Goal: Task Accomplishment & Management: Complete application form

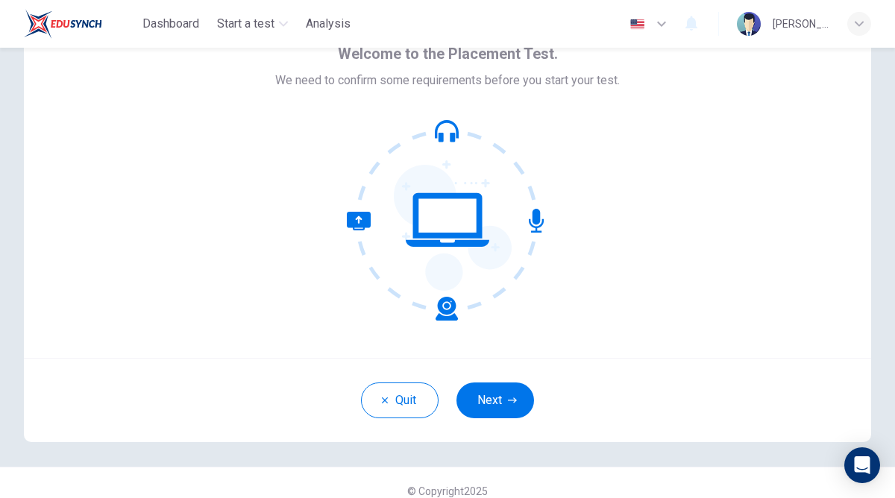
scroll to position [81, 0]
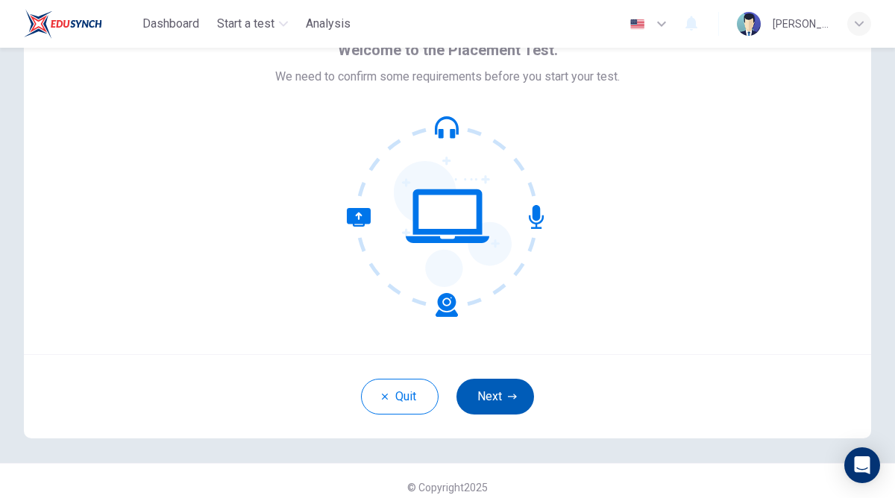
click at [494, 404] on button "Next" at bounding box center [495, 397] width 78 height 36
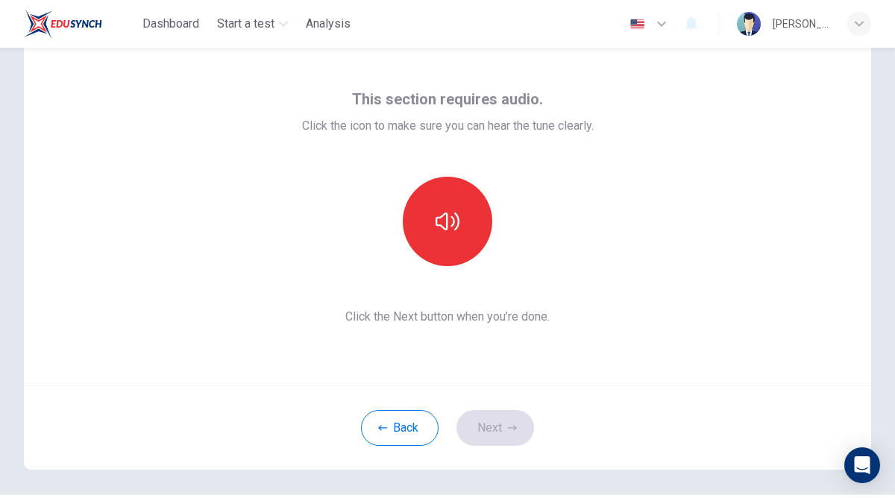
scroll to position [45, 0]
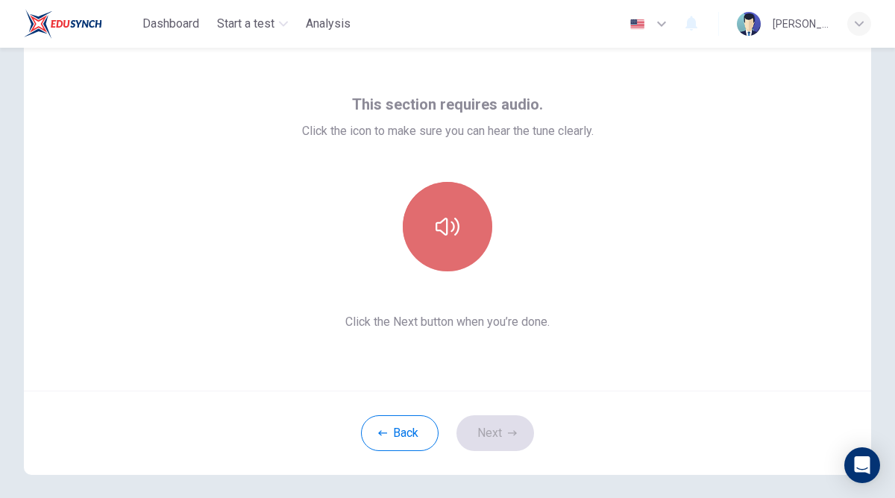
click at [451, 232] on icon "button" at bounding box center [447, 227] width 24 height 18
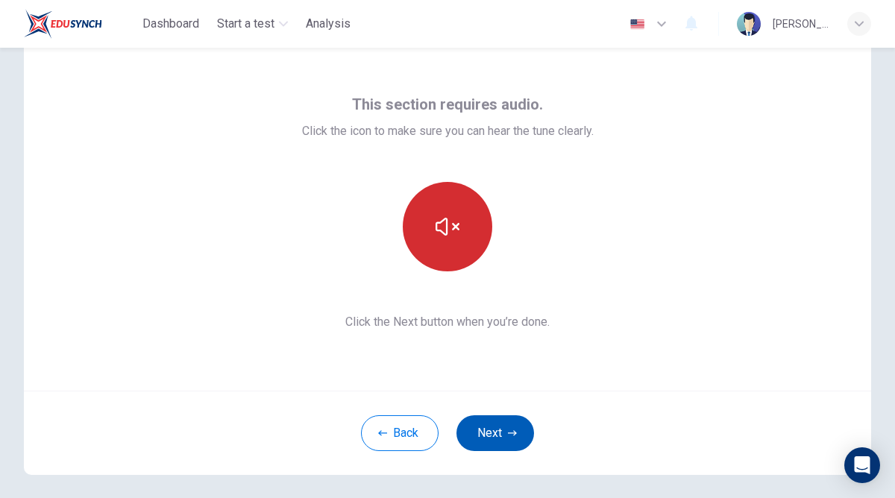
click at [505, 428] on button "Next" at bounding box center [495, 433] width 78 height 36
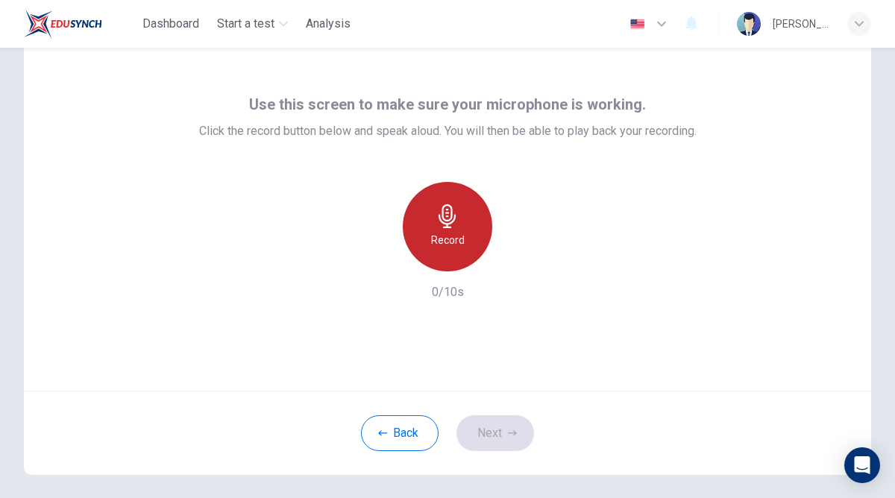
click at [442, 221] on icon "button" at bounding box center [446, 216] width 17 height 24
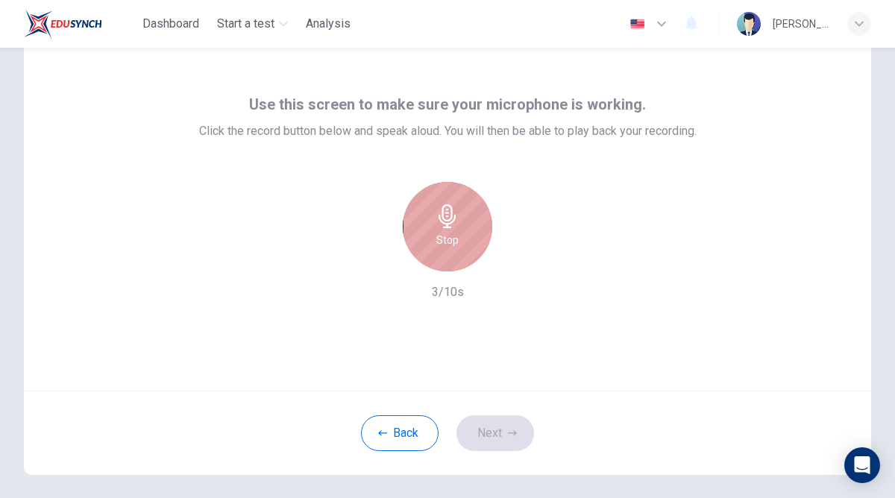
click at [442, 221] on icon "button" at bounding box center [446, 216] width 17 height 24
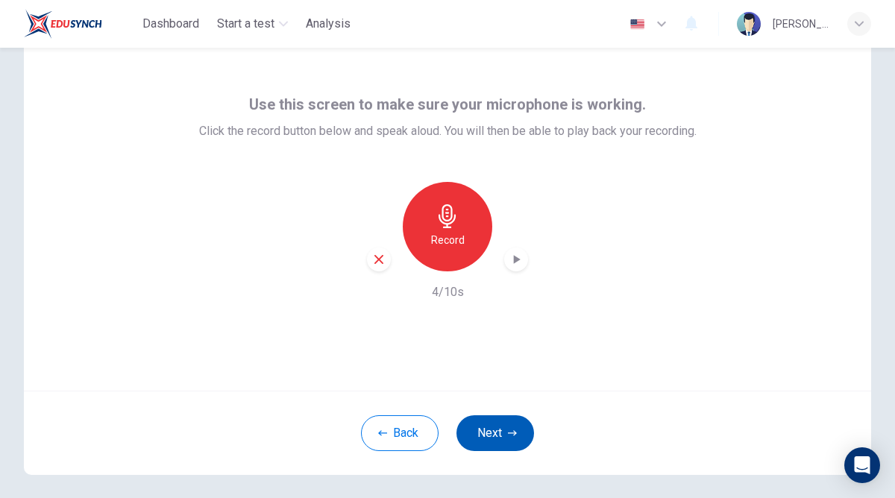
click at [500, 441] on button "Next" at bounding box center [495, 433] width 78 height 36
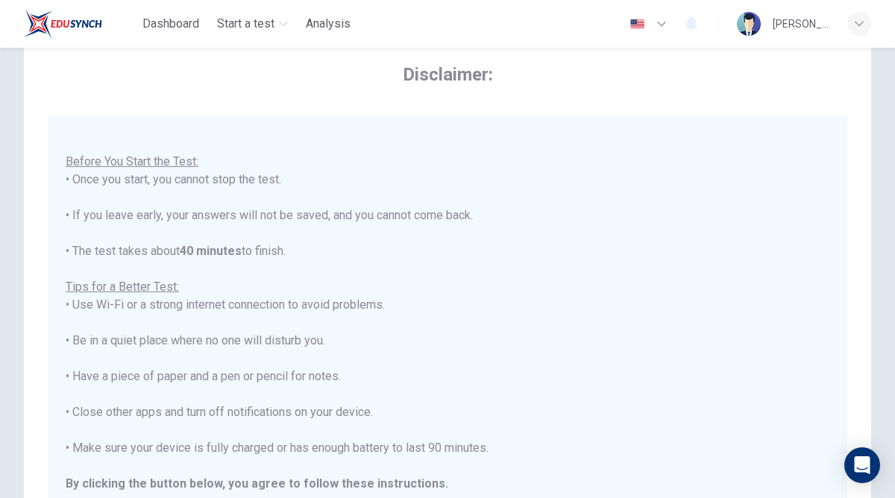
scroll to position [284, 0]
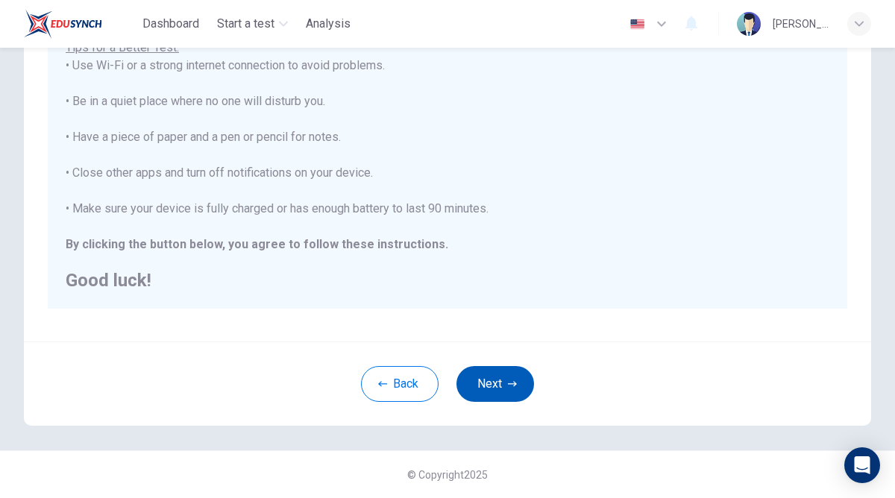
click at [496, 372] on button "Next" at bounding box center [495, 384] width 78 height 36
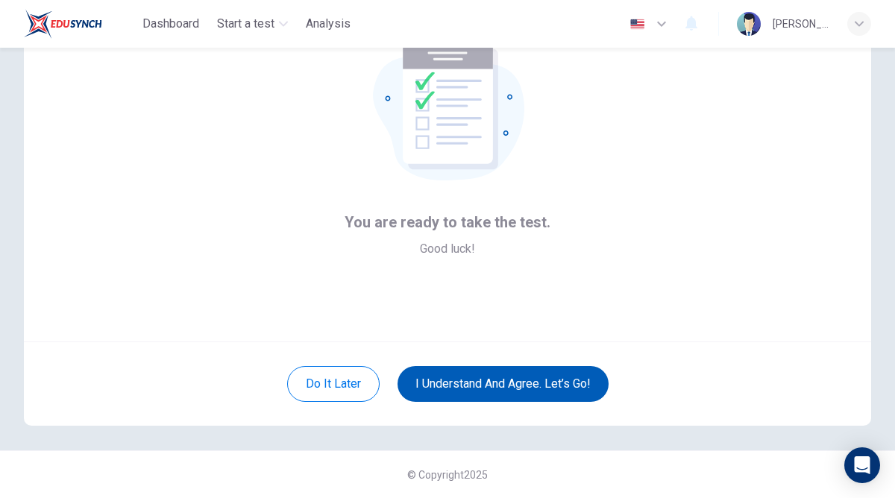
scroll to position [94, 0]
click at [504, 392] on button "I understand and agree. Let’s go!" at bounding box center [502, 384] width 211 height 36
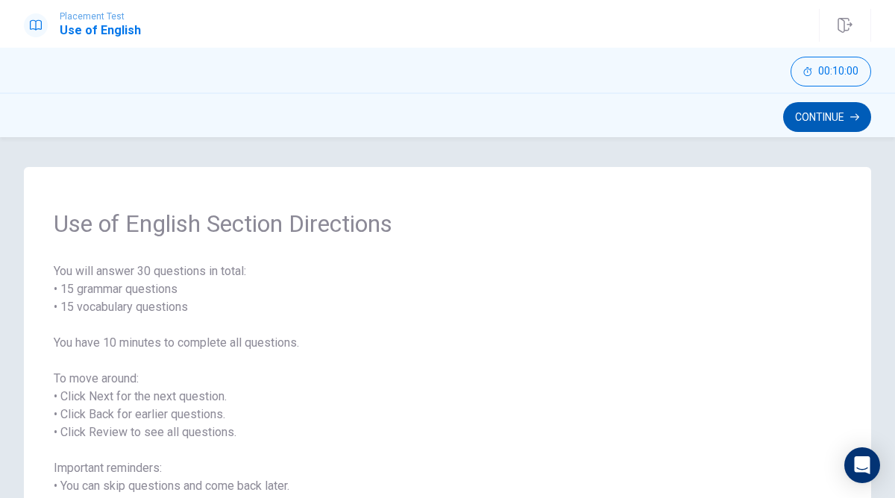
click at [809, 120] on button "Continue" at bounding box center [827, 117] width 88 height 30
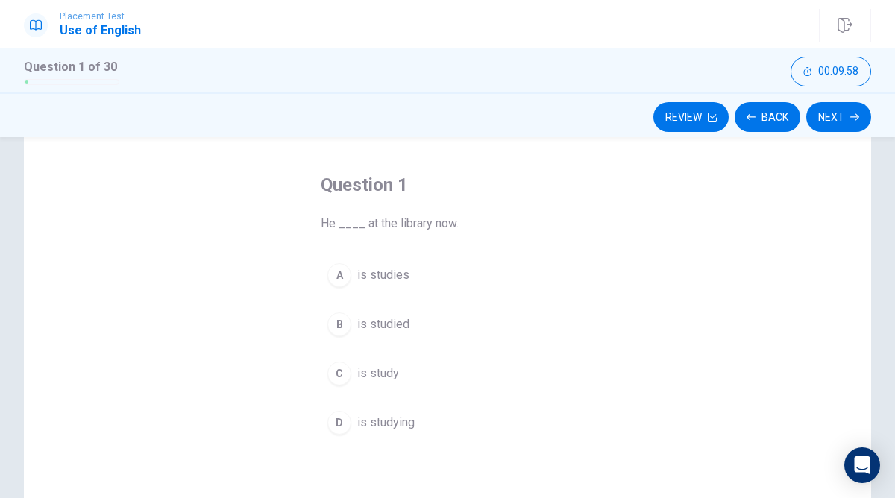
scroll to position [56, 0]
click at [340, 421] on div "D" at bounding box center [339, 422] width 24 height 24
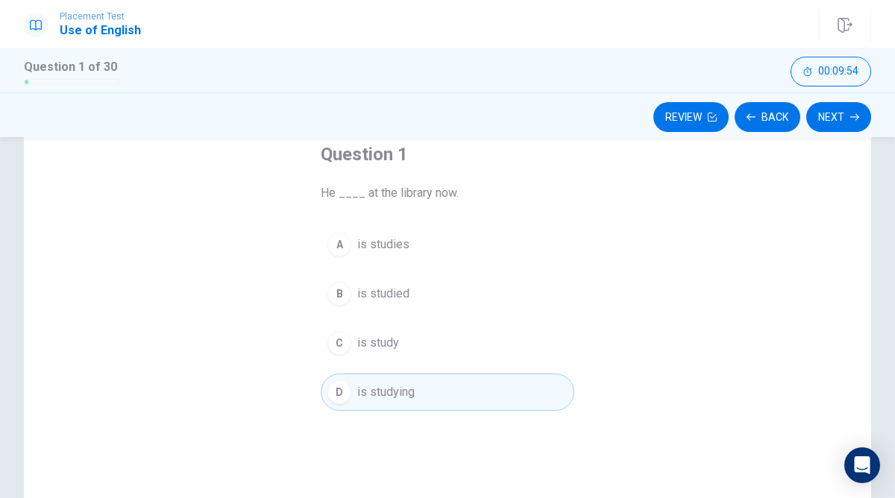
scroll to position [83, 0]
click at [851, 118] on icon "button" at bounding box center [854, 117] width 9 height 9
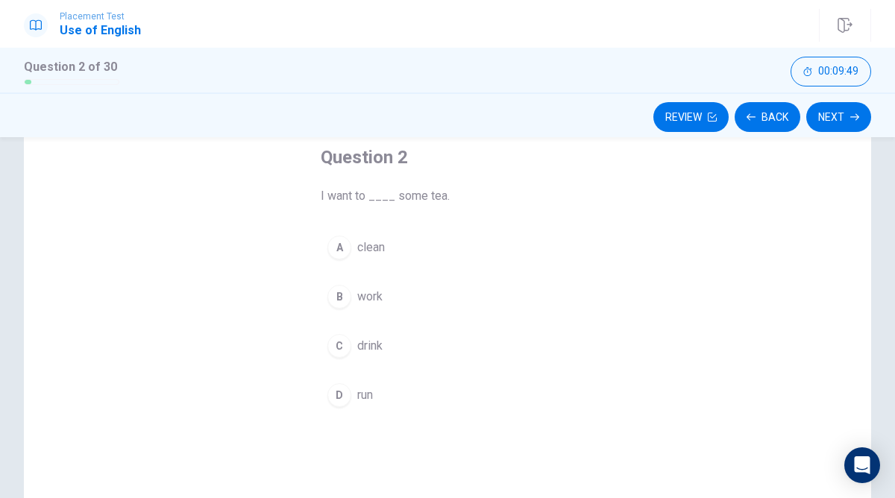
click at [339, 350] on div "C" at bounding box center [339, 346] width 24 height 24
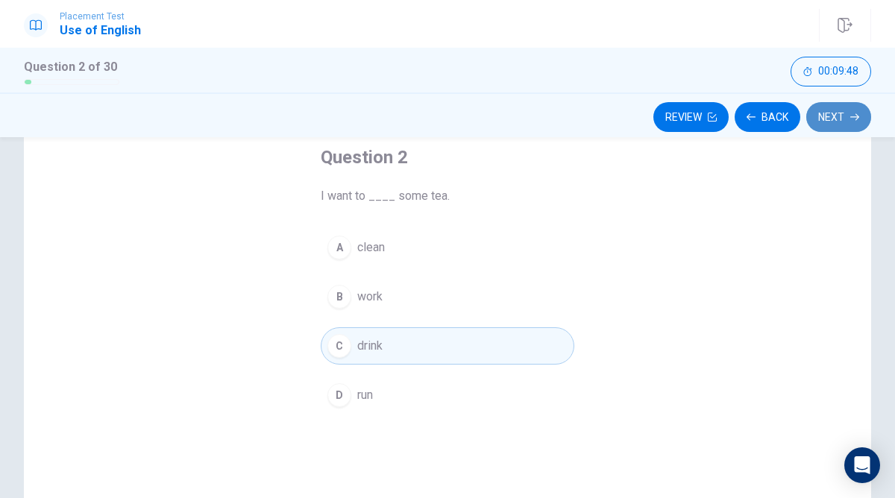
click at [830, 115] on button "Next" at bounding box center [838, 117] width 65 height 30
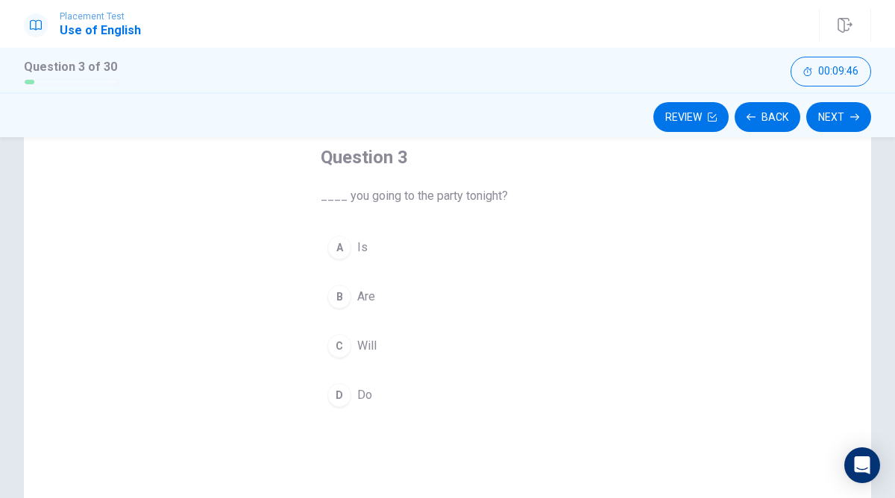
click at [330, 294] on div "B" at bounding box center [339, 297] width 24 height 24
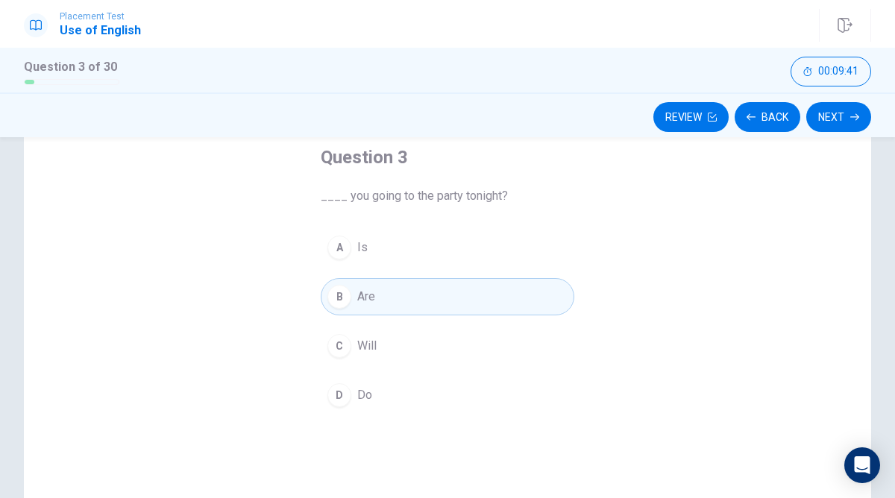
click at [344, 347] on div "C" at bounding box center [339, 346] width 24 height 24
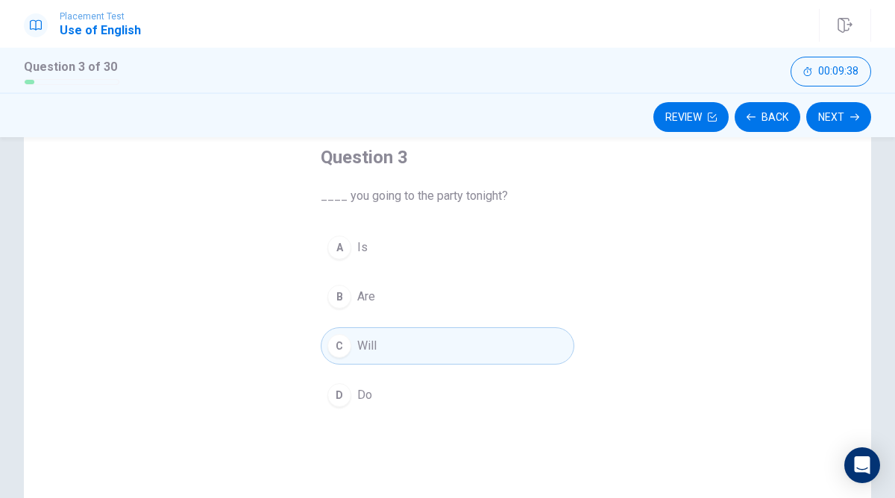
click at [330, 297] on div "B" at bounding box center [339, 297] width 24 height 24
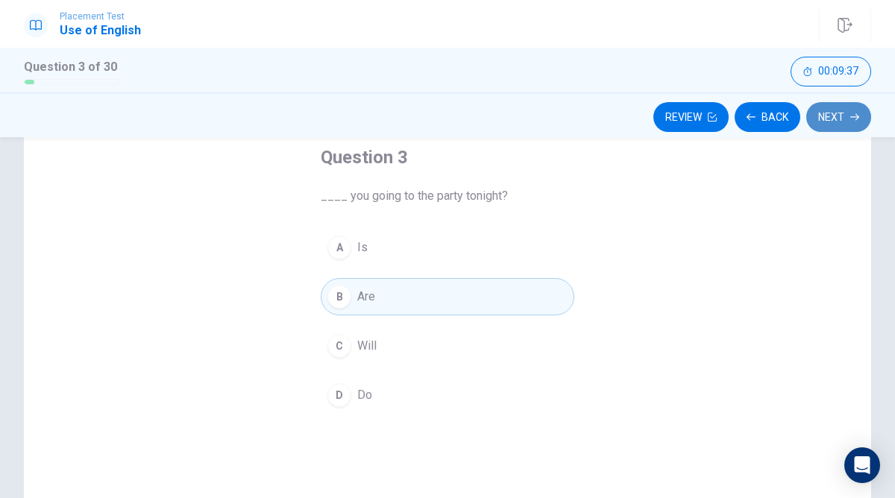
click at [864, 116] on button "Next" at bounding box center [838, 117] width 65 height 30
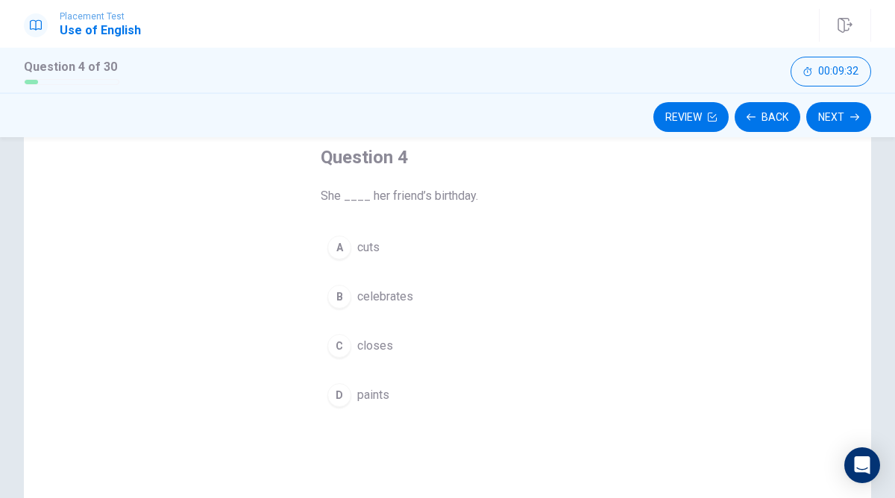
click at [336, 297] on div "B" at bounding box center [339, 297] width 24 height 24
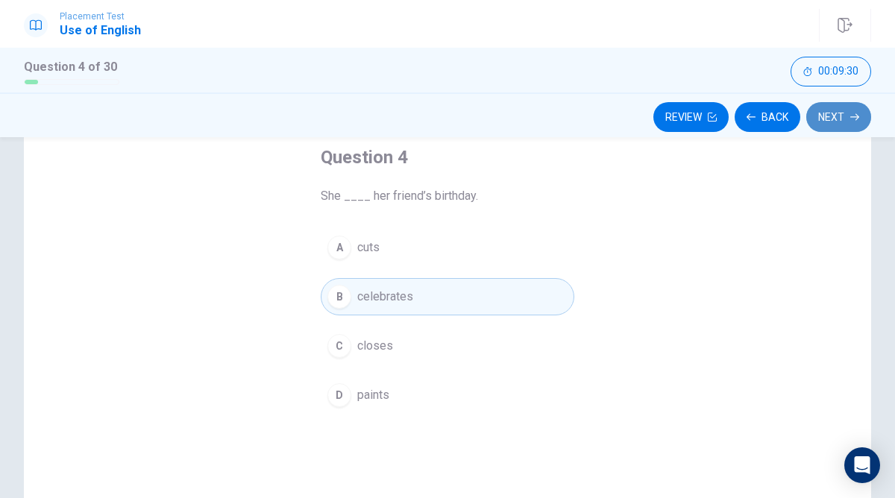
click at [835, 119] on button "Next" at bounding box center [838, 117] width 65 height 30
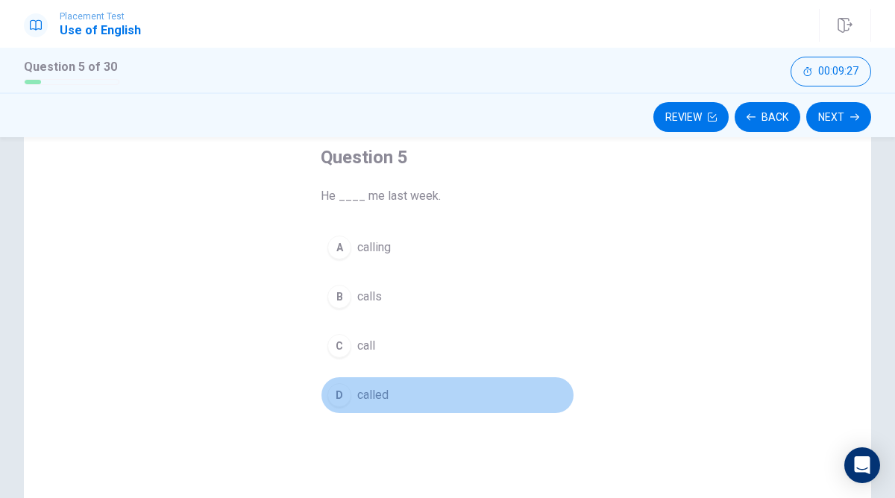
click at [340, 392] on div "D" at bounding box center [339, 395] width 24 height 24
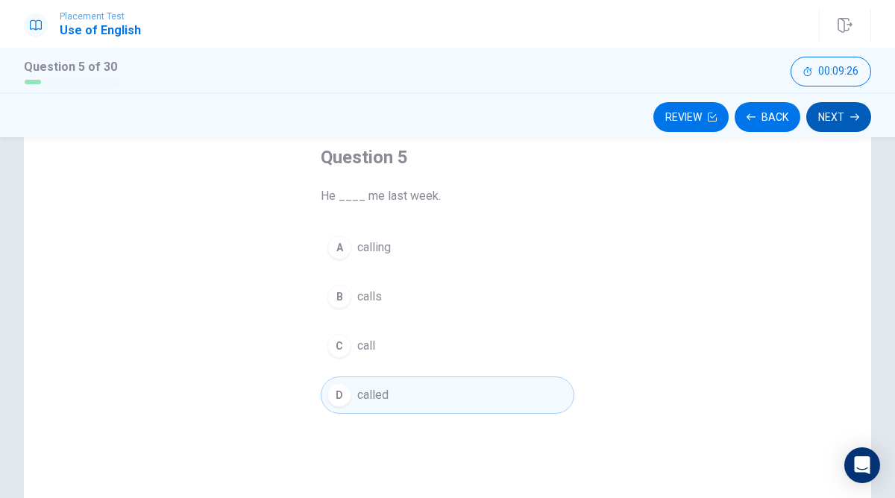
click at [840, 112] on button "Next" at bounding box center [838, 117] width 65 height 30
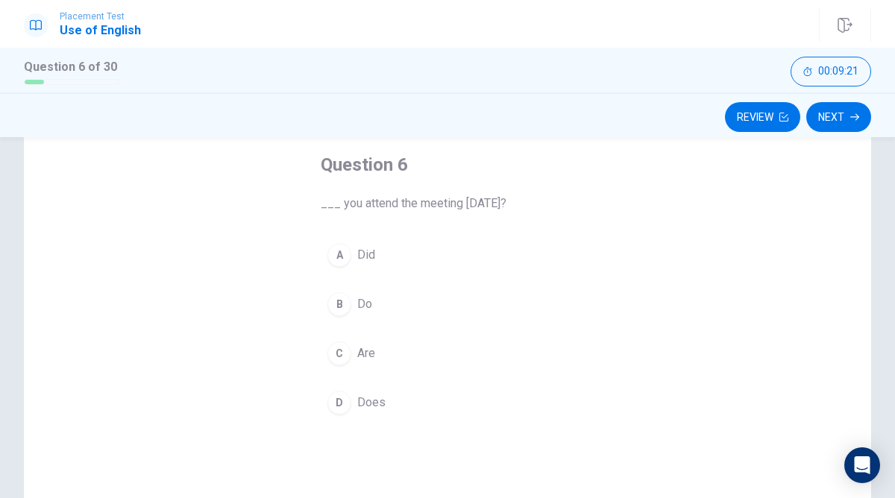
scroll to position [94, 0]
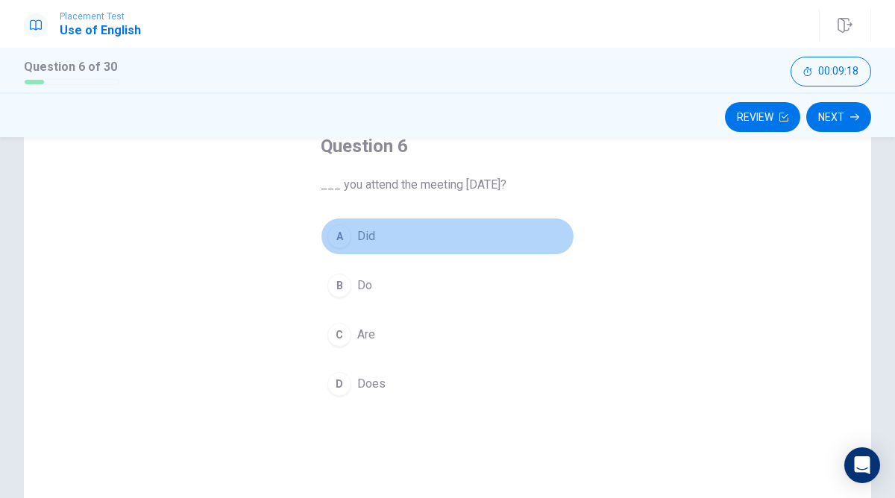
click at [343, 233] on div "A" at bounding box center [339, 236] width 24 height 24
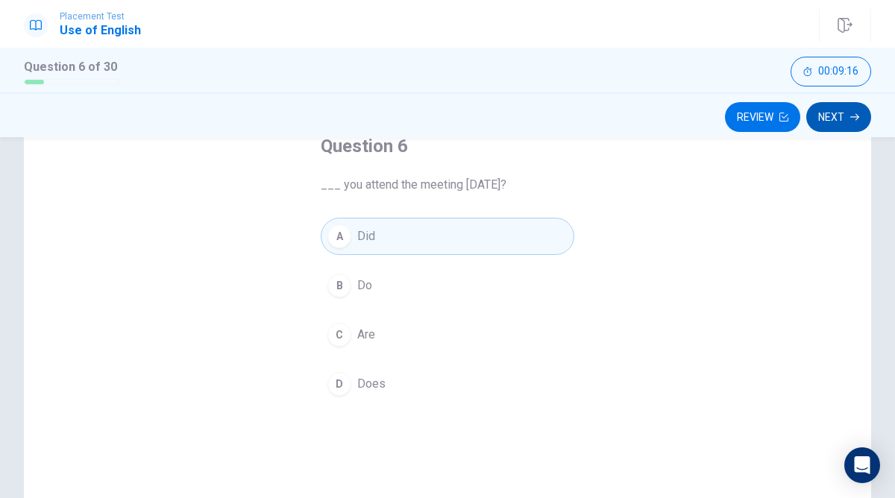
click at [848, 116] on button "Next" at bounding box center [838, 117] width 65 height 30
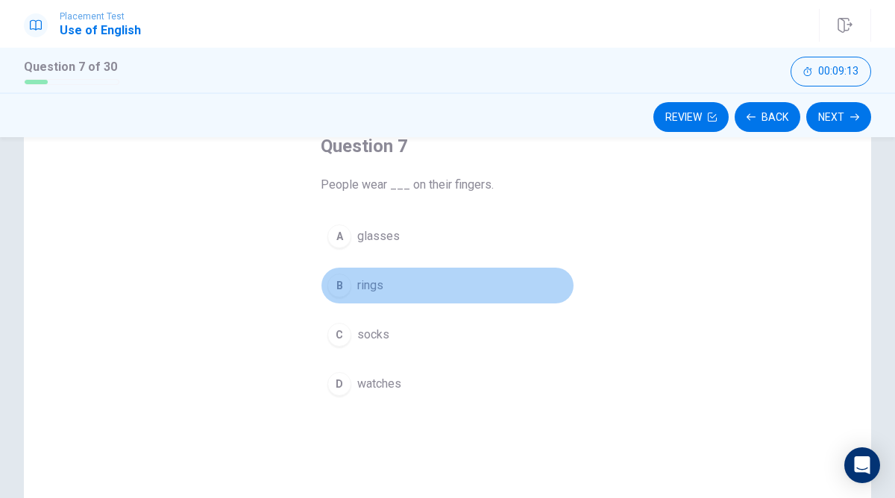
click at [338, 281] on div "B" at bounding box center [339, 286] width 24 height 24
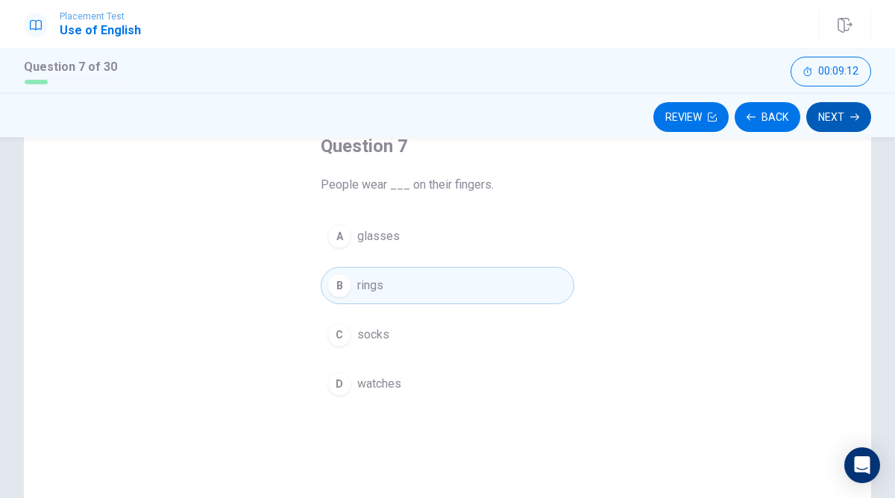
click at [848, 119] on button "Next" at bounding box center [838, 117] width 65 height 30
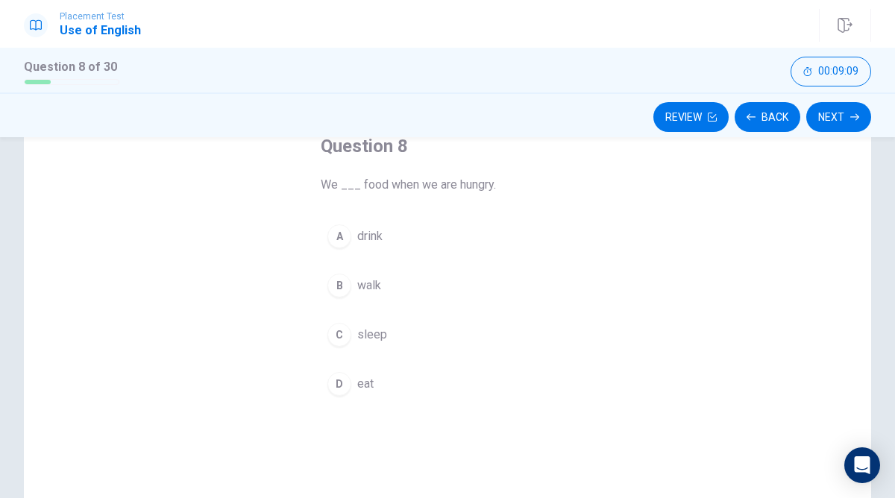
click at [338, 376] on div "D" at bounding box center [339, 384] width 24 height 24
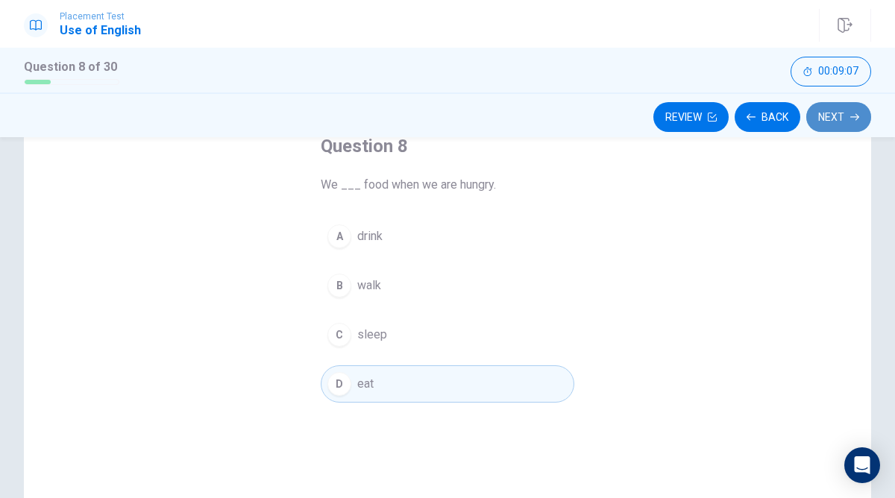
click at [835, 110] on button "Next" at bounding box center [838, 117] width 65 height 30
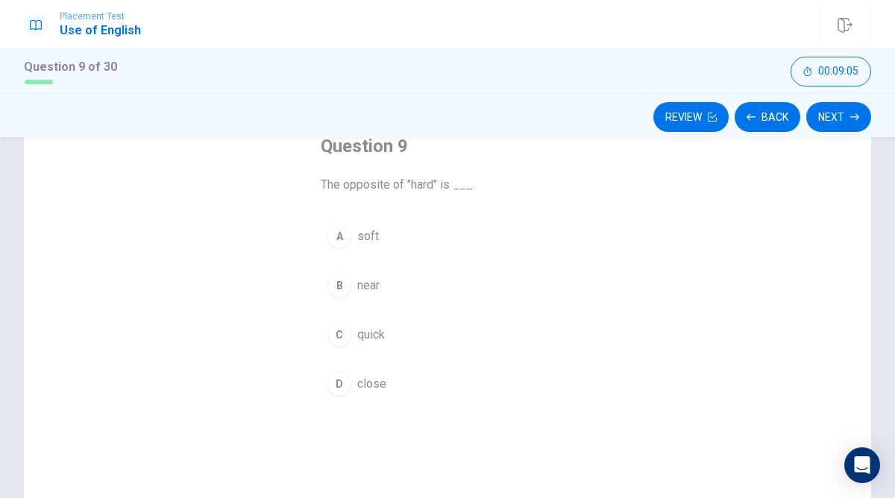
click at [334, 230] on div "A" at bounding box center [339, 236] width 24 height 24
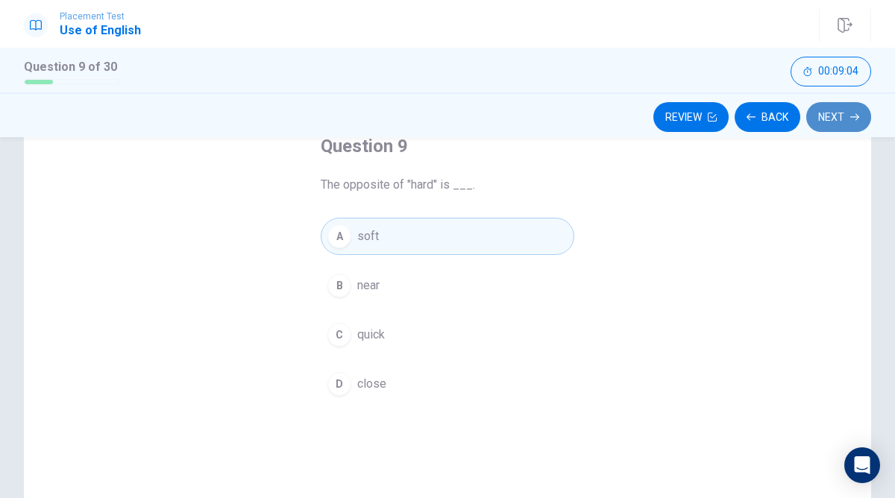
click at [840, 108] on button "Next" at bounding box center [838, 117] width 65 height 30
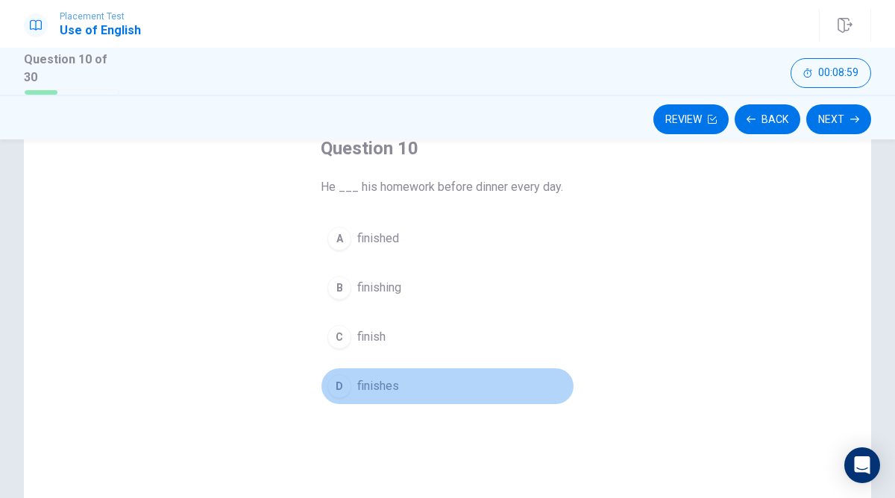
click at [341, 384] on div "D" at bounding box center [339, 386] width 24 height 24
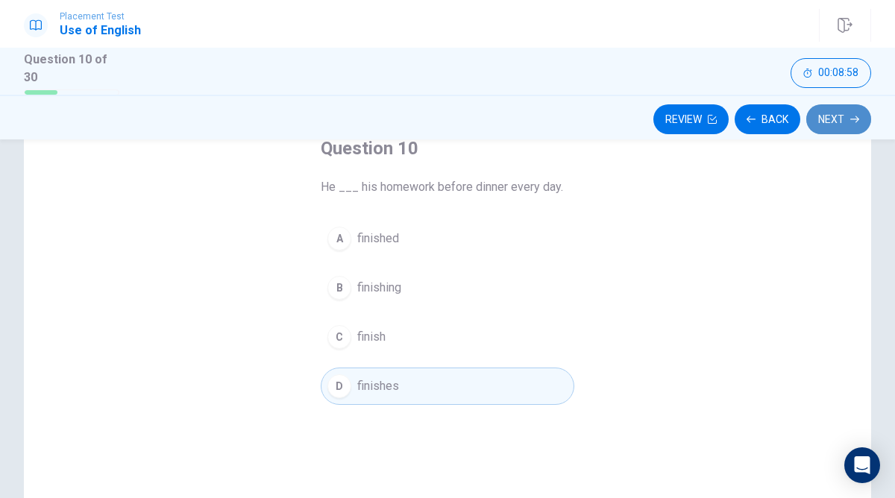
click at [839, 117] on button "Next" at bounding box center [838, 119] width 65 height 30
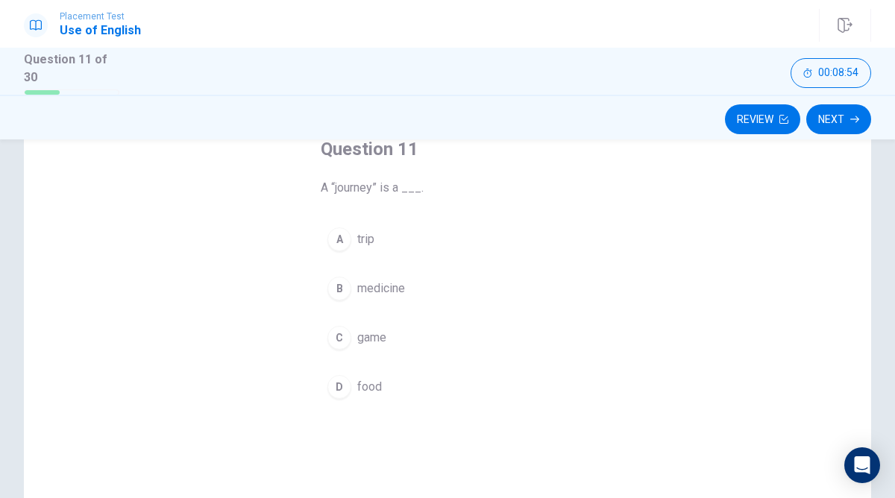
scroll to position [102, 0]
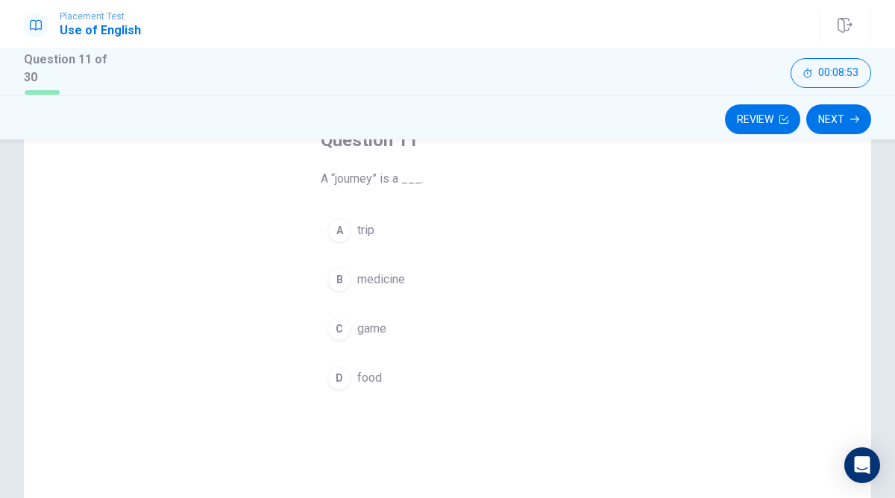
click at [336, 223] on div "A" at bounding box center [339, 230] width 24 height 24
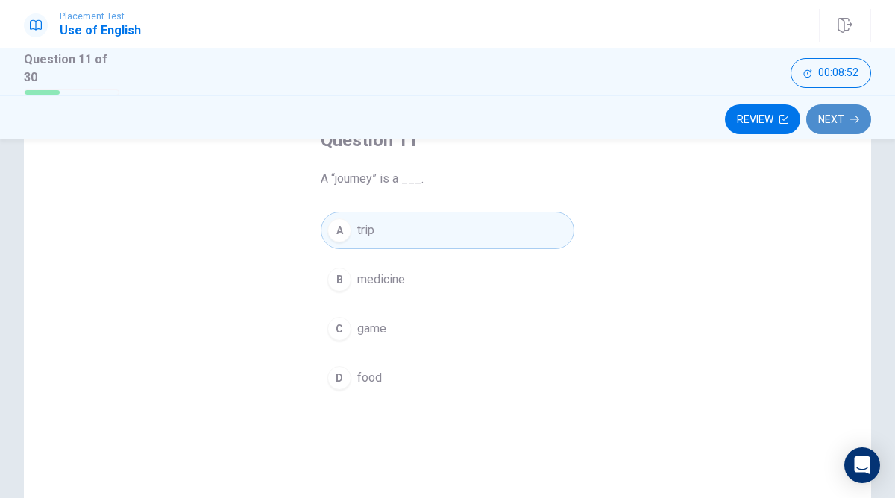
click at [848, 113] on button "Next" at bounding box center [838, 119] width 65 height 30
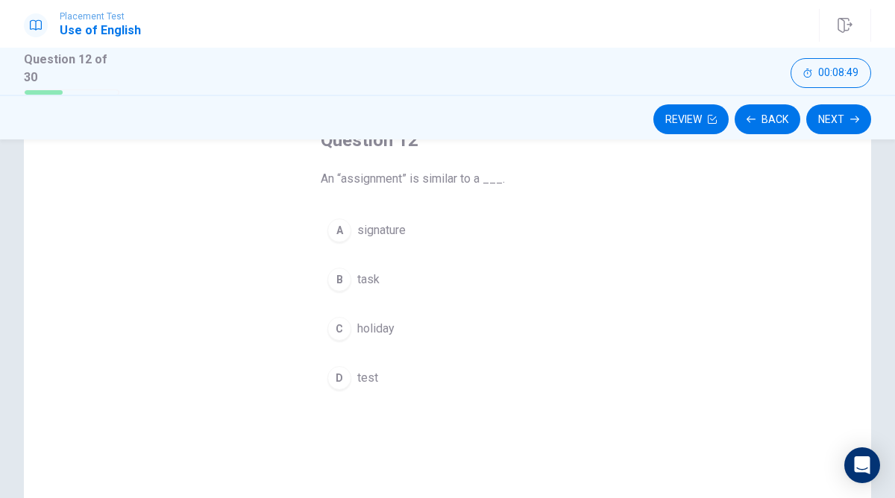
click at [336, 275] on div "B" at bounding box center [339, 280] width 24 height 24
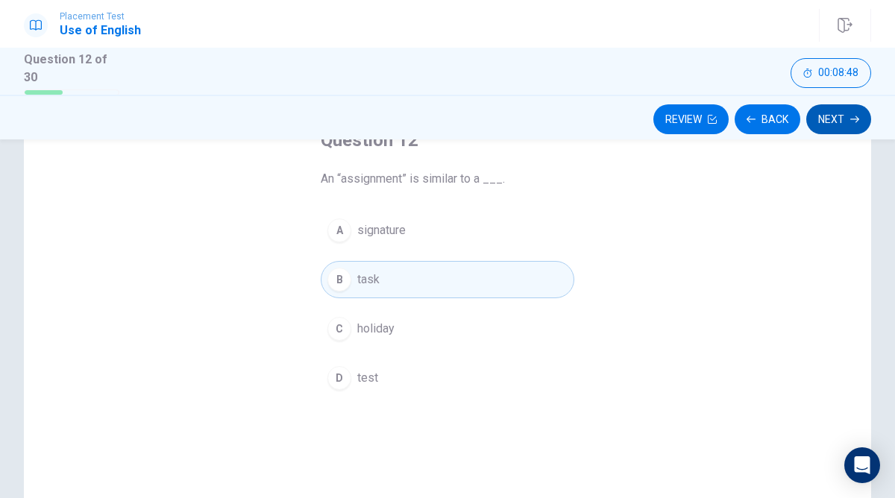
click at [834, 110] on button "Next" at bounding box center [838, 119] width 65 height 30
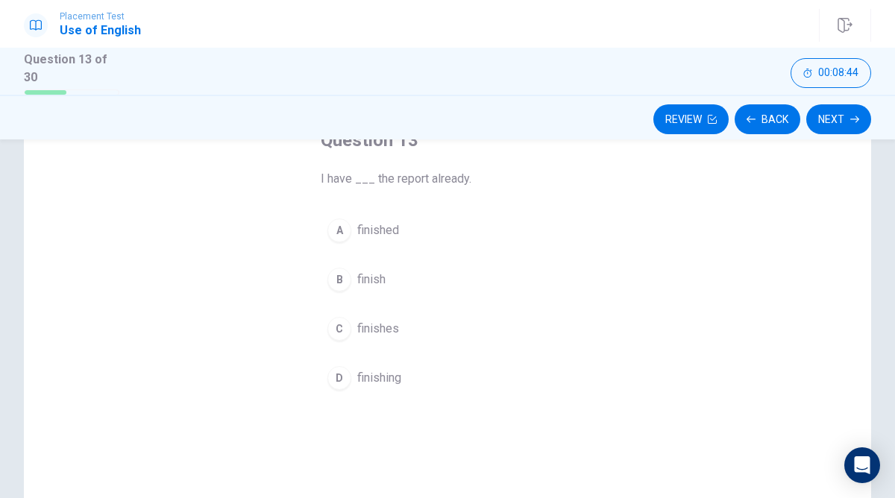
click at [338, 224] on div "A" at bounding box center [339, 230] width 24 height 24
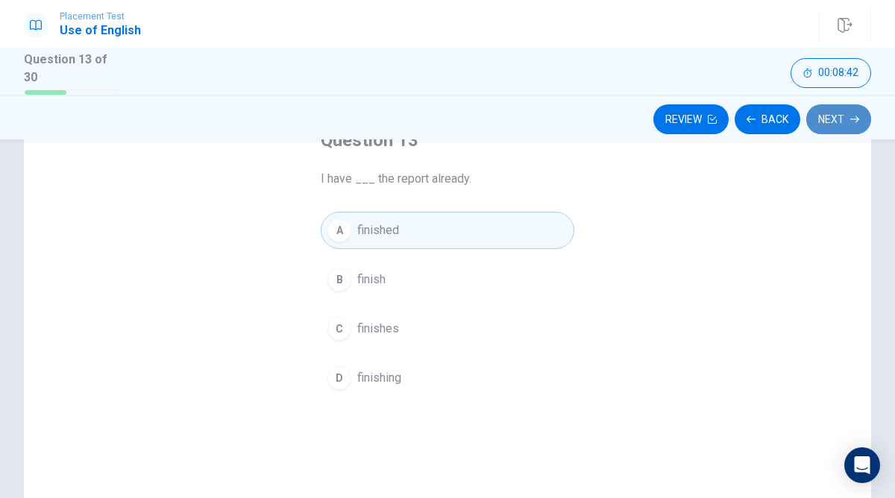
click at [847, 119] on button "Next" at bounding box center [838, 119] width 65 height 30
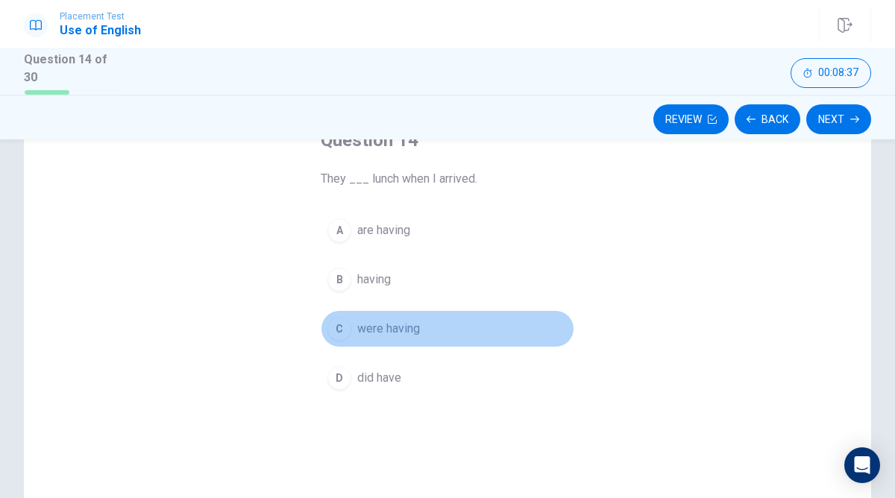
click at [339, 324] on div "C" at bounding box center [339, 329] width 24 height 24
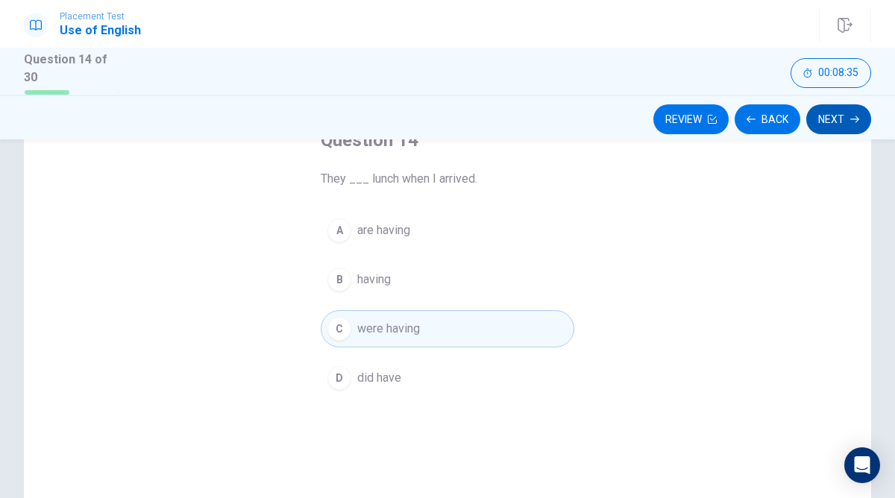
click at [834, 117] on button "Next" at bounding box center [838, 119] width 65 height 30
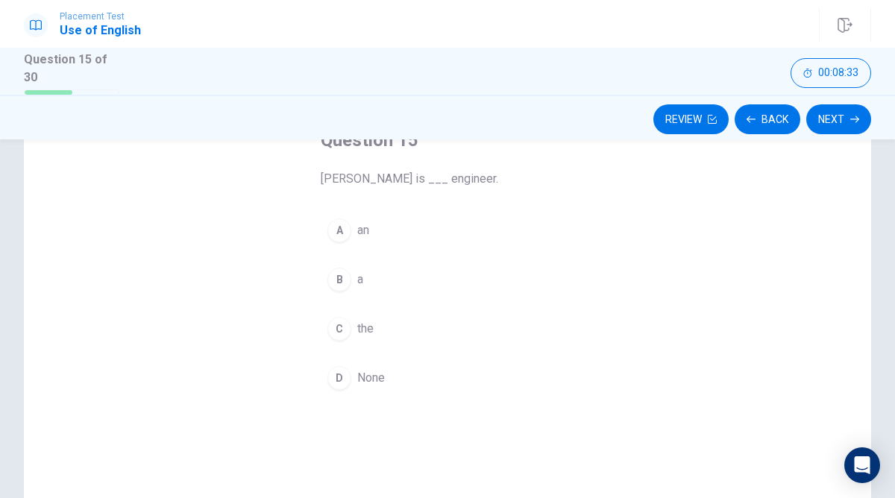
click at [338, 228] on div "A" at bounding box center [339, 230] width 24 height 24
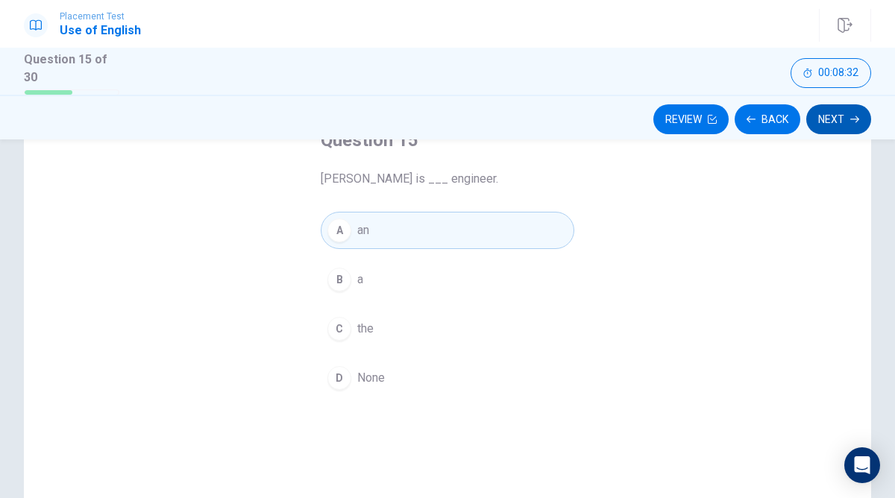
click at [845, 123] on button "Next" at bounding box center [838, 119] width 65 height 30
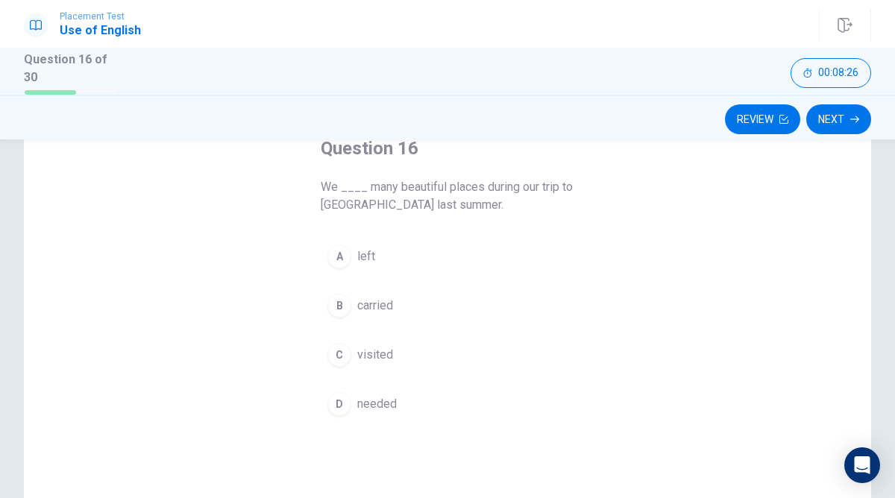
scroll to position [98, 0]
click at [342, 347] on div "C" at bounding box center [339, 351] width 24 height 24
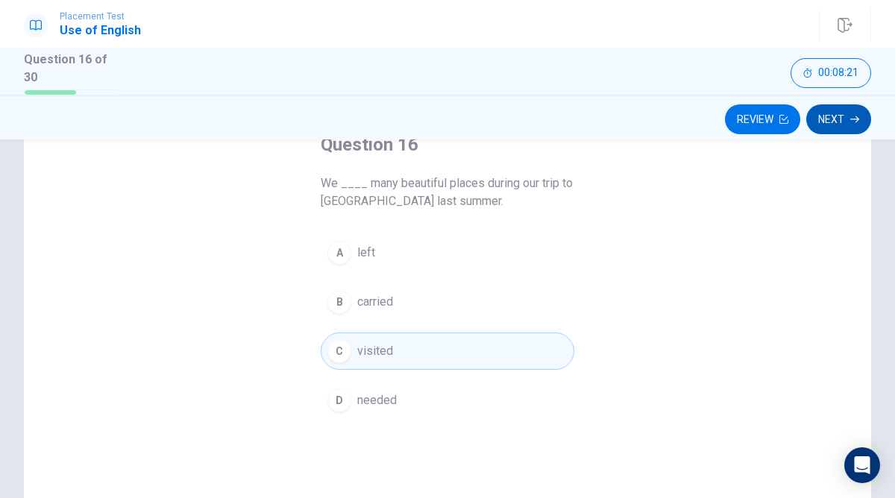
click at [846, 121] on button "Next" at bounding box center [838, 119] width 65 height 30
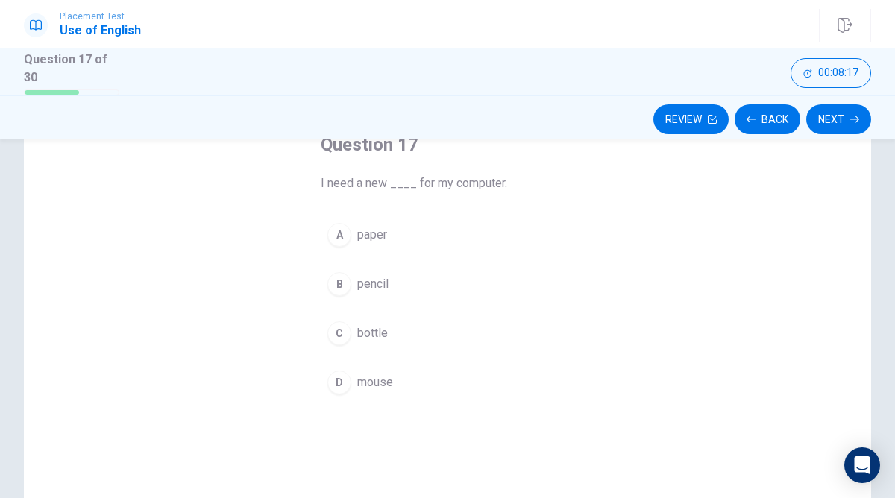
click at [336, 378] on div "D" at bounding box center [339, 383] width 24 height 24
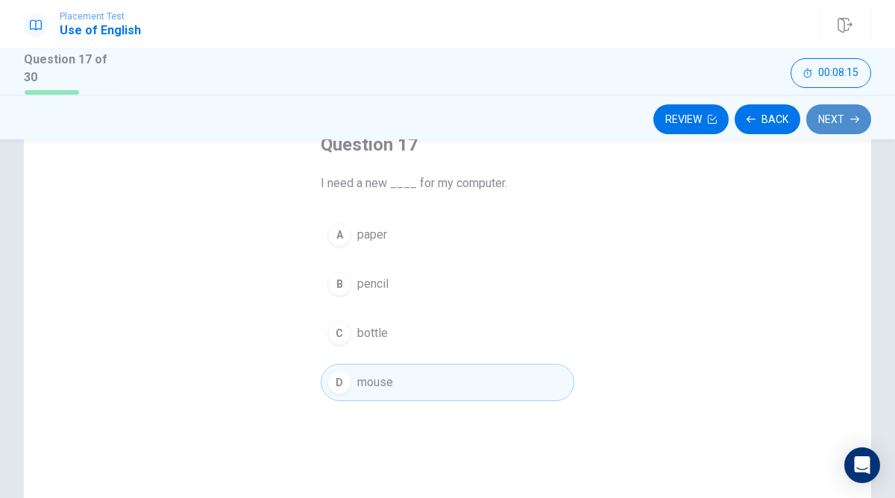
click at [841, 114] on button "Next" at bounding box center [838, 119] width 65 height 30
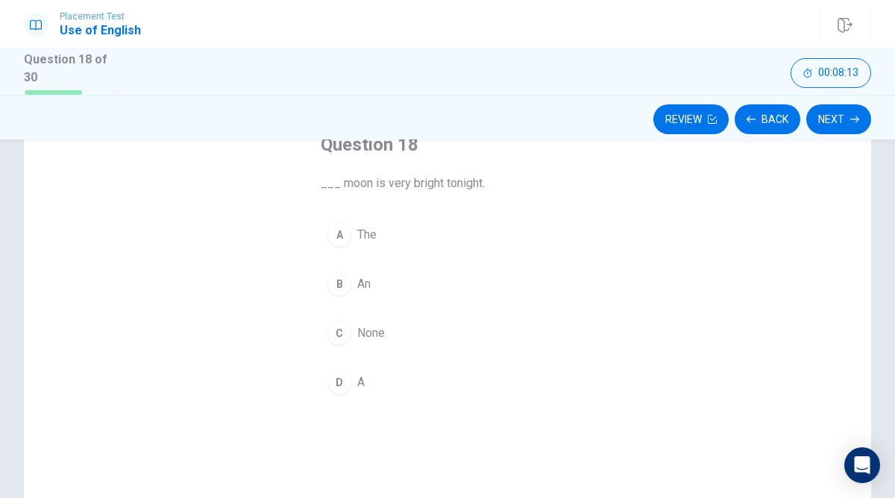
click at [330, 228] on div "A" at bounding box center [339, 235] width 24 height 24
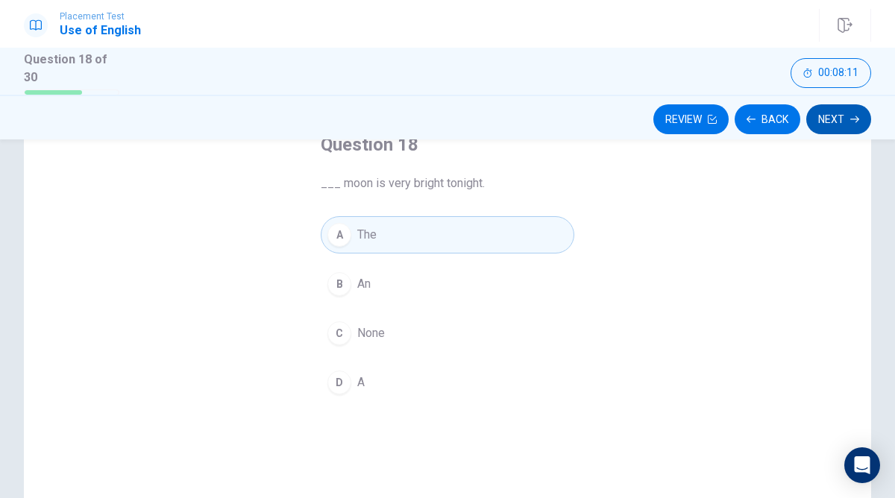
click at [840, 115] on button "Next" at bounding box center [838, 119] width 65 height 30
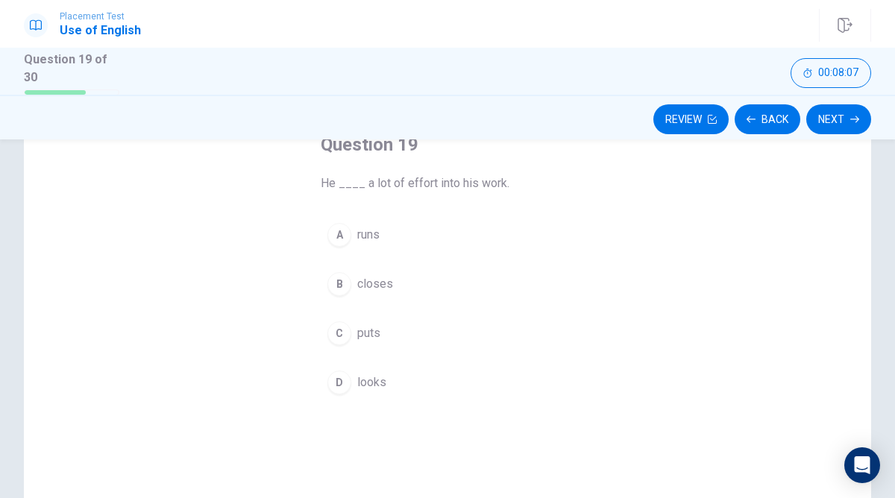
click at [338, 335] on div "C" at bounding box center [339, 333] width 24 height 24
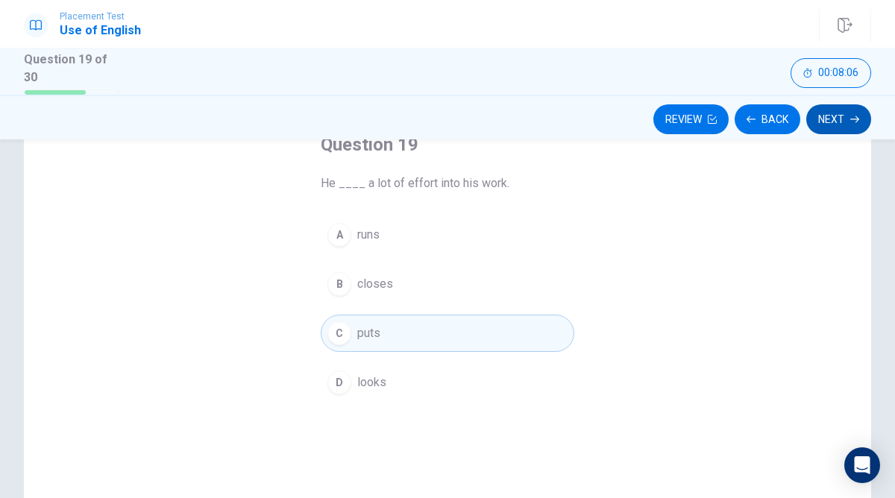
click at [841, 117] on button "Next" at bounding box center [838, 119] width 65 height 30
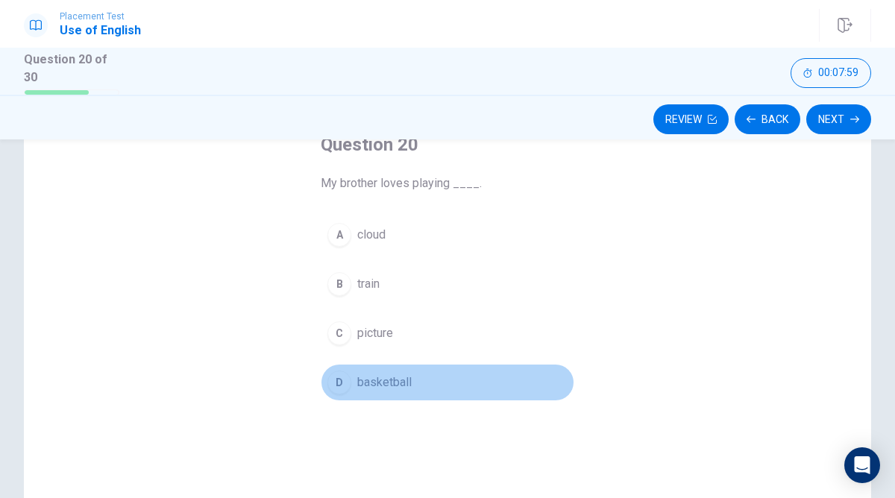
click at [336, 374] on div "D" at bounding box center [339, 383] width 24 height 24
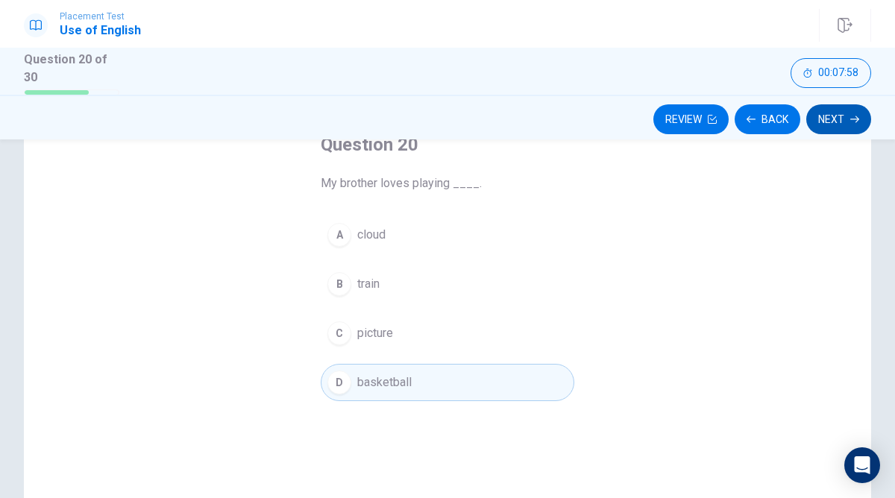
click at [834, 117] on button "Next" at bounding box center [838, 119] width 65 height 30
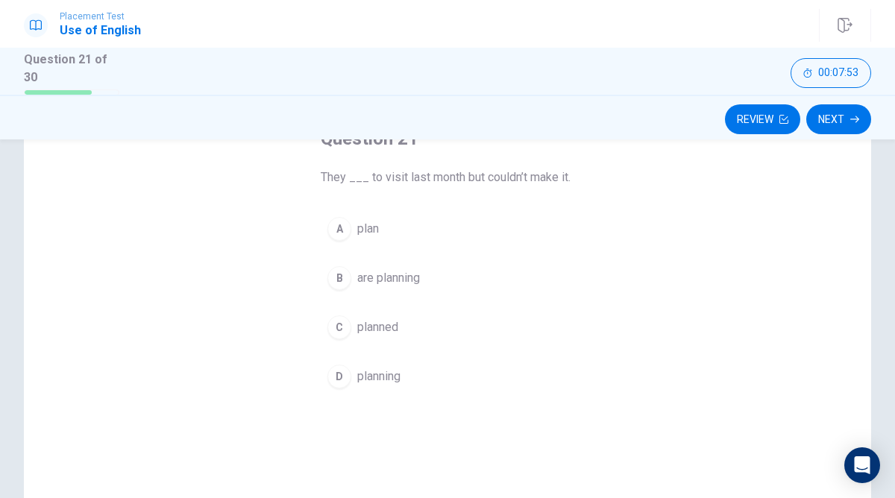
scroll to position [107, 0]
click at [343, 321] on div "C" at bounding box center [339, 324] width 24 height 24
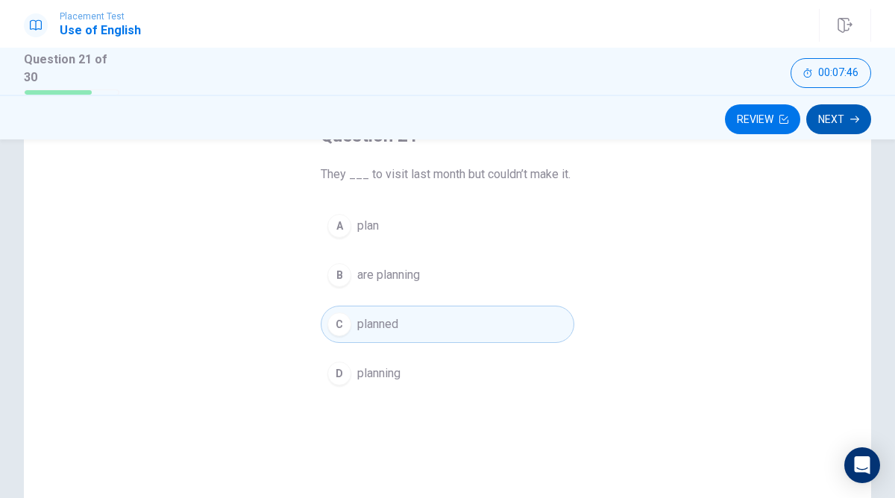
click at [843, 120] on button "Next" at bounding box center [838, 119] width 65 height 30
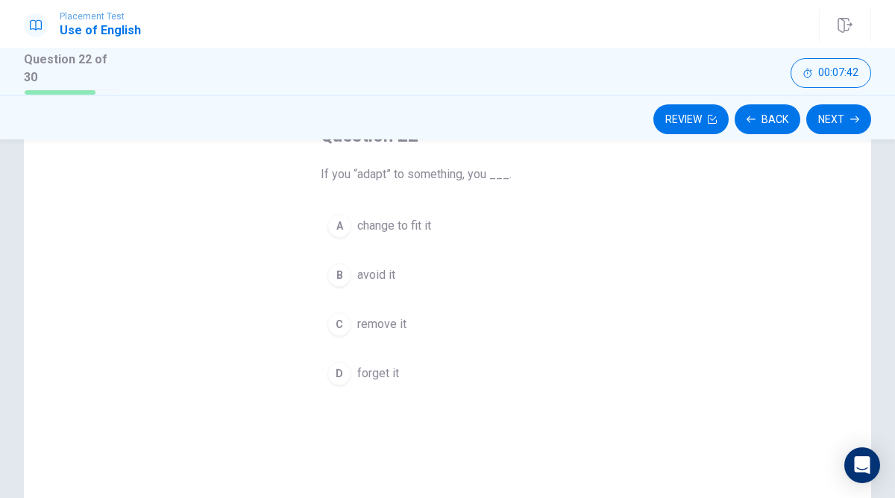
click at [347, 218] on div "A" at bounding box center [339, 226] width 24 height 24
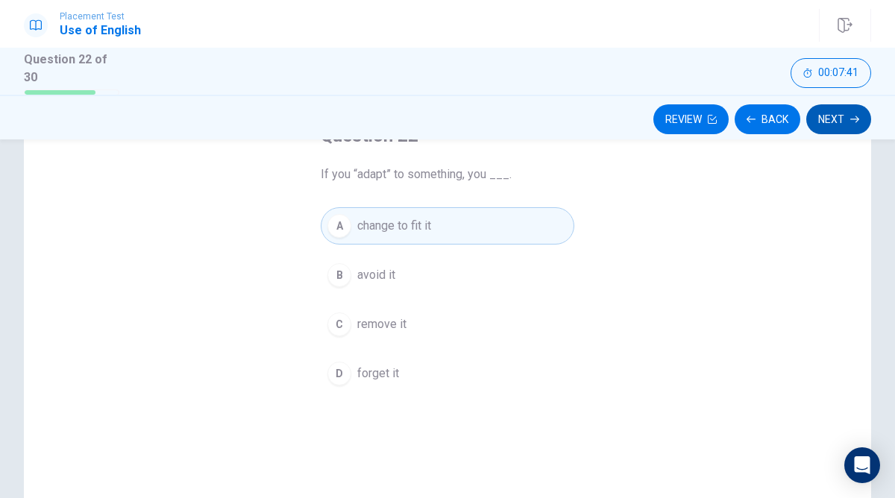
click at [851, 119] on icon "button" at bounding box center [854, 119] width 9 height 9
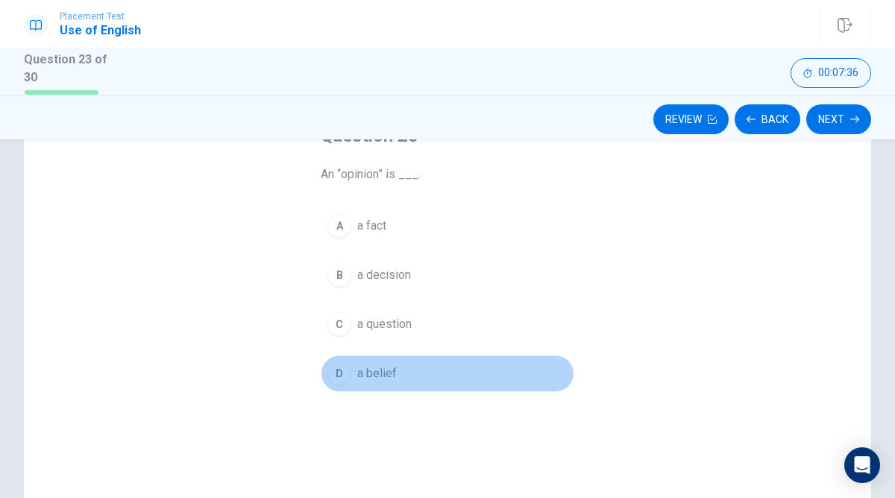
click at [341, 367] on div "D" at bounding box center [339, 374] width 24 height 24
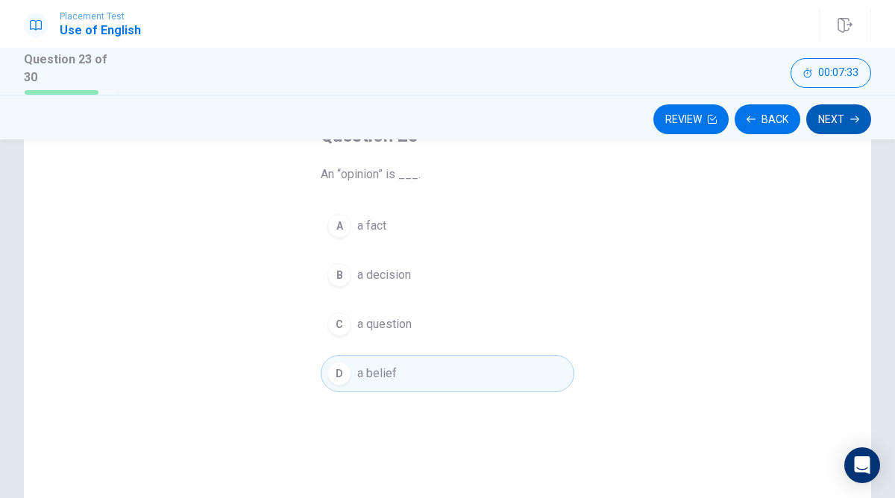
click at [840, 121] on button "Next" at bounding box center [838, 119] width 65 height 30
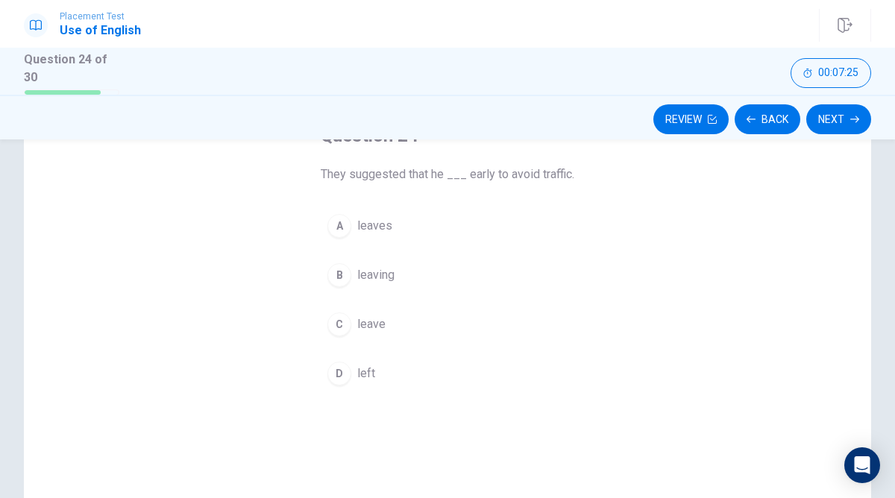
click at [342, 366] on div "D" at bounding box center [339, 374] width 24 height 24
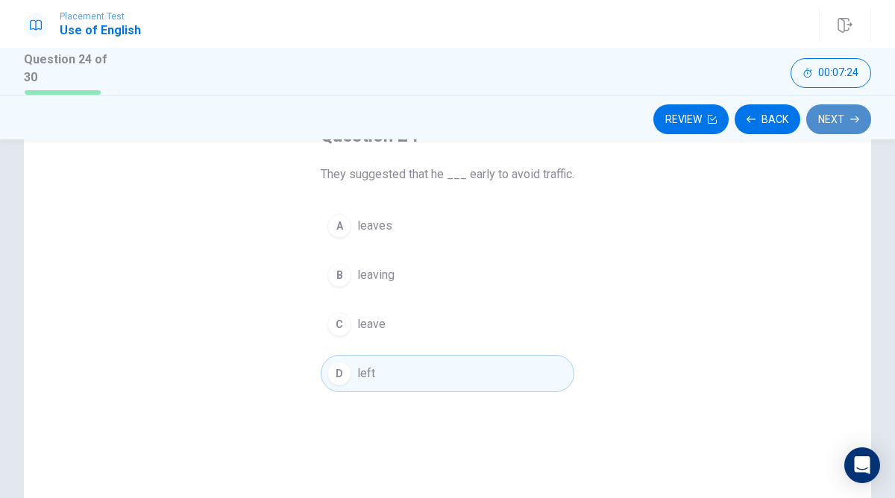
click at [840, 119] on button "Next" at bounding box center [838, 119] width 65 height 30
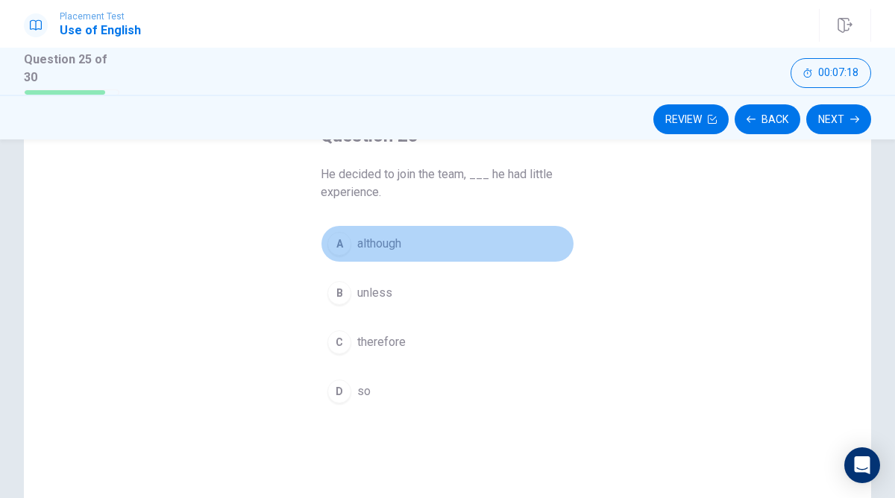
click at [346, 240] on div "A" at bounding box center [339, 244] width 24 height 24
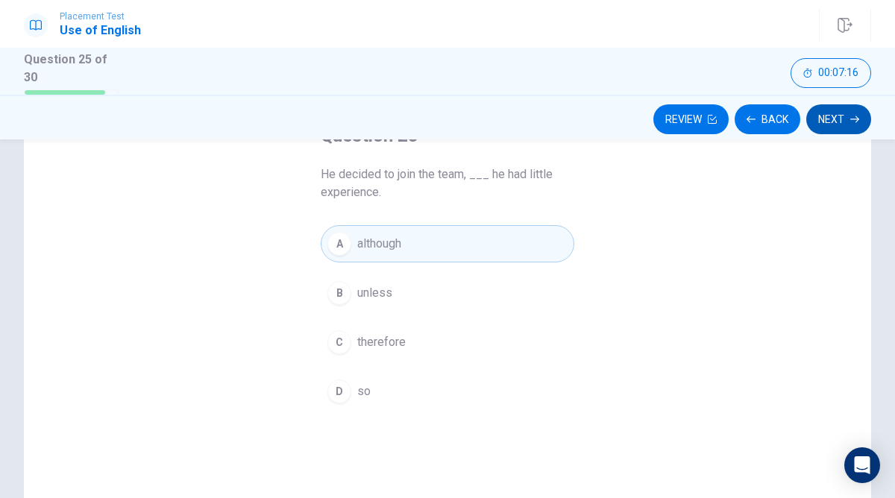
click at [836, 114] on button "Next" at bounding box center [838, 119] width 65 height 30
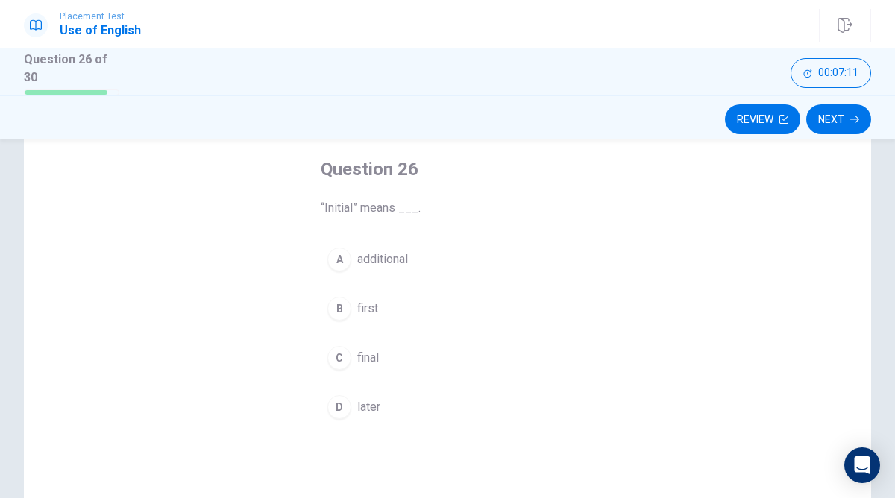
scroll to position [74, 0]
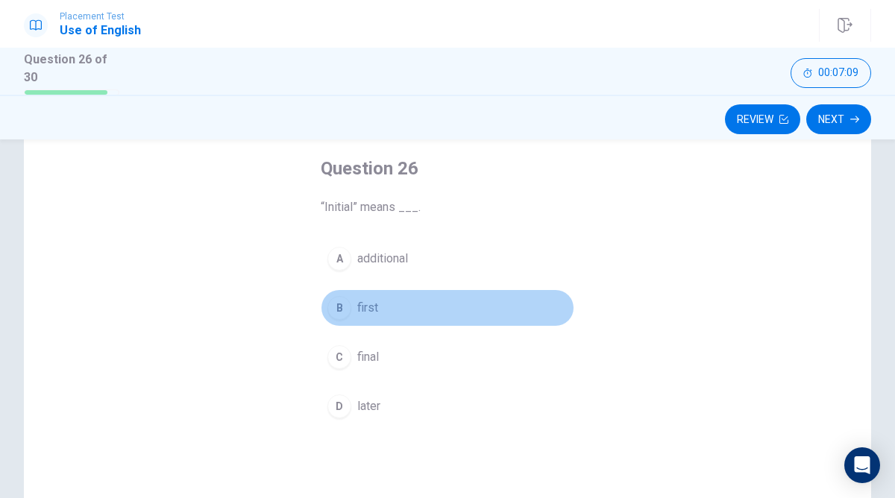
click at [333, 303] on div "B" at bounding box center [339, 308] width 24 height 24
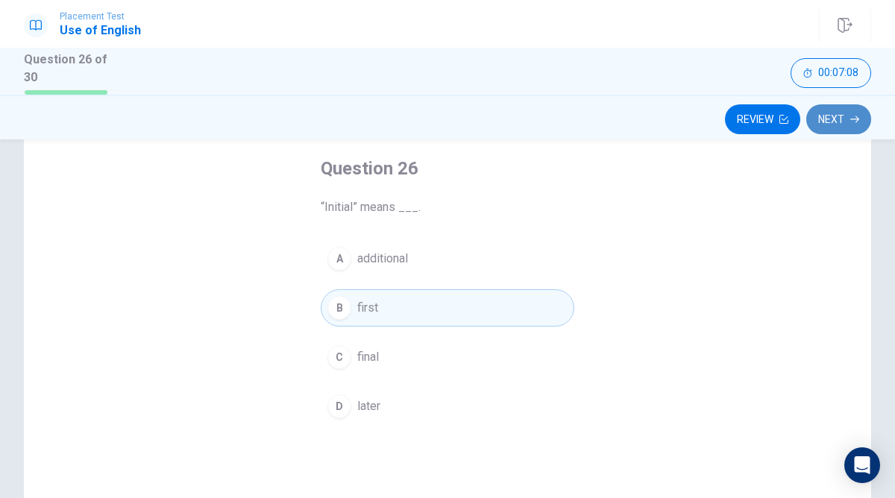
click at [842, 119] on button "Next" at bounding box center [838, 119] width 65 height 30
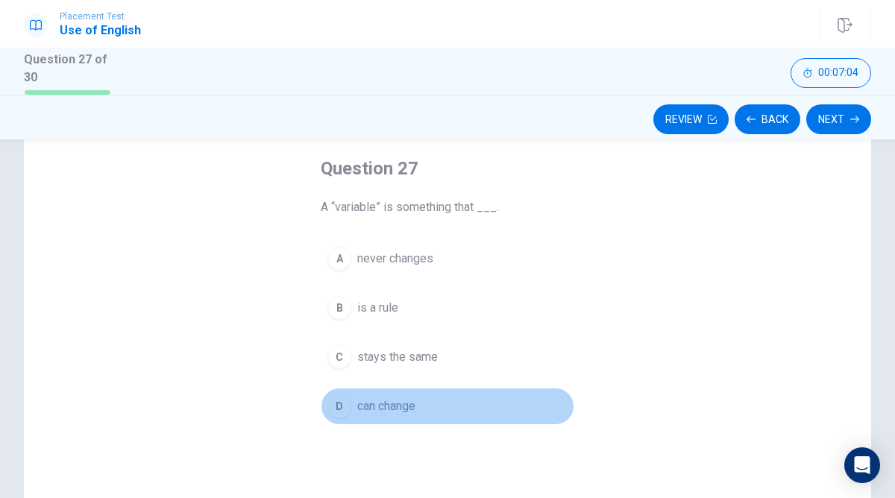
click at [337, 409] on div "D" at bounding box center [339, 406] width 24 height 24
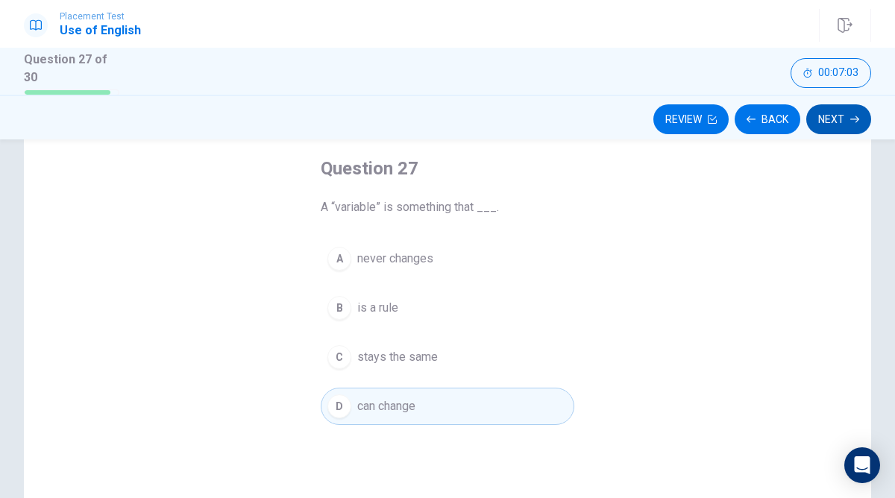
click at [839, 114] on button "Next" at bounding box center [838, 119] width 65 height 30
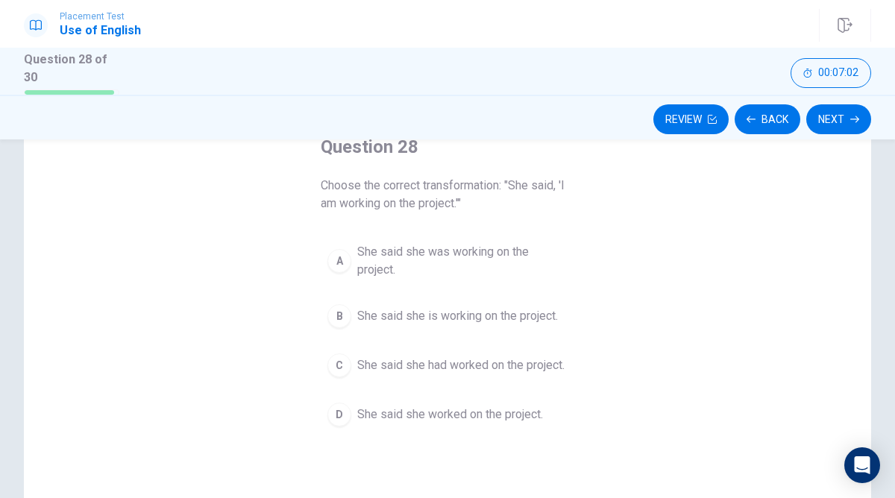
scroll to position [101, 0]
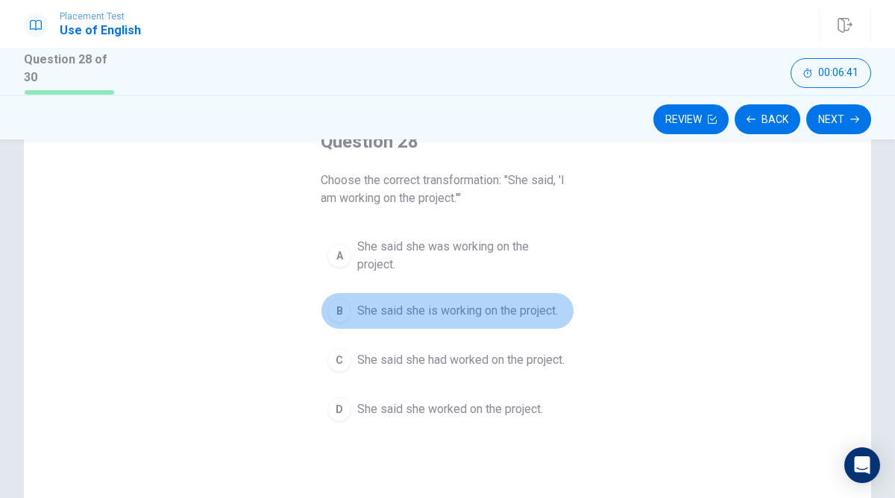
click at [341, 306] on div "B" at bounding box center [339, 311] width 24 height 24
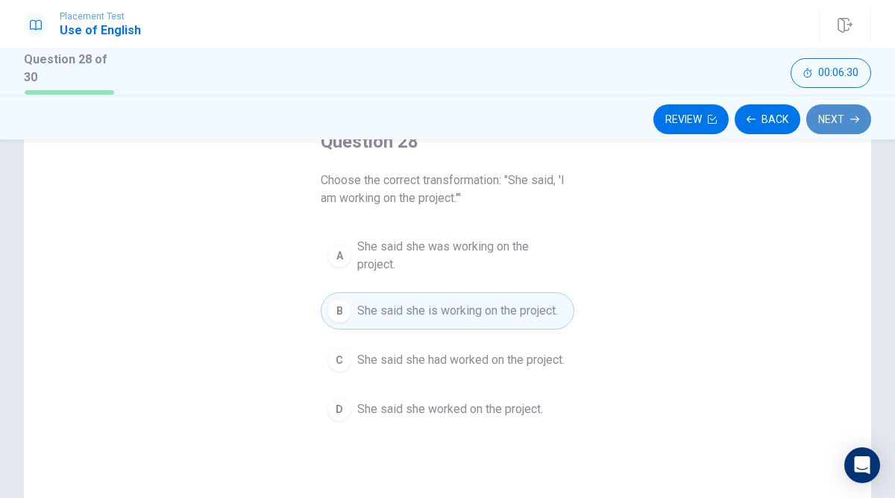
click at [843, 111] on button "Next" at bounding box center [838, 119] width 65 height 30
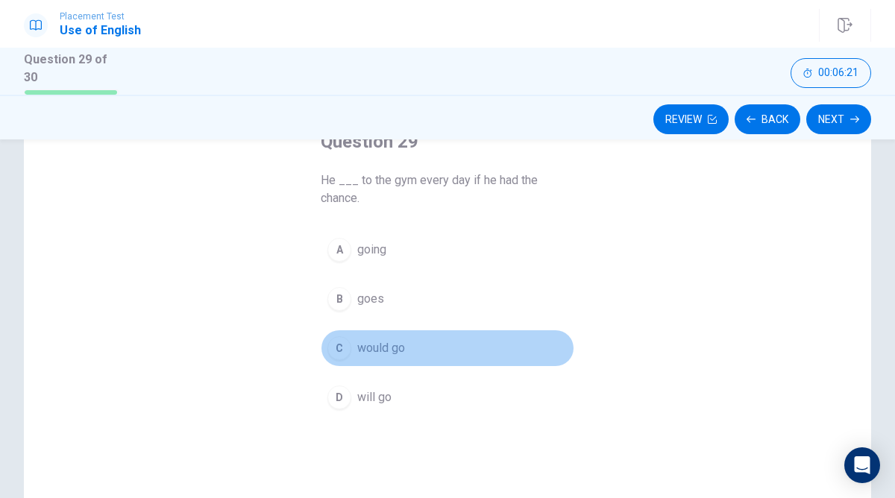
click at [341, 341] on div "C" at bounding box center [339, 348] width 24 height 24
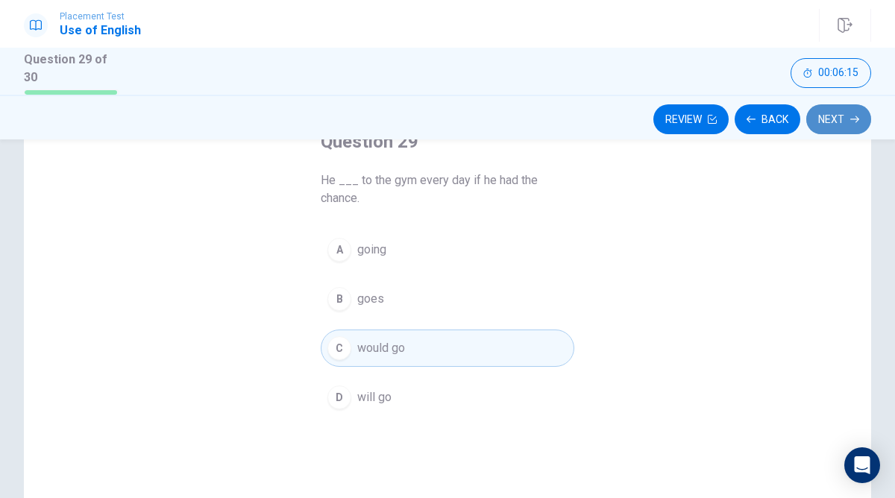
click at [843, 119] on button "Next" at bounding box center [838, 119] width 65 height 30
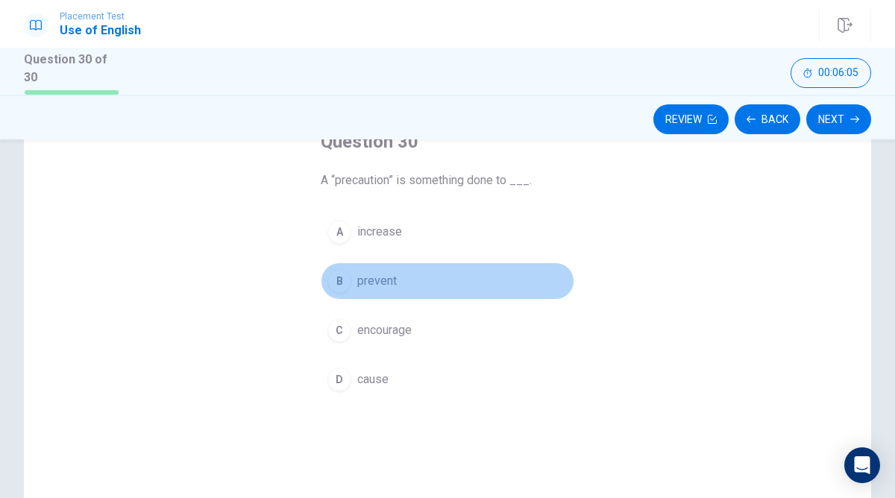
click at [340, 280] on div "B" at bounding box center [339, 281] width 24 height 24
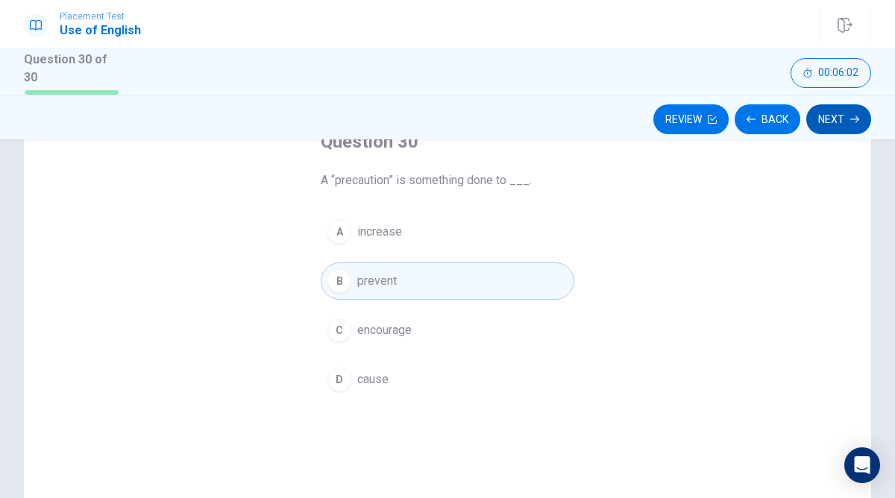
click at [850, 115] on icon "button" at bounding box center [854, 119] width 9 height 9
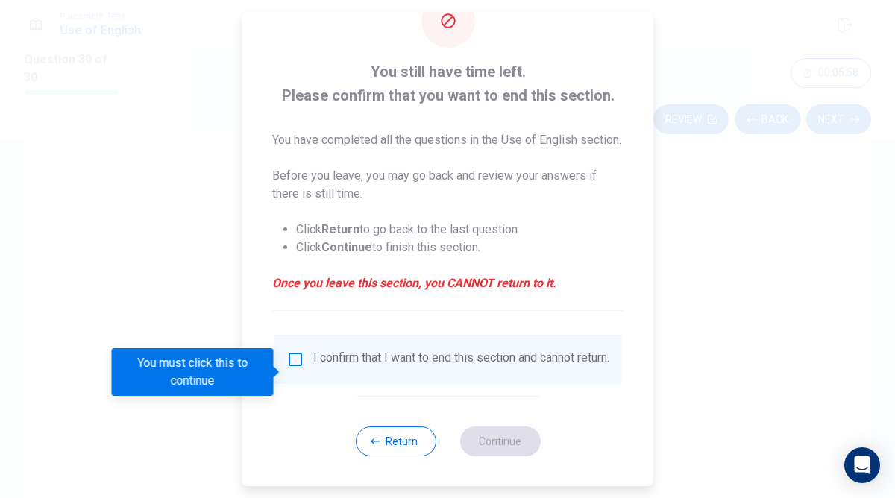
scroll to position [76, 0]
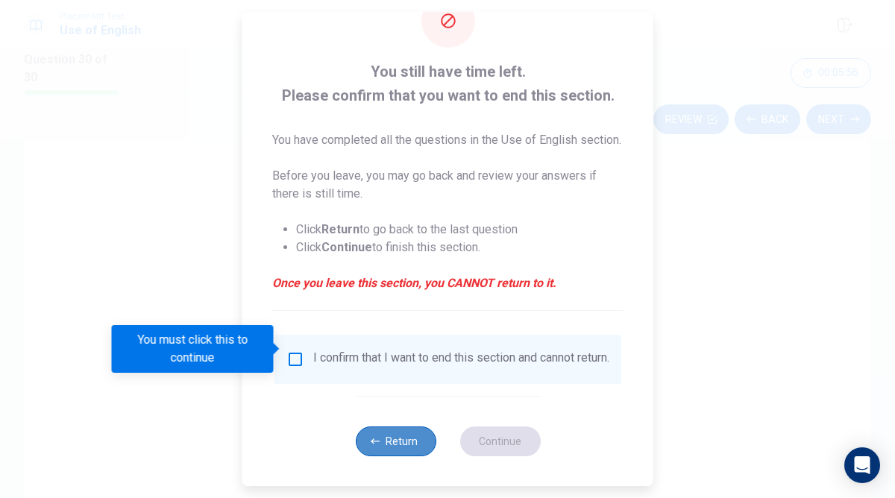
click at [404, 446] on button "Return" at bounding box center [395, 441] width 81 height 30
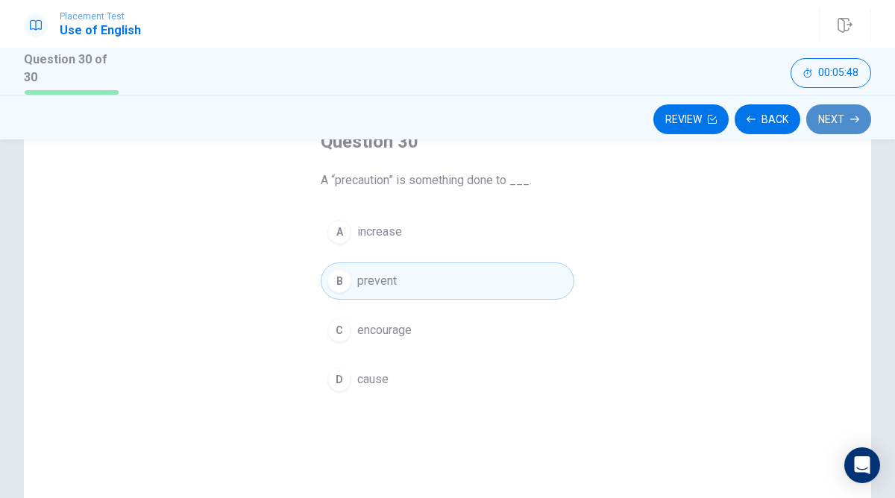
click at [850, 115] on icon "button" at bounding box center [854, 119] width 9 height 9
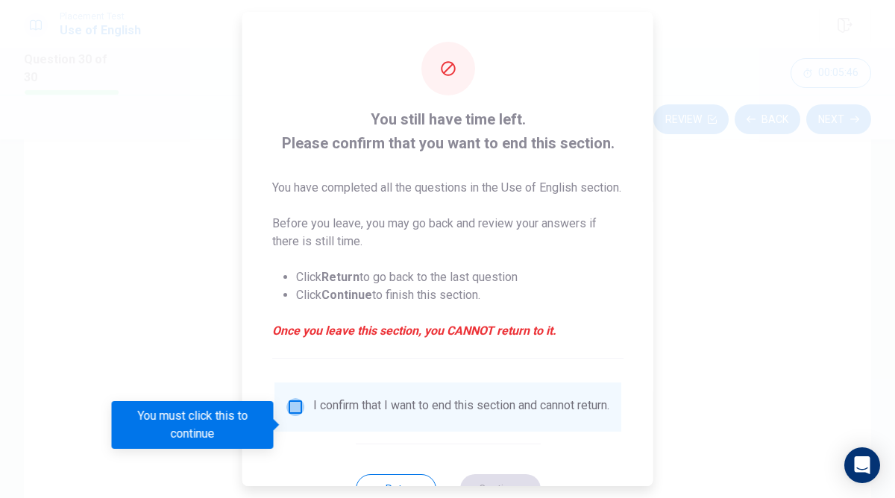
click at [290, 416] on input "You must click this to continue" at bounding box center [295, 407] width 18 height 18
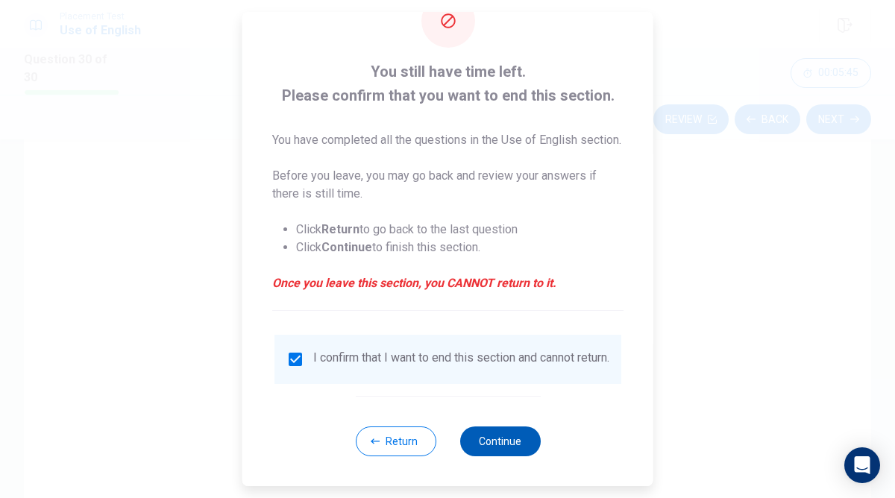
click at [491, 435] on button "Continue" at bounding box center [499, 441] width 81 height 30
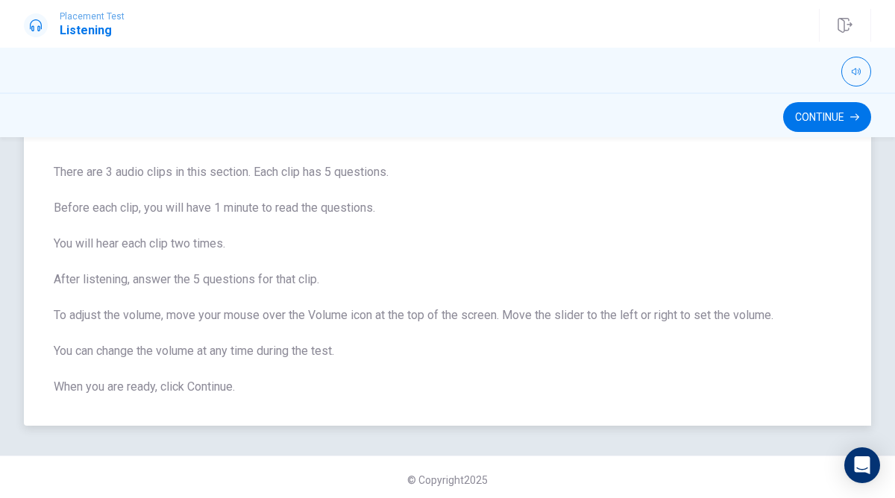
scroll to position [92, 0]
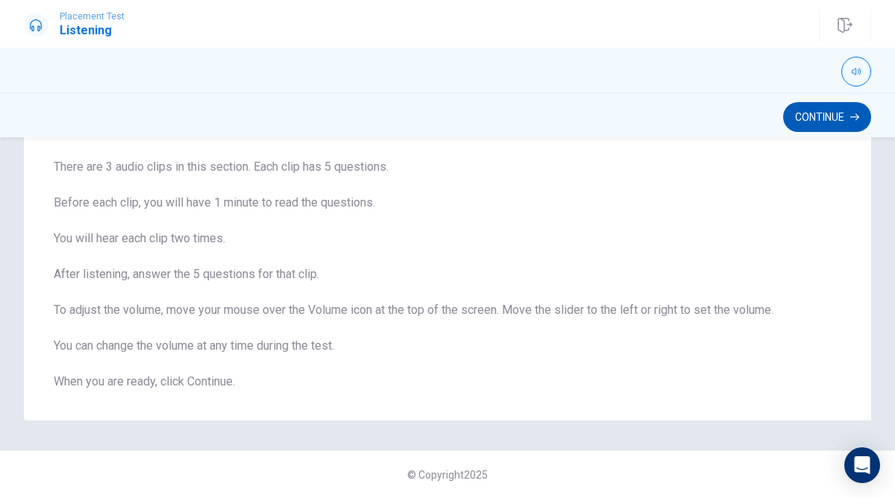
click at [835, 113] on button "Continue" at bounding box center [827, 117] width 88 height 30
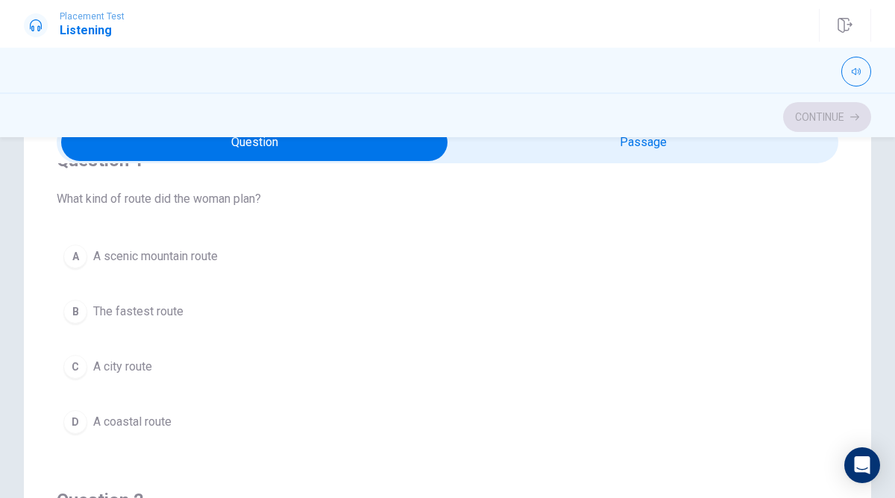
scroll to position [41, 0]
click at [493, 153] on input "checkbox" at bounding box center [254, 142] width 1172 height 37
checkbox input "true"
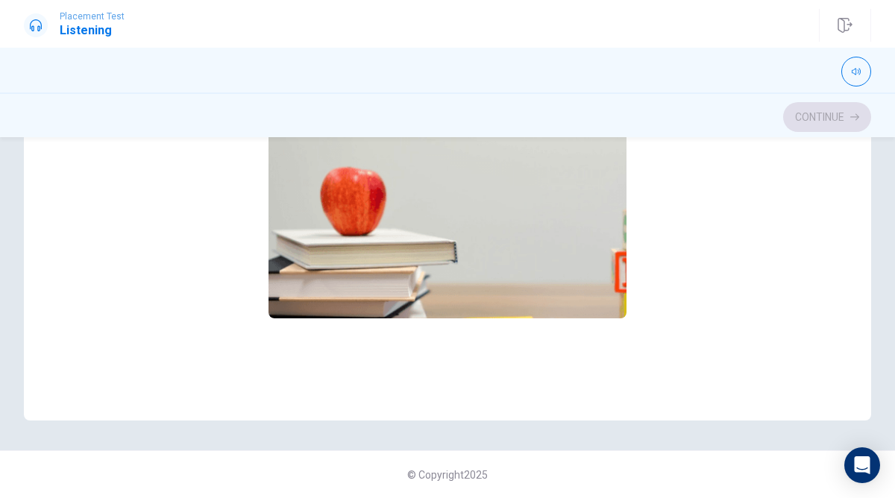
scroll to position [0, 0]
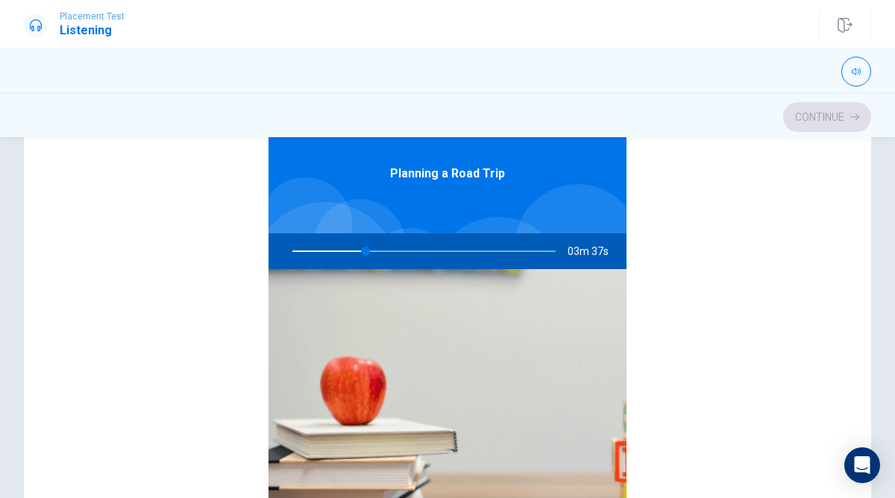
type input "28"
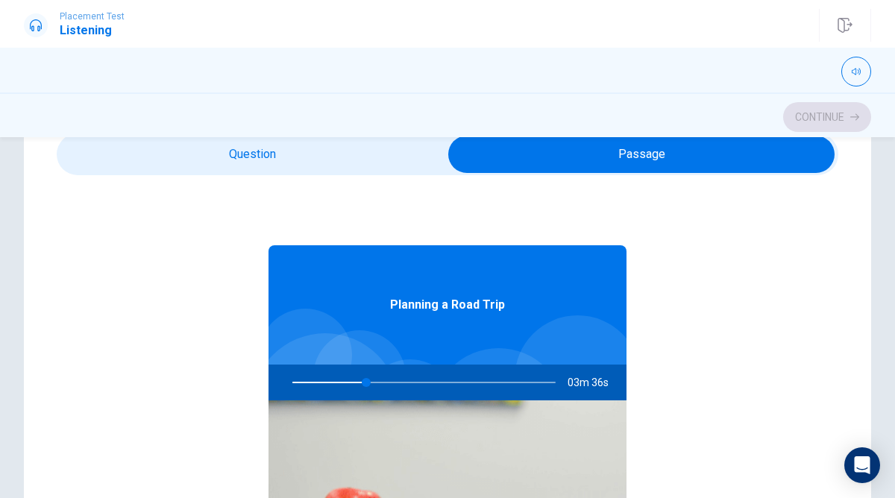
scroll to position [60, 0]
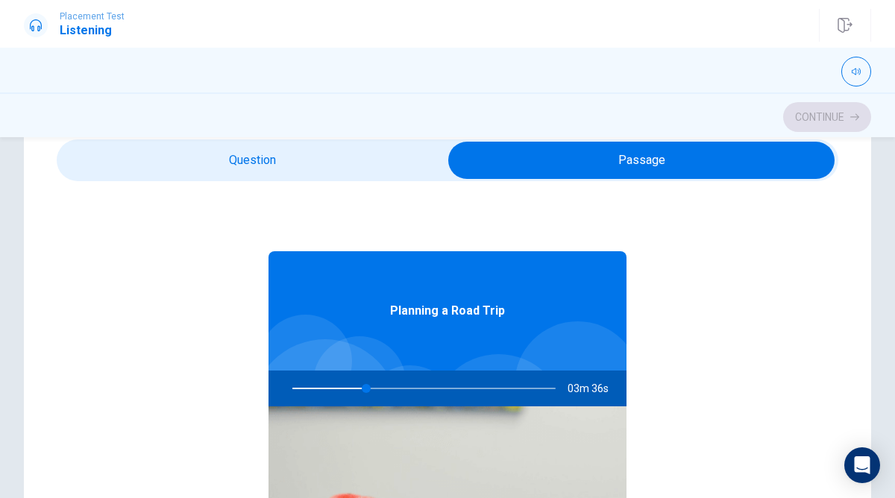
click at [344, 151] on input "checkbox" at bounding box center [641, 160] width 1172 height 37
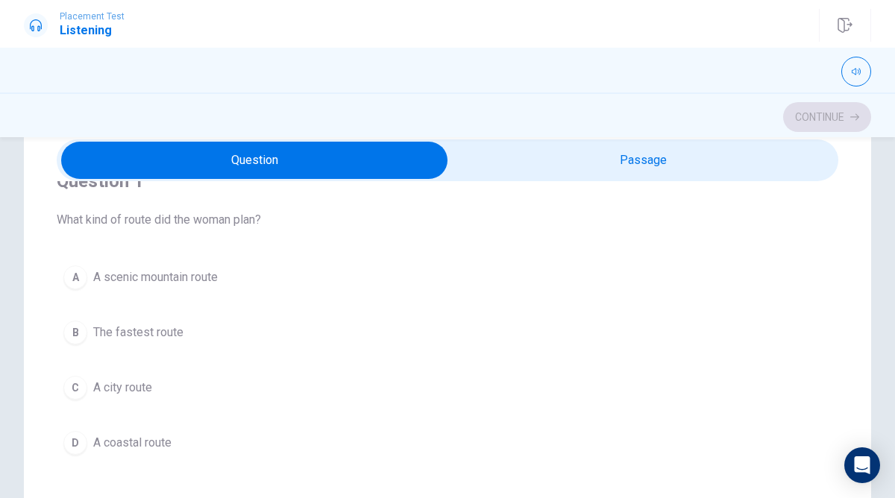
scroll to position [45, 0]
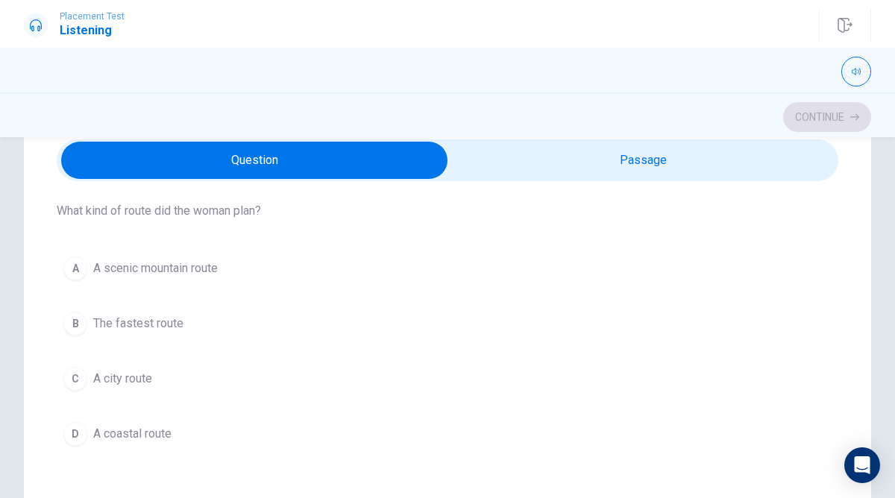
click at [73, 265] on div "A" at bounding box center [75, 268] width 24 height 24
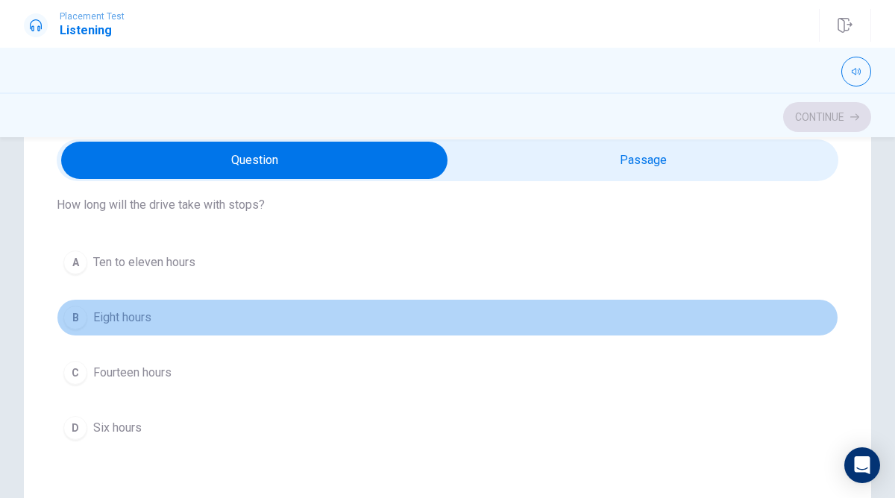
click at [82, 311] on div "B" at bounding box center [75, 318] width 24 height 24
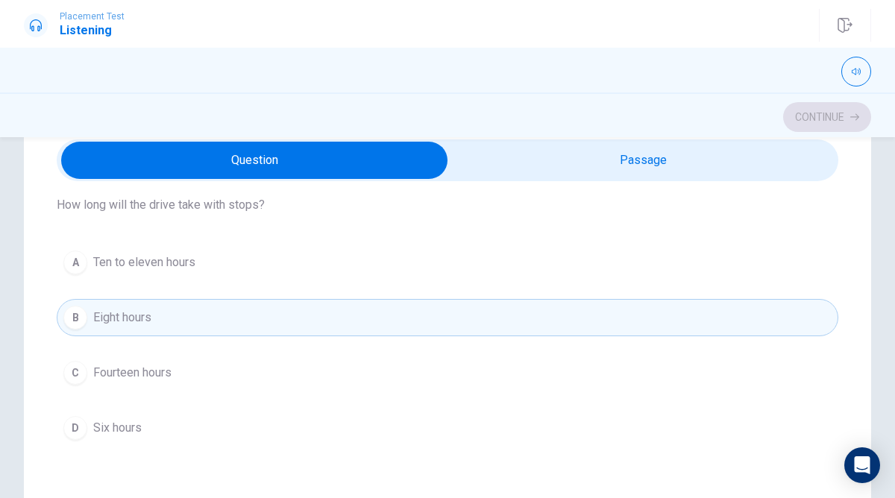
click at [77, 253] on div "A" at bounding box center [75, 263] width 24 height 24
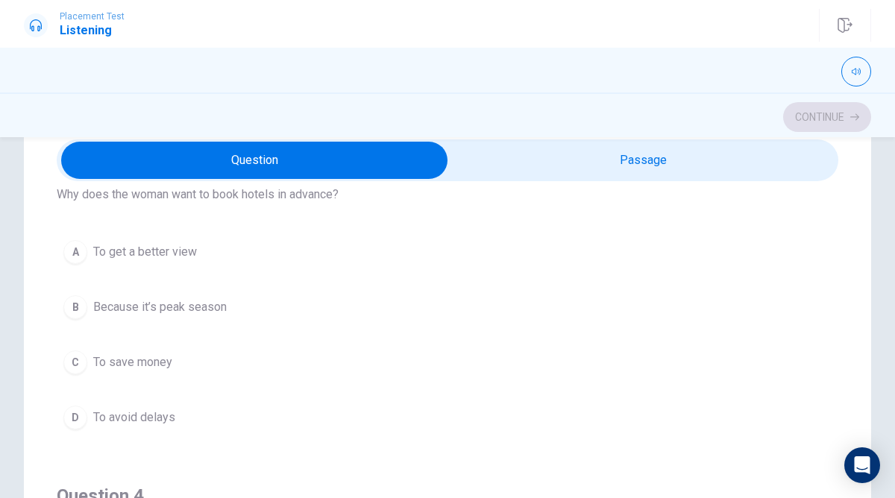
scroll to position [742, 0]
click at [80, 304] on div "B" at bounding box center [75, 307] width 24 height 24
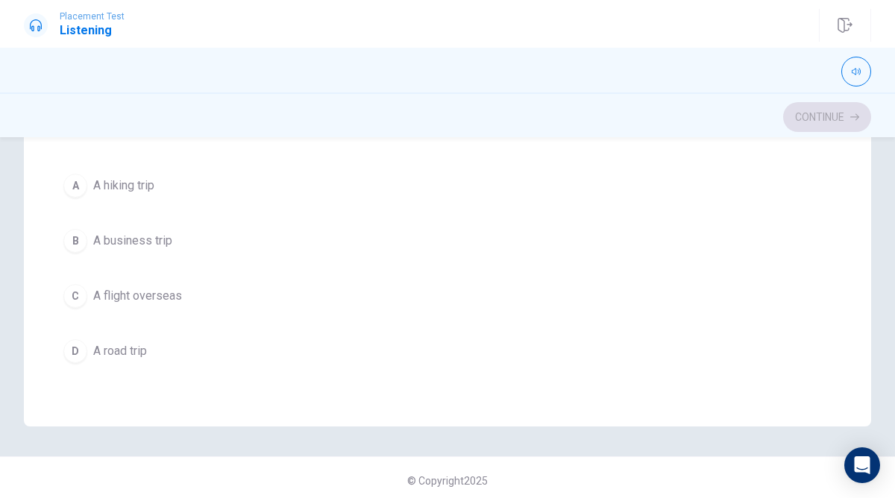
scroll to position [346, 0]
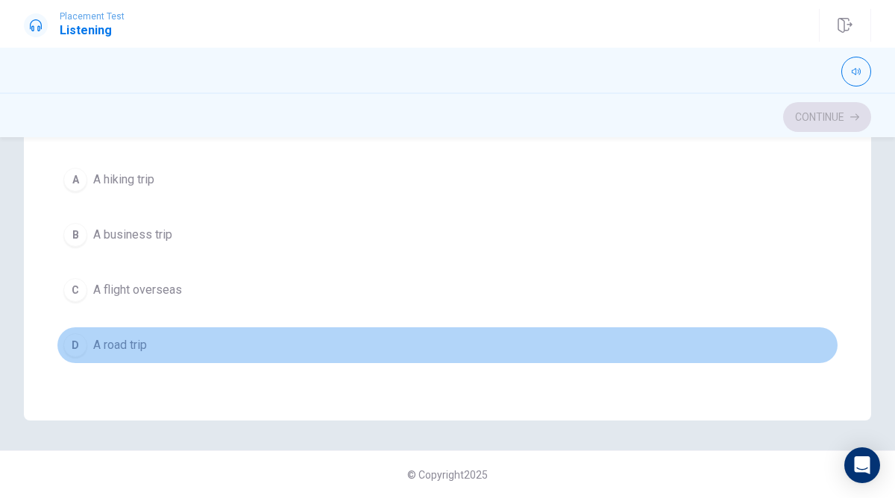
click at [71, 349] on div "D" at bounding box center [75, 345] width 24 height 24
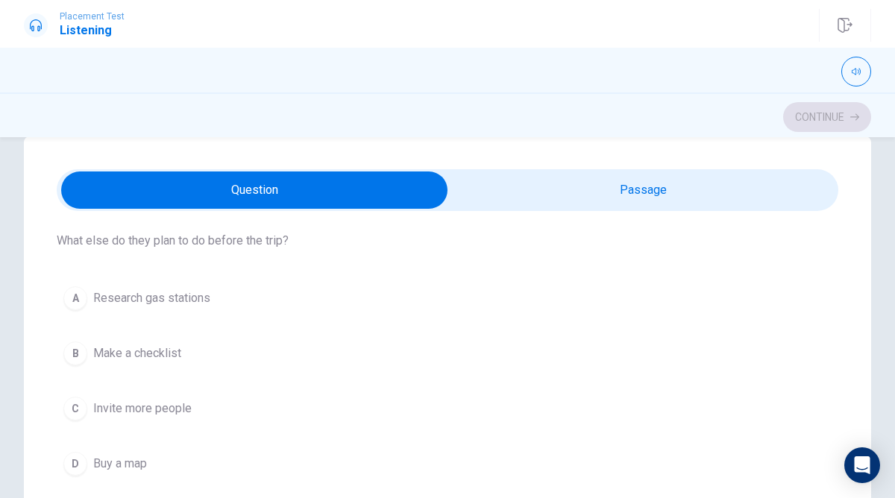
scroll to position [1074, 0]
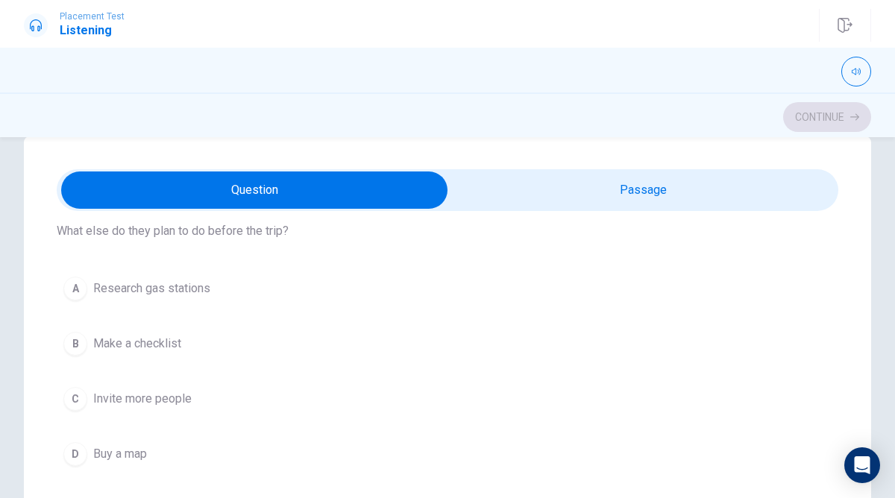
click at [503, 189] on input "checkbox" at bounding box center [254, 189] width 1172 height 37
checkbox input "true"
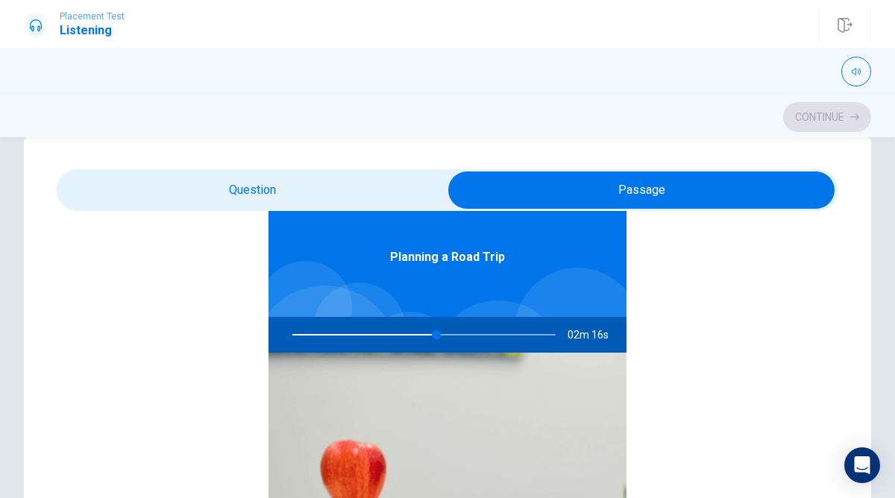
scroll to position [84, 0]
type input "56"
click at [372, 188] on input "checkbox" at bounding box center [641, 189] width 1172 height 37
checkbox input "false"
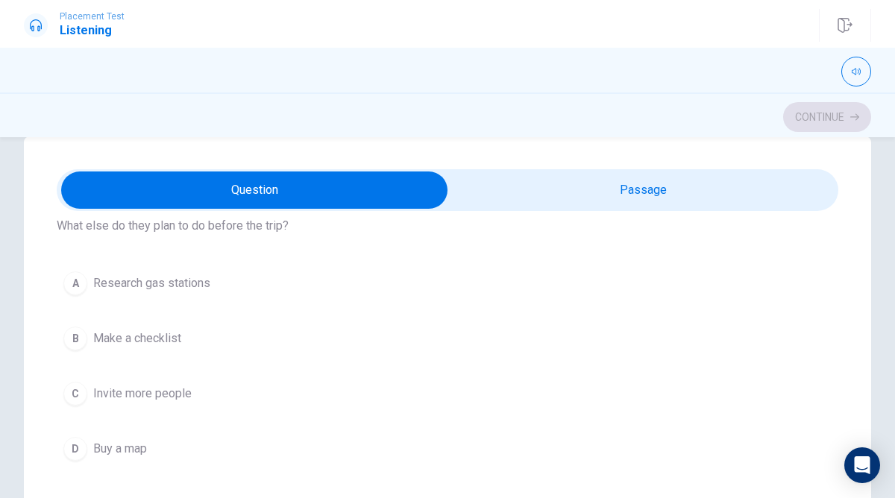
scroll to position [1081, 0]
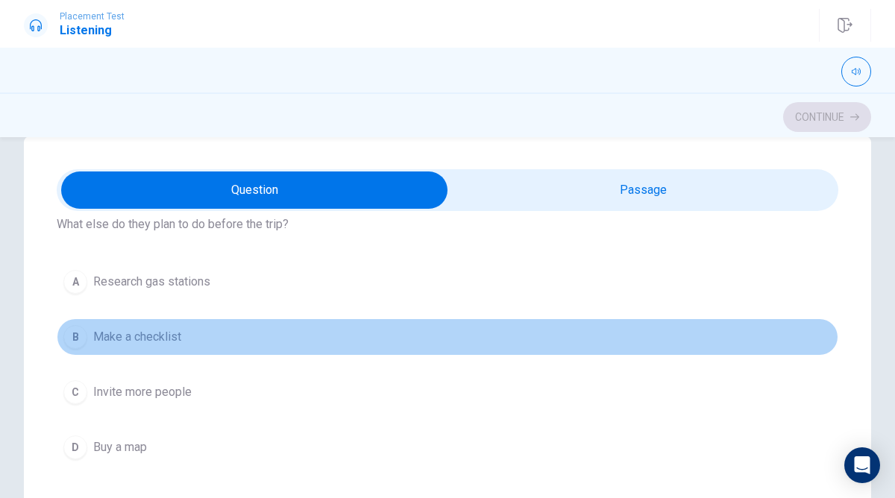
click at [72, 329] on div "B" at bounding box center [75, 337] width 24 height 24
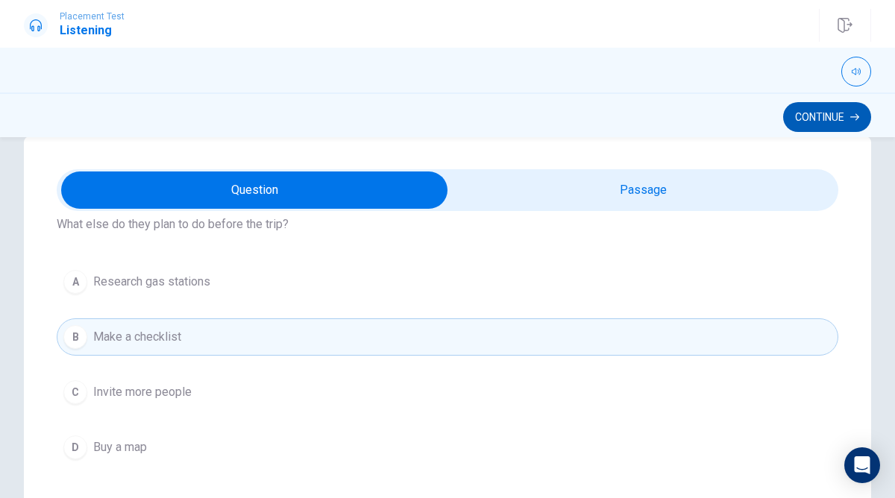
click at [817, 111] on button "Continue" at bounding box center [827, 117] width 88 height 30
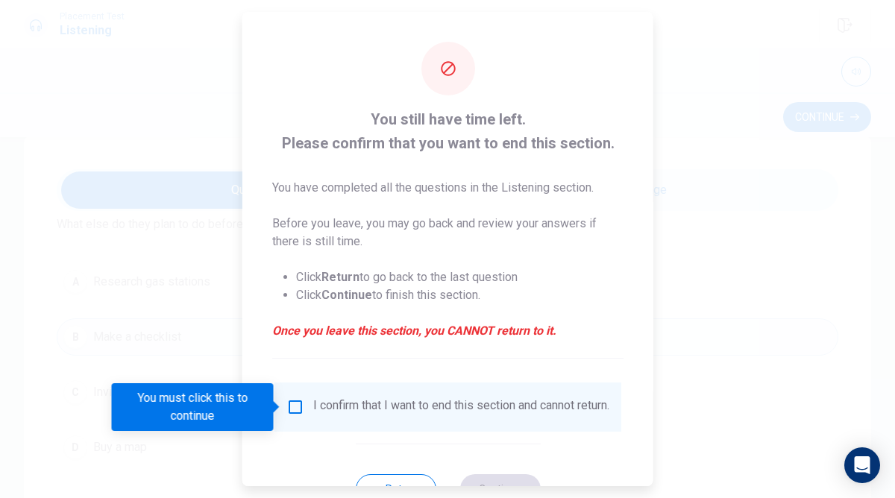
click at [287, 408] on input "You must click this to continue" at bounding box center [295, 407] width 18 height 18
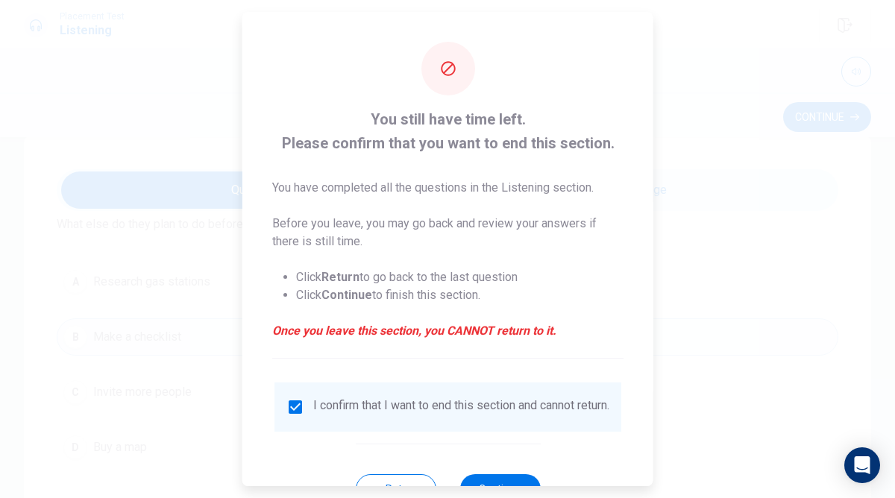
scroll to position [58, 0]
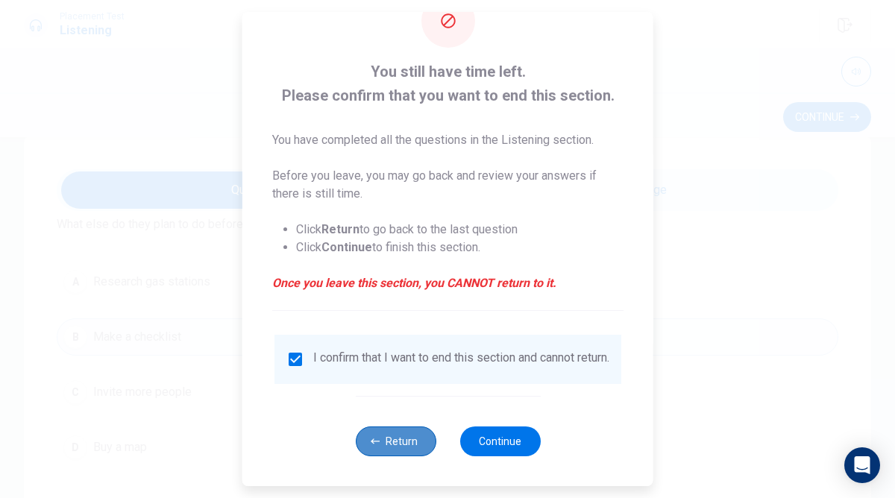
click at [395, 436] on button "Return" at bounding box center [395, 441] width 81 height 30
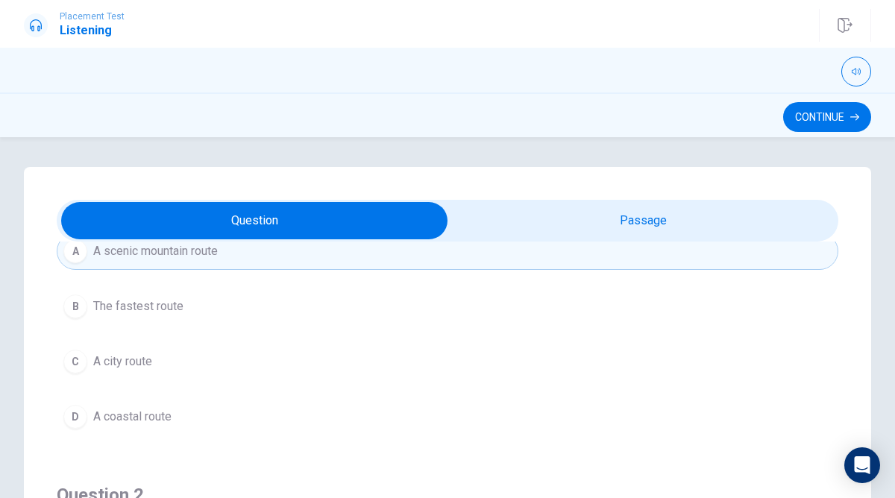
scroll to position [34, 0]
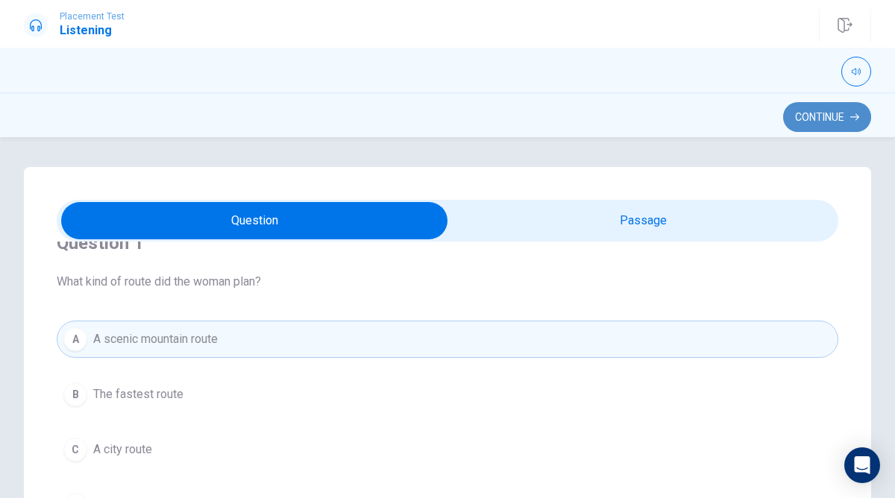
click at [825, 119] on button "Continue" at bounding box center [827, 117] width 88 height 30
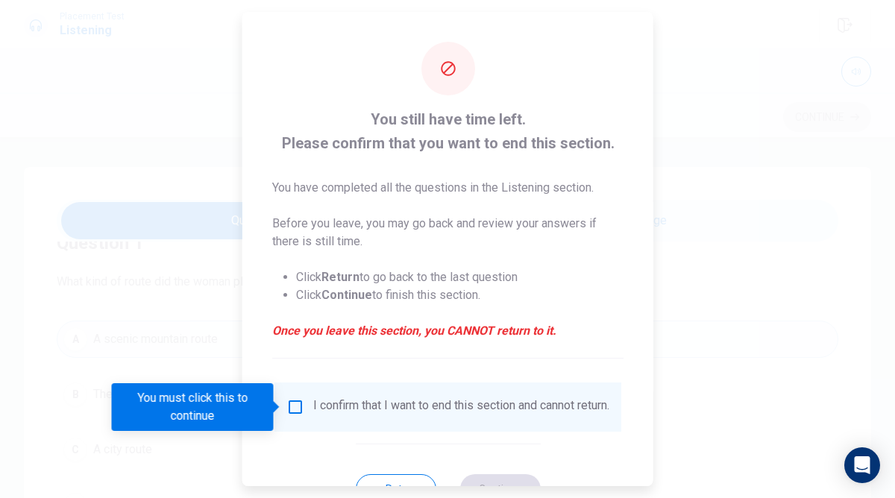
click at [283, 405] on div "You must click this to continue" at bounding box center [198, 407] width 172 height 48
click at [297, 407] on input "You must click this to continue" at bounding box center [295, 407] width 18 height 18
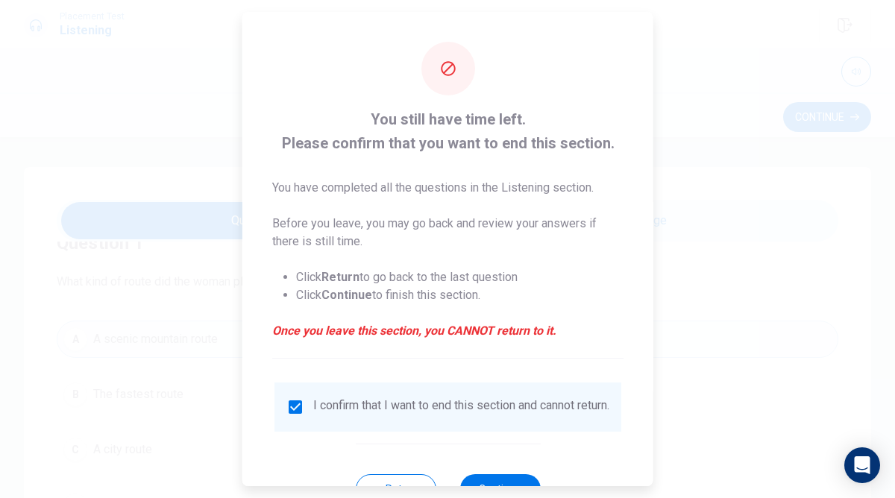
scroll to position [58, 0]
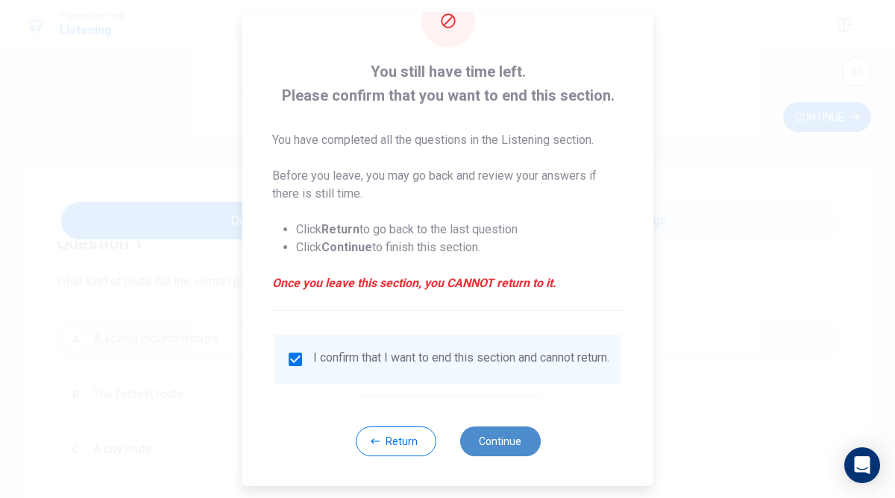
click at [502, 438] on button "Continue" at bounding box center [499, 441] width 81 height 30
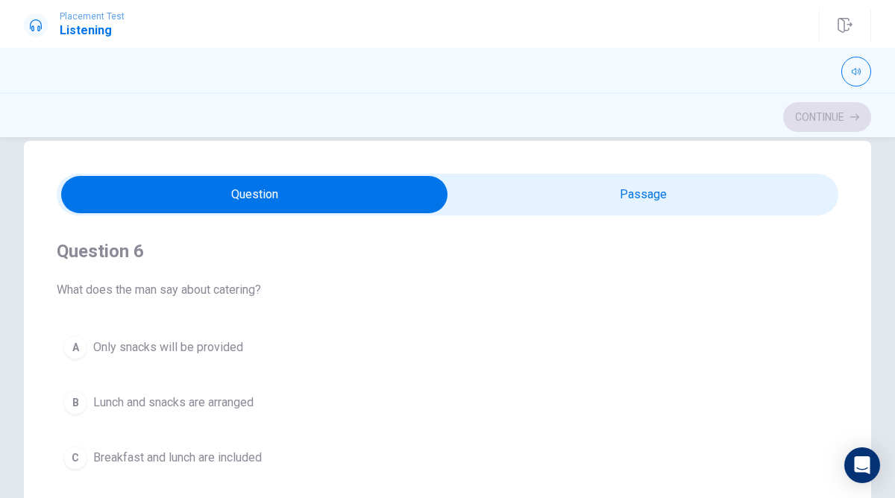
scroll to position [25, 0]
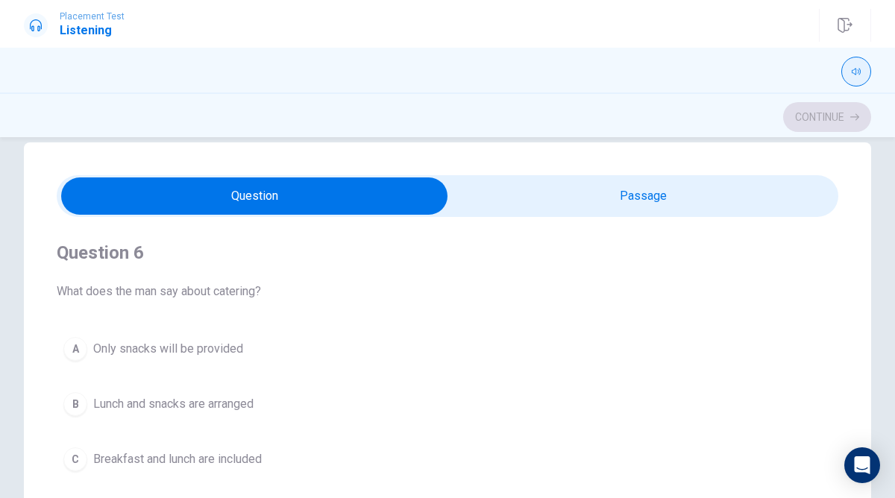
click at [861, 69] on button "button" at bounding box center [856, 72] width 30 height 30
click at [695, 188] on input "checkbox" at bounding box center [254, 195] width 1172 height 37
checkbox input "true"
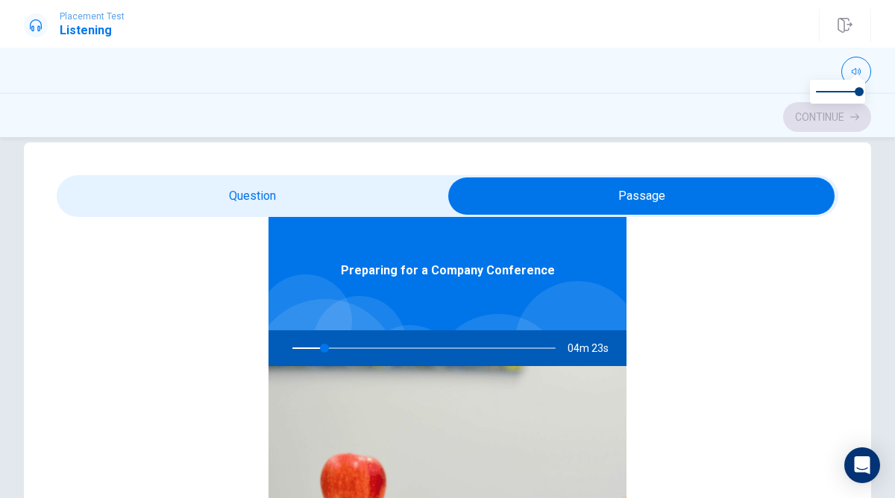
scroll to position [84, 0]
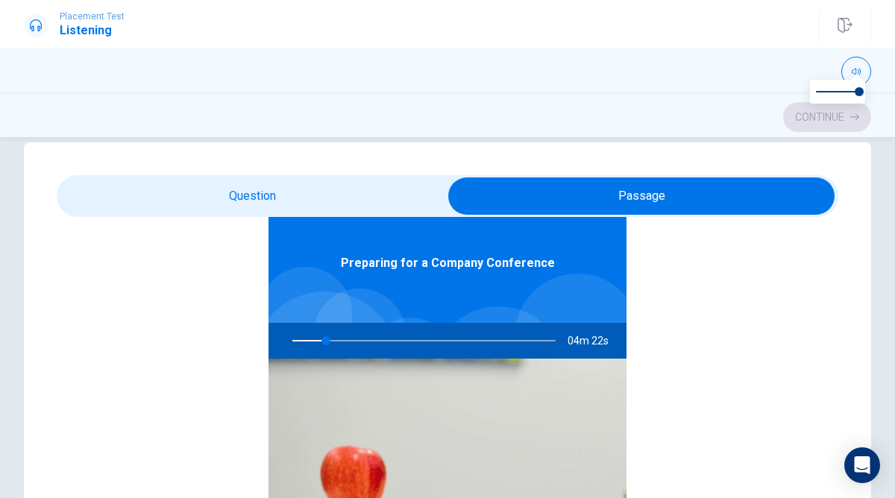
type input "13"
click at [378, 193] on input "checkbox" at bounding box center [641, 195] width 1172 height 37
checkbox input "false"
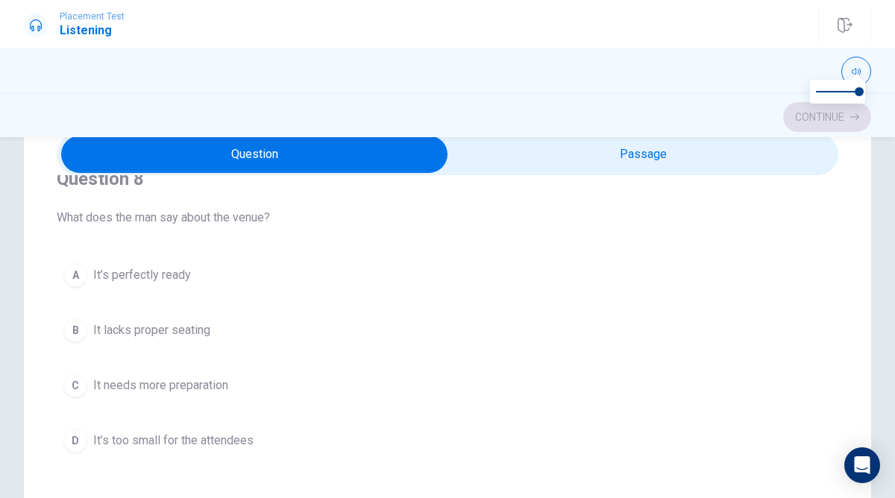
scroll to position [713, 0]
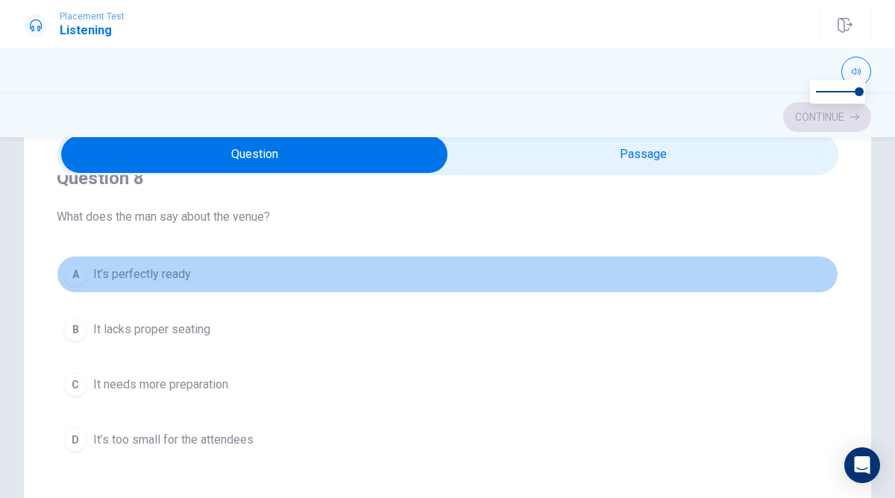
click at [86, 268] on button "A It’s perfectly ready" at bounding box center [447, 274] width 781 height 37
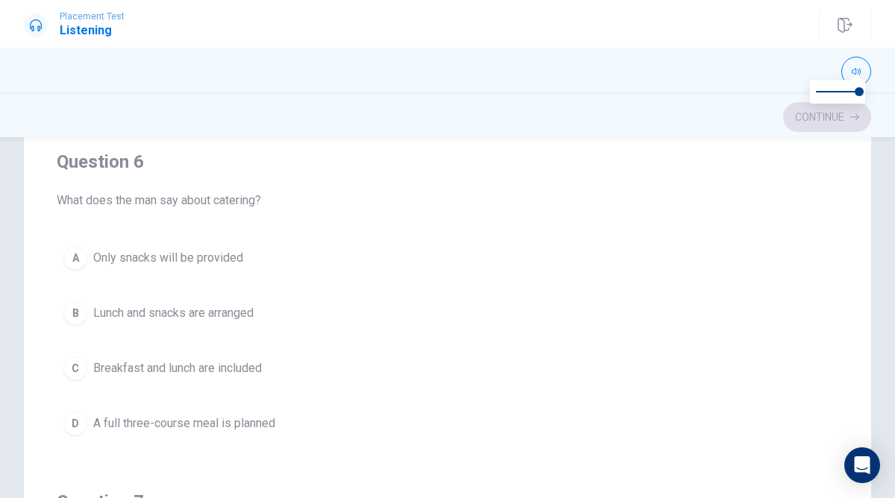
scroll to position [122, 0]
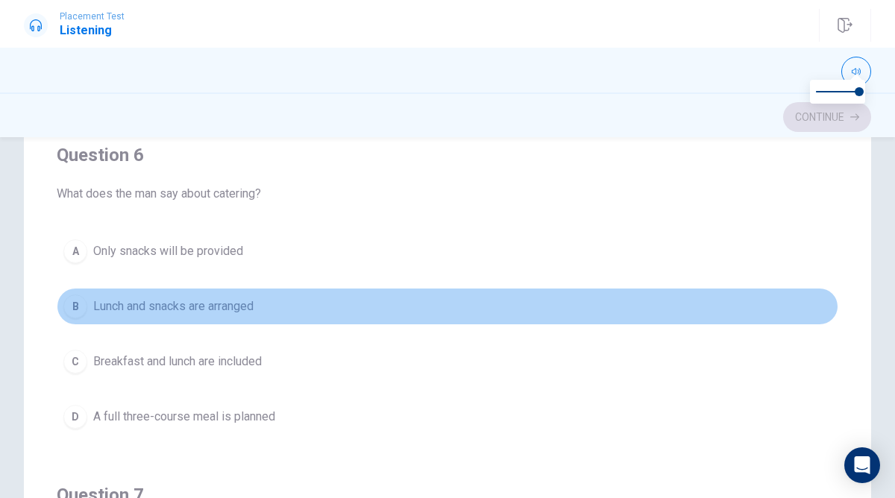
click at [78, 300] on div "B" at bounding box center [75, 307] width 24 height 24
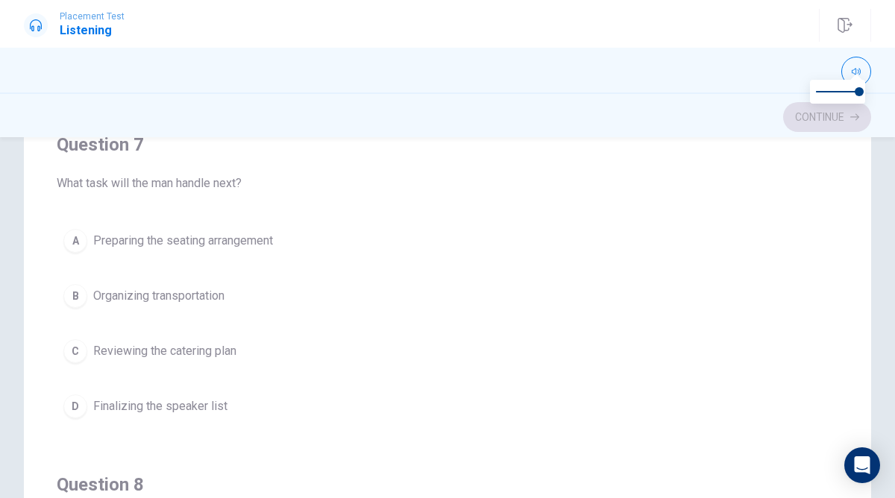
scroll to position [353, 0]
click at [75, 396] on div "D" at bounding box center [75, 403] width 24 height 24
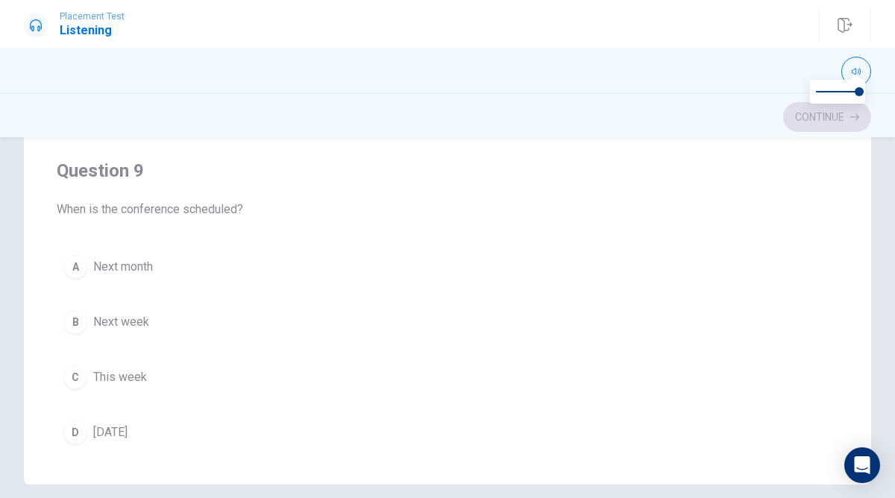
scroll to position [847, 0]
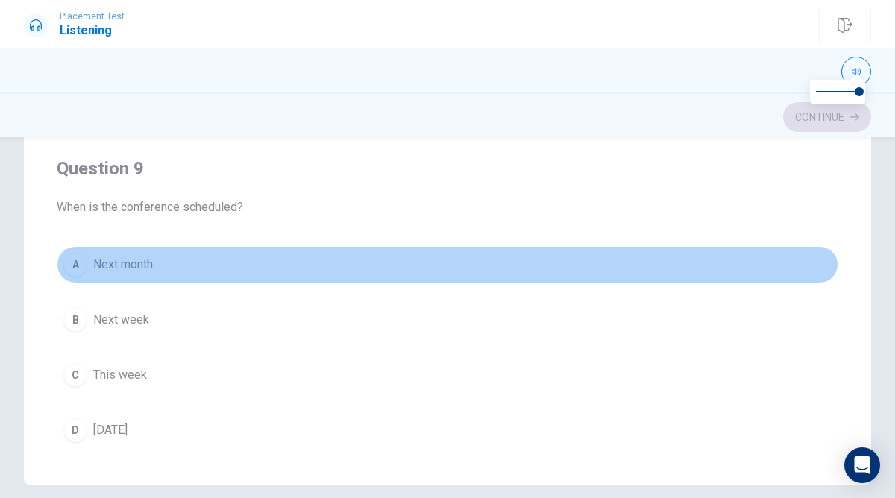
click at [78, 260] on div "A" at bounding box center [75, 265] width 24 height 24
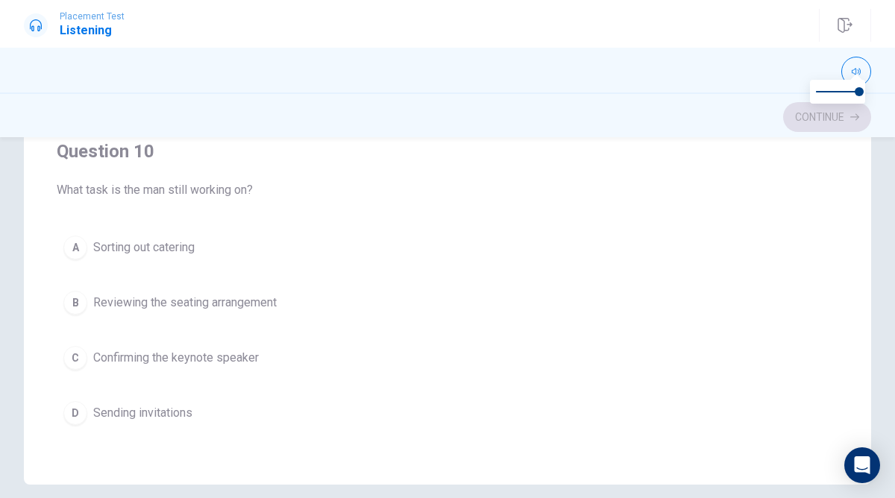
scroll to position [1208, 0]
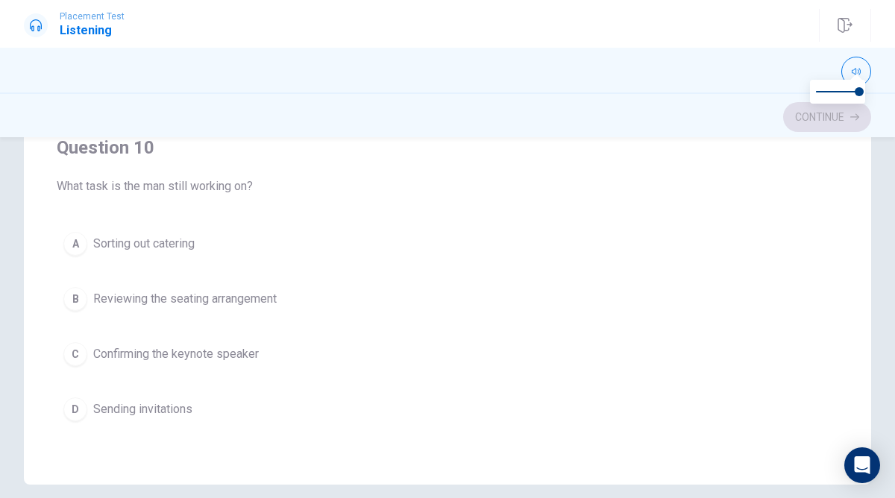
click at [72, 350] on div "C" at bounding box center [75, 354] width 24 height 24
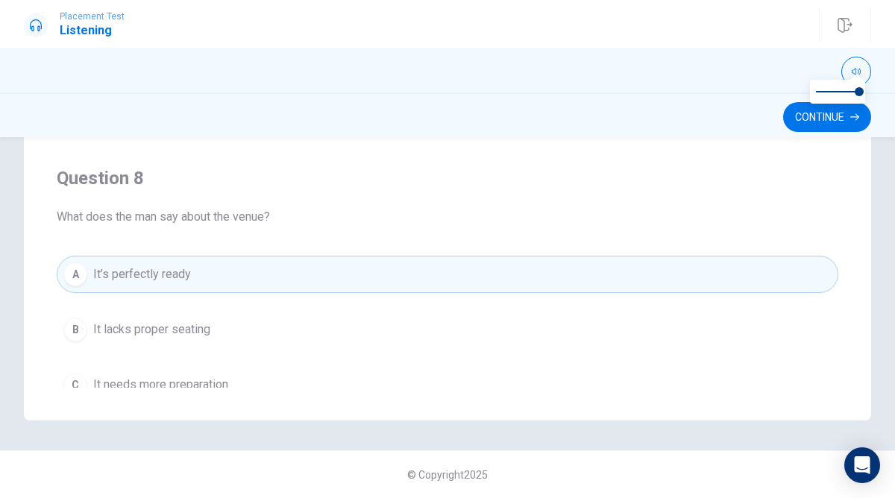
scroll to position [425, 0]
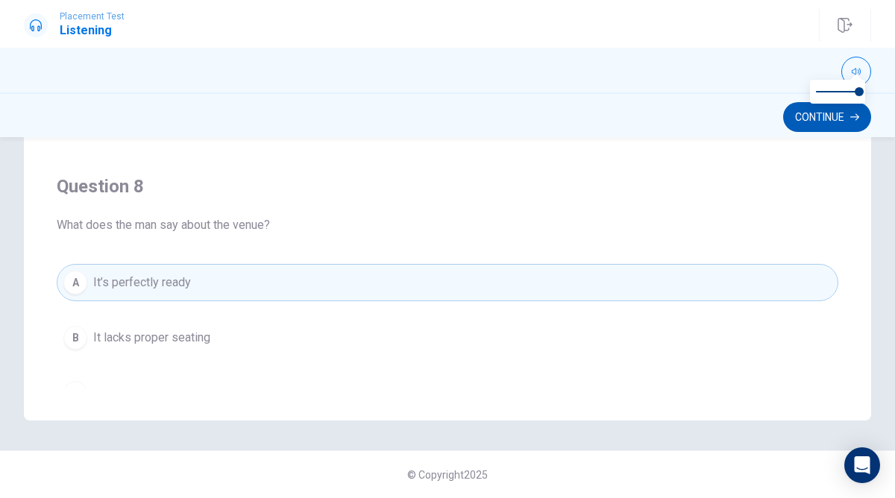
click at [823, 115] on button "Continue" at bounding box center [827, 117] width 88 height 30
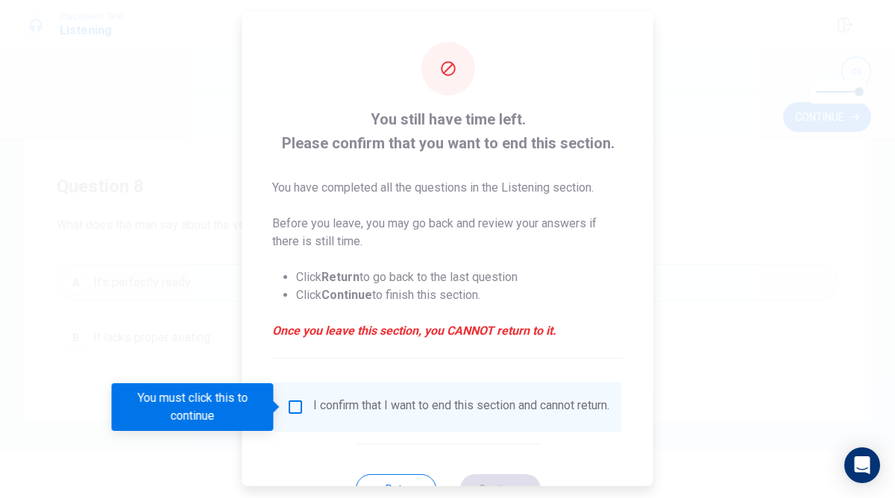
click at [293, 406] on input "You must click this to continue" at bounding box center [295, 407] width 18 height 18
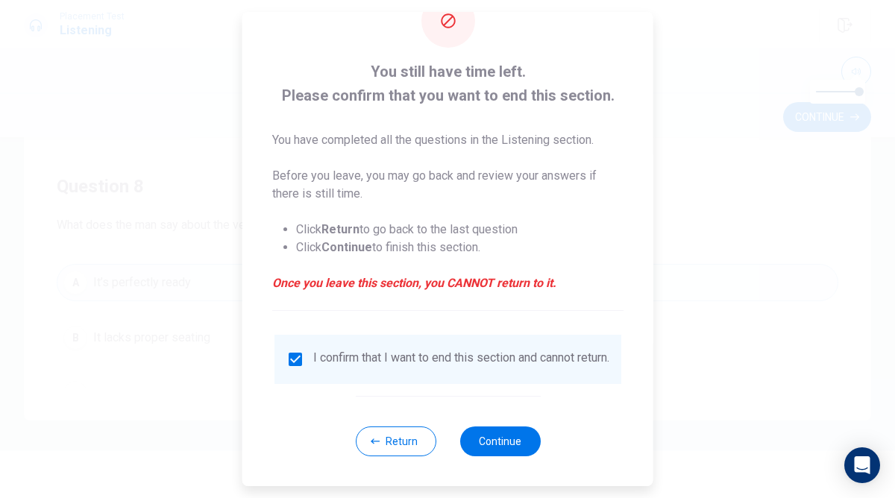
scroll to position [58, 0]
click at [406, 445] on button "Return" at bounding box center [395, 441] width 81 height 30
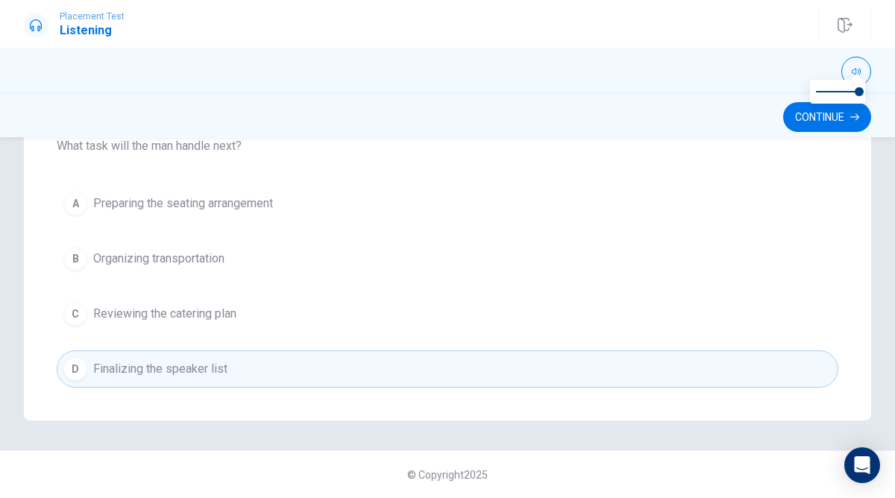
scroll to position [157, 0]
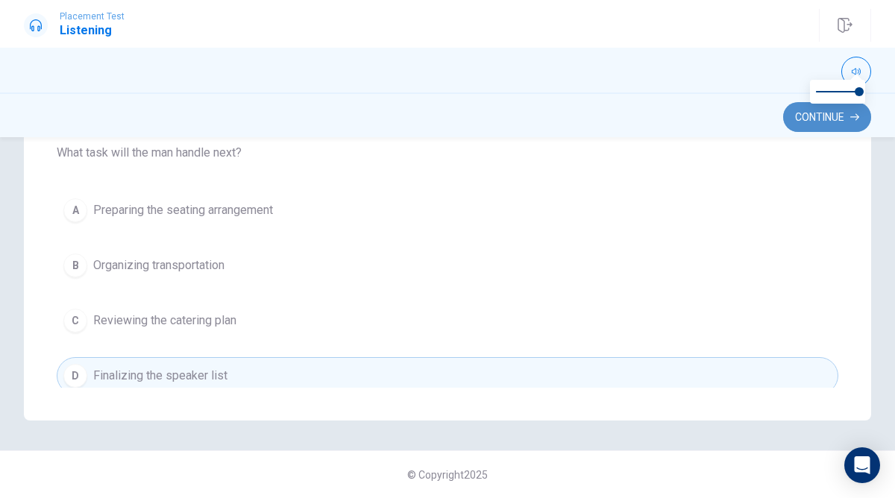
click at [828, 118] on button "Continue" at bounding box center [827, 117] width 88 height 30
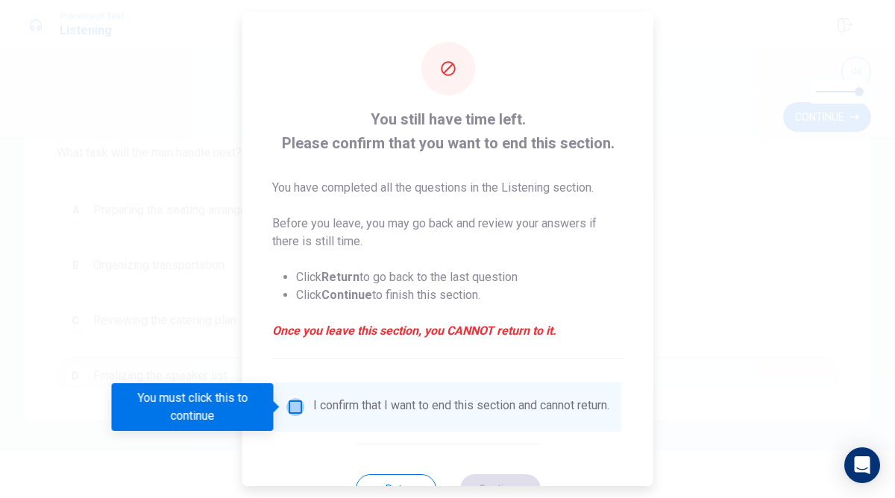
click at [299, 406] on input "You must click this to continue" at bounding box center [295, 407] width 18 height 18
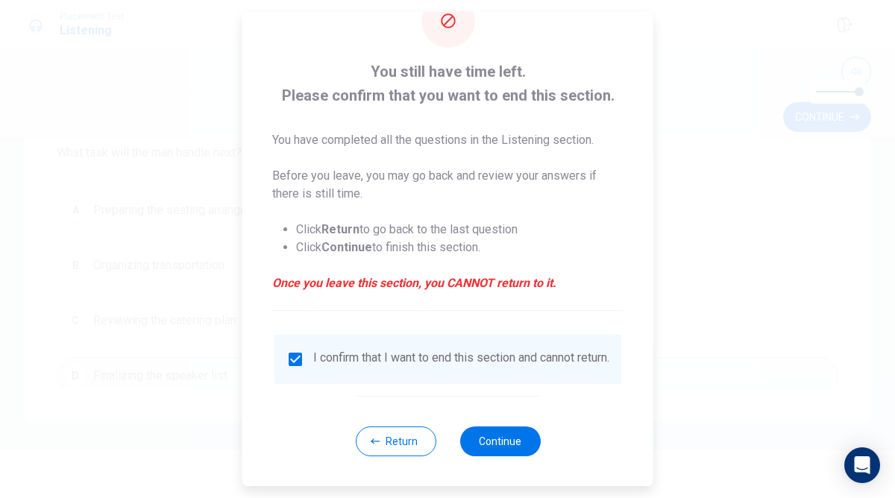
scroll to position [58, 0]
click at [520, 443] on button "Continue" at bounding box center [499, 441] width 81 height 30
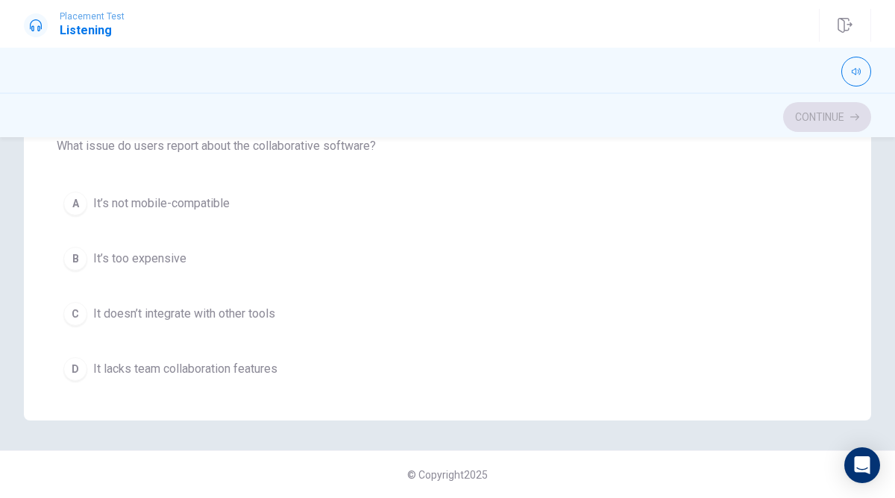
scroll to position [845, 0]
click at [75, 251] on div "B" at bounding box center [75, 258] width 24 height 24
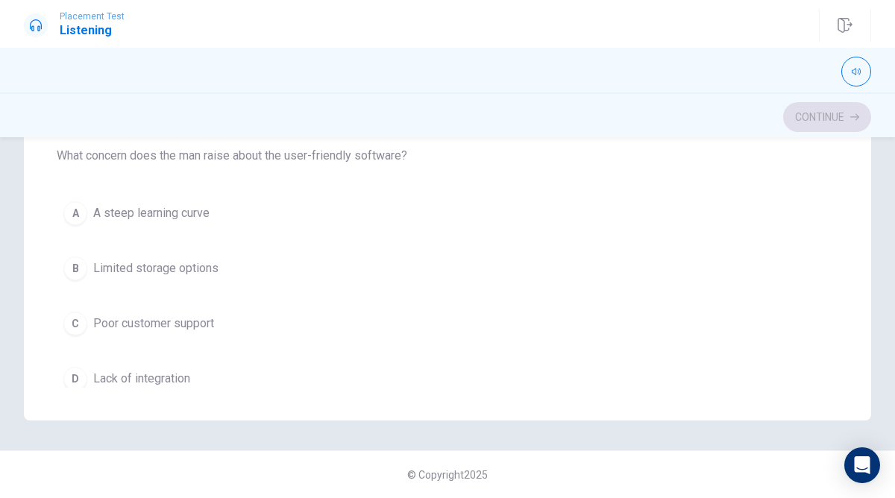
scroll to position [0, 0]
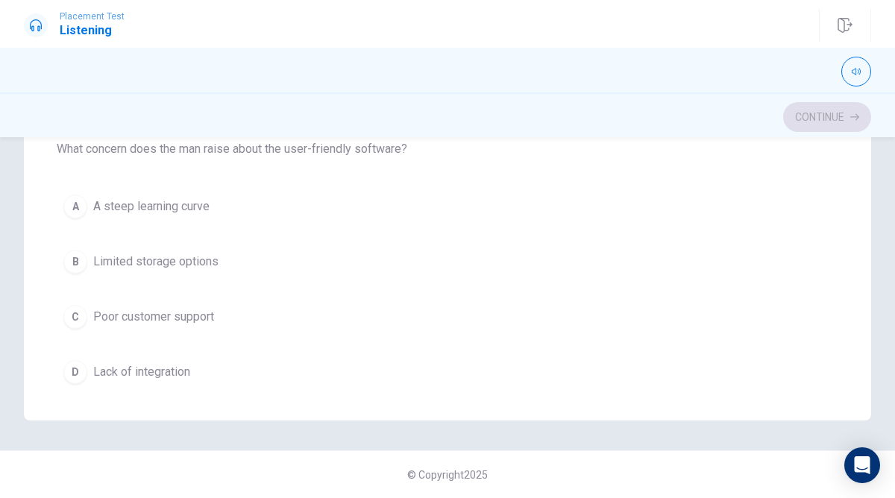
click at [87, 311] on button "C Poor customer support" at bounding box center [447, 316] width 781 height 37
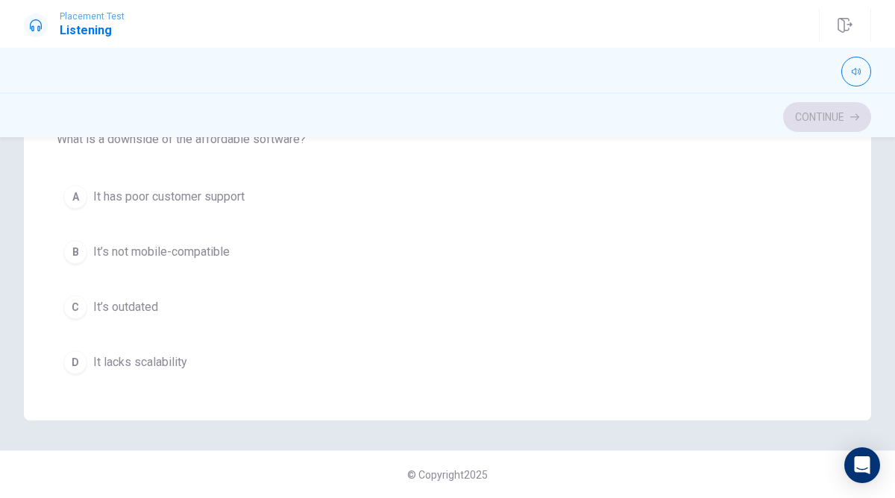
scroll to position [511, 0]
click at [75, 242] on div "B" at bounding box center [75, 251] width 24 height 24
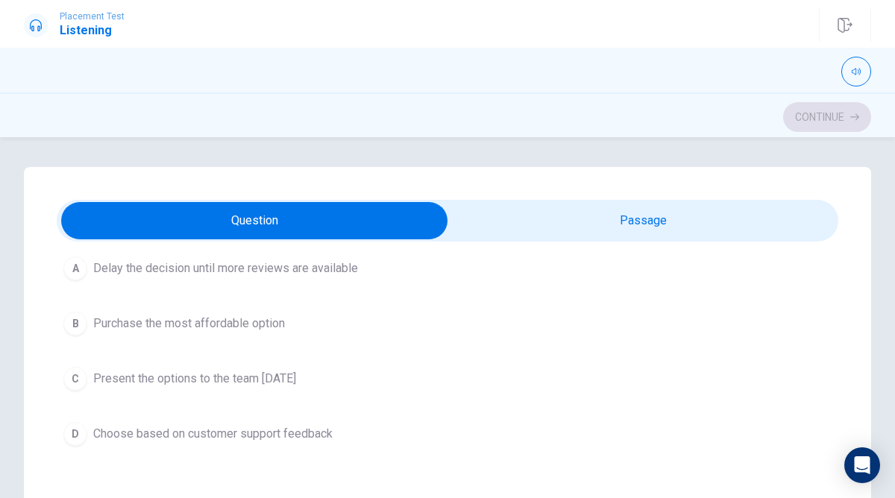
scroll to position [109, 0]
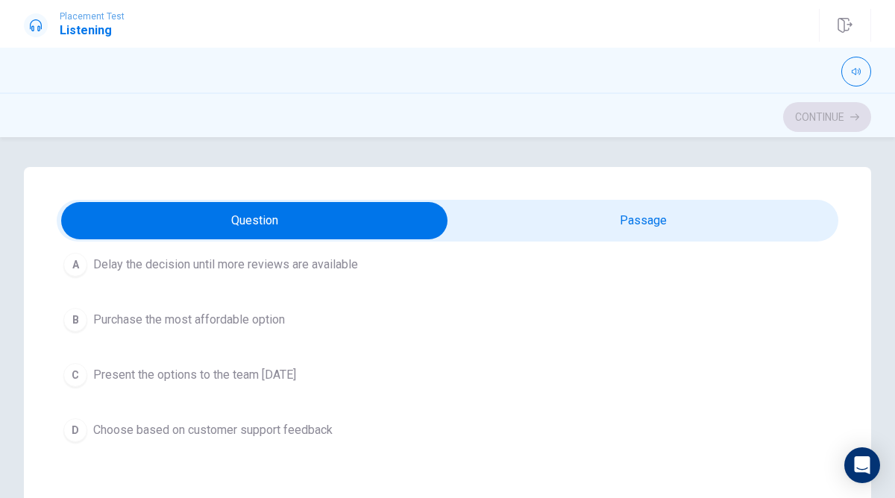
click at [81, 372] on div "C" at bounding box center [75, 375] width 24 height 24
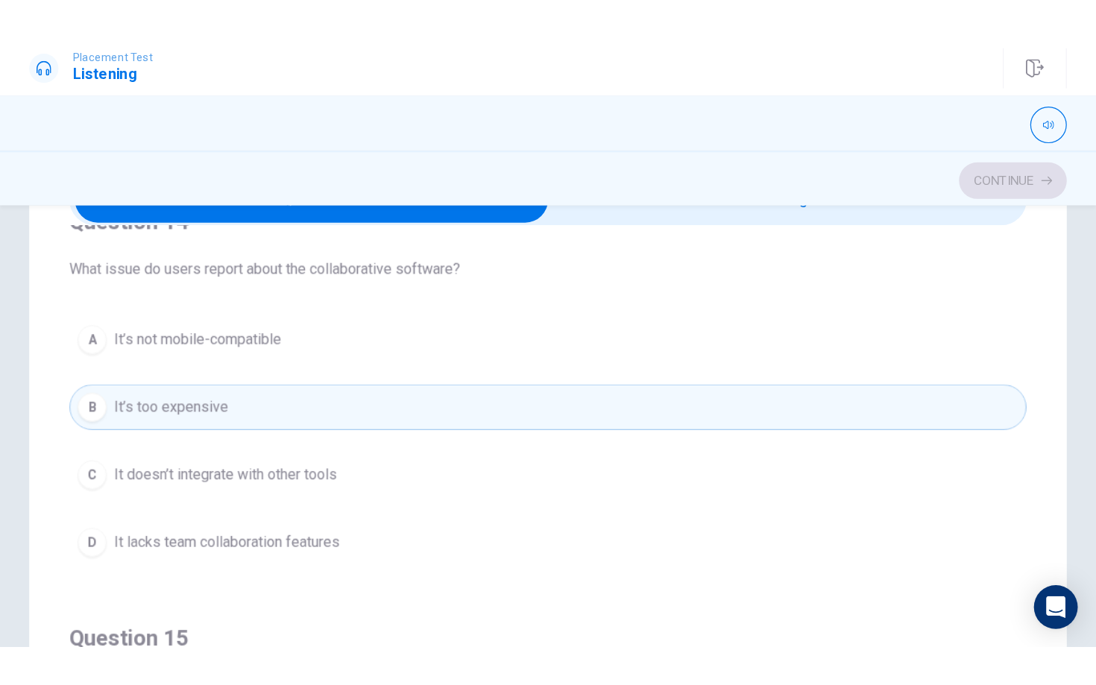
scroll to position [87, 0]
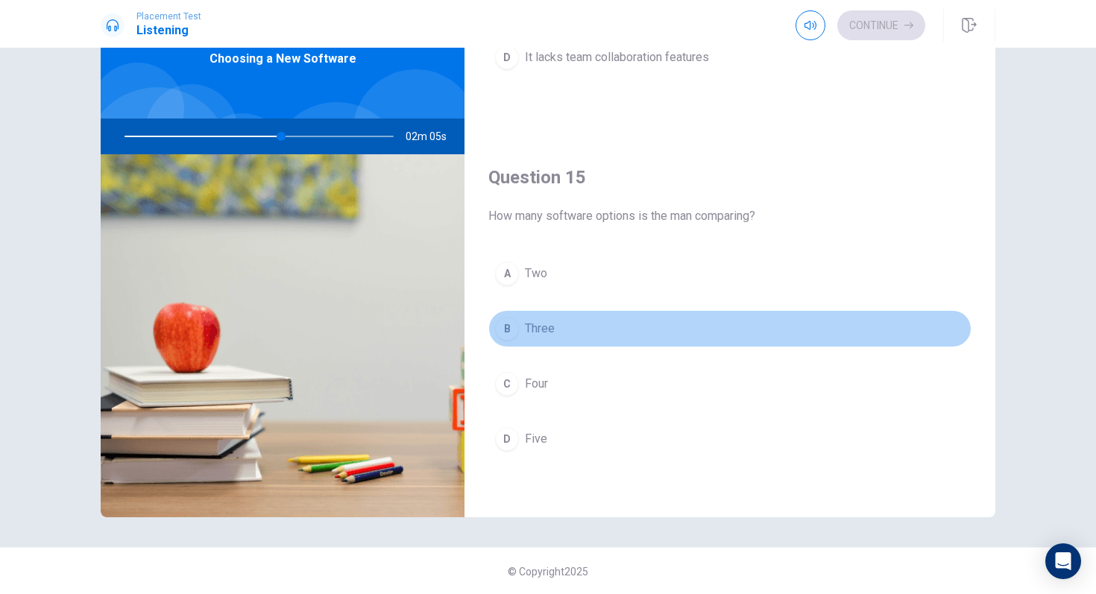
click at [514, 327] on div "B" at bounding box center [507, 329] width 24 height 24
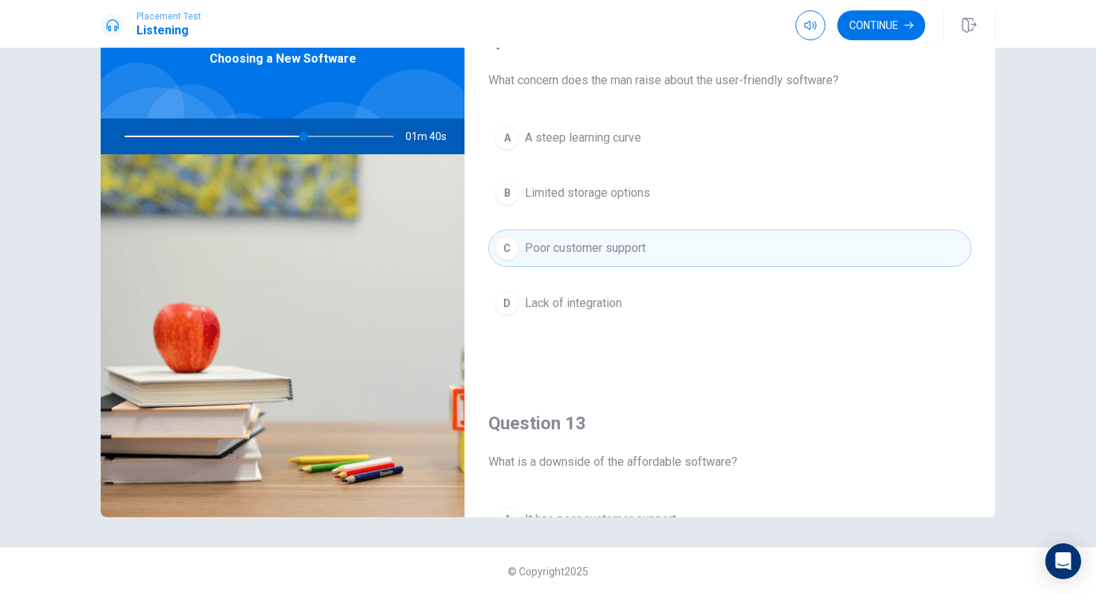
scroll to position [382, 0]
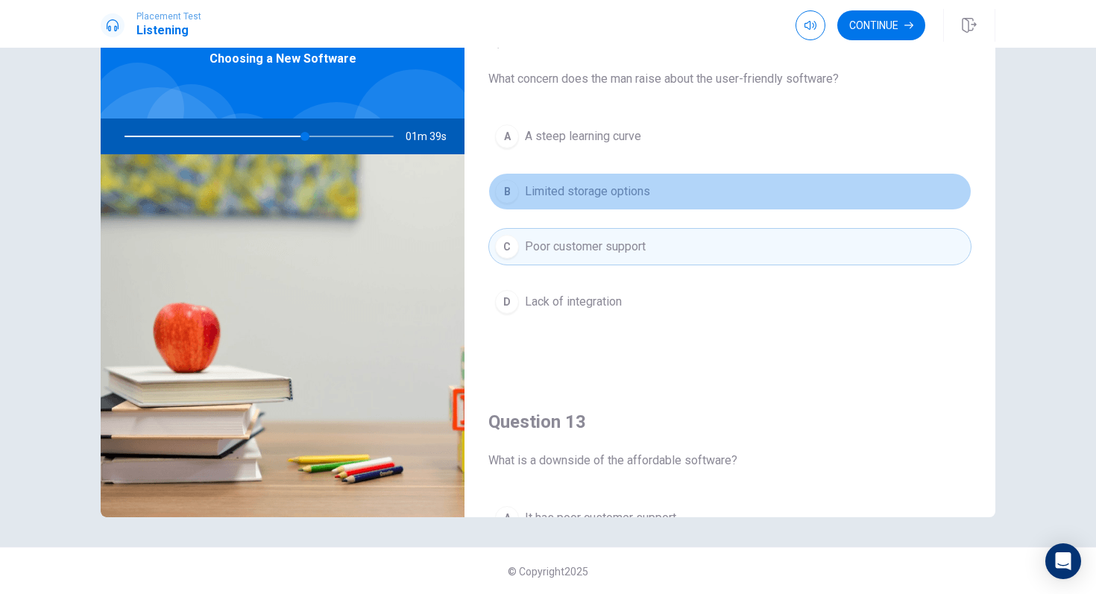
click at [567, 189] on span "Limited storage options" at bounding box center [587, 192] width 125 height 18
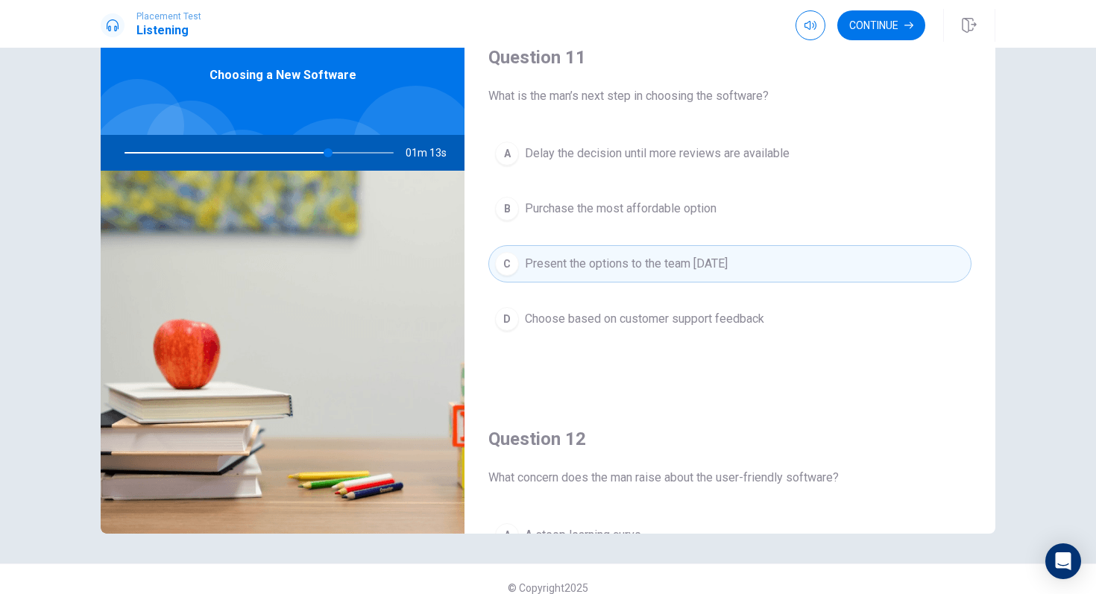
scroll to position [0, 0]
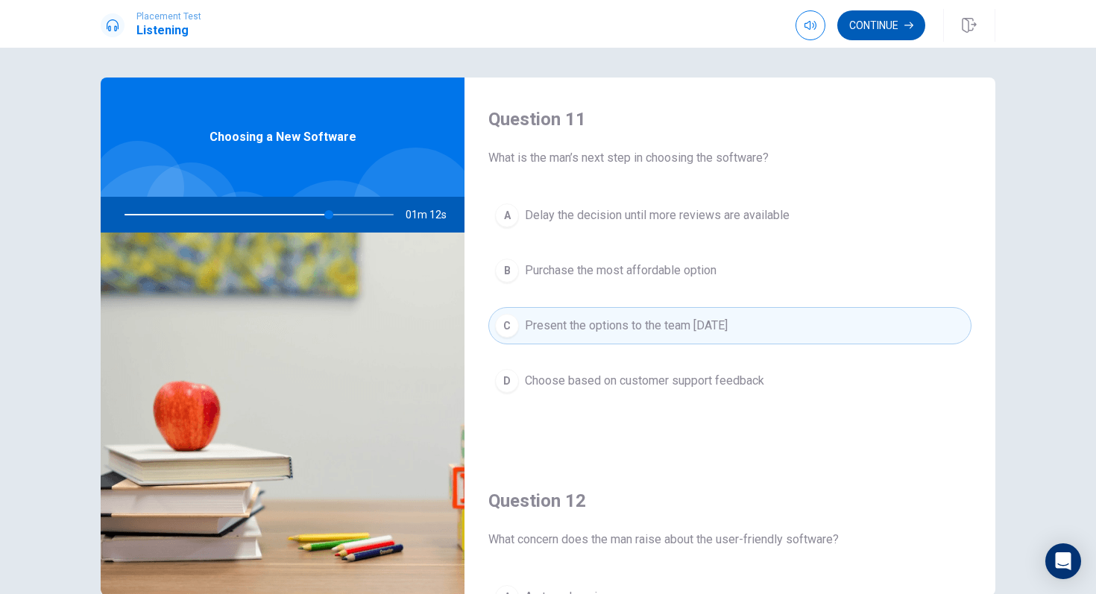
click at [881, 18] on button "Continue" at bounding box center [881, 25] width 88 height 30
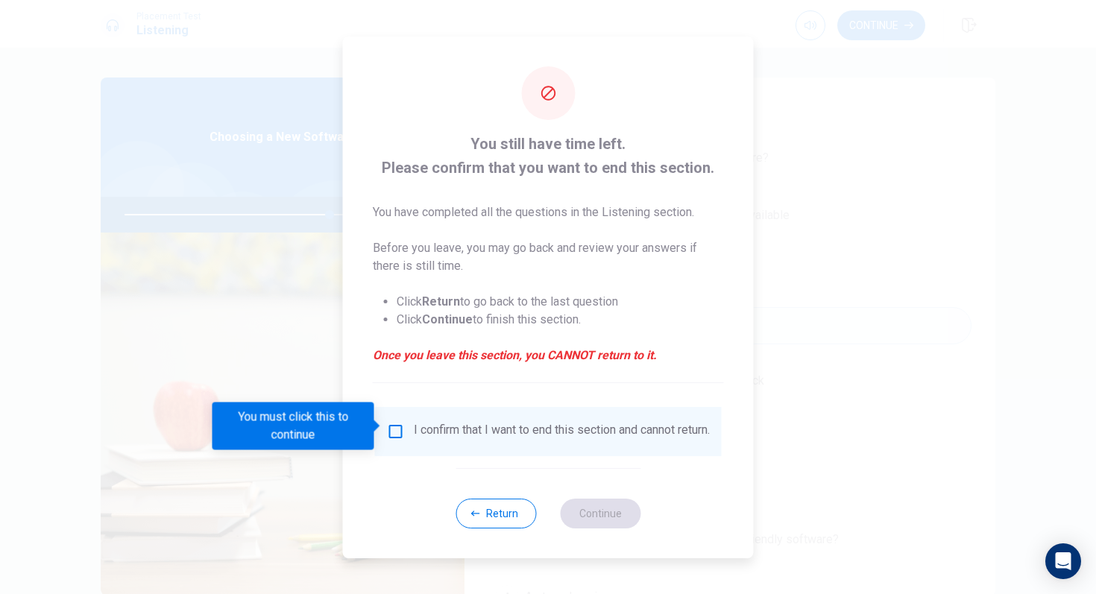
click at [394, 427] on input "You must click this to continue" at bounding box center [396, 432] width 18 height 18
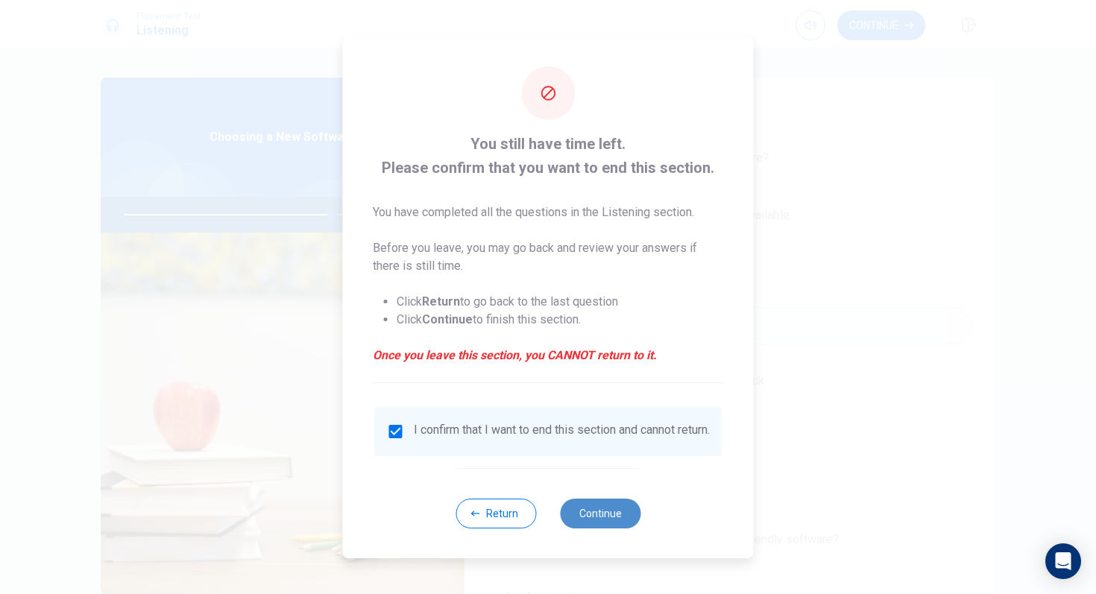
click at [614, 497] on button "Continue" at bounding box center [600, 514] width 81 height 30
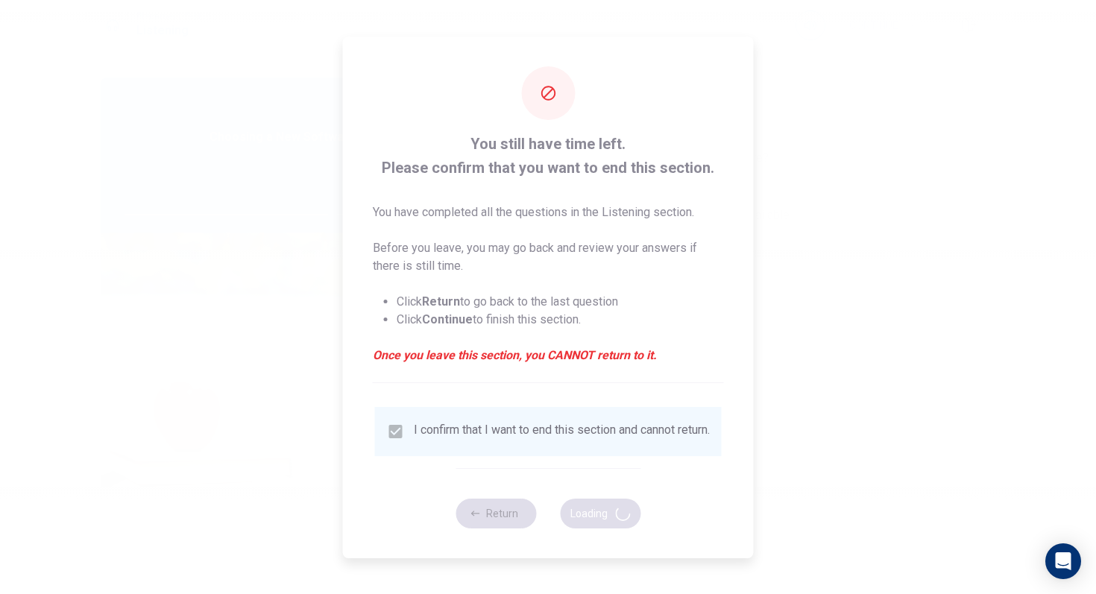
type input "78"
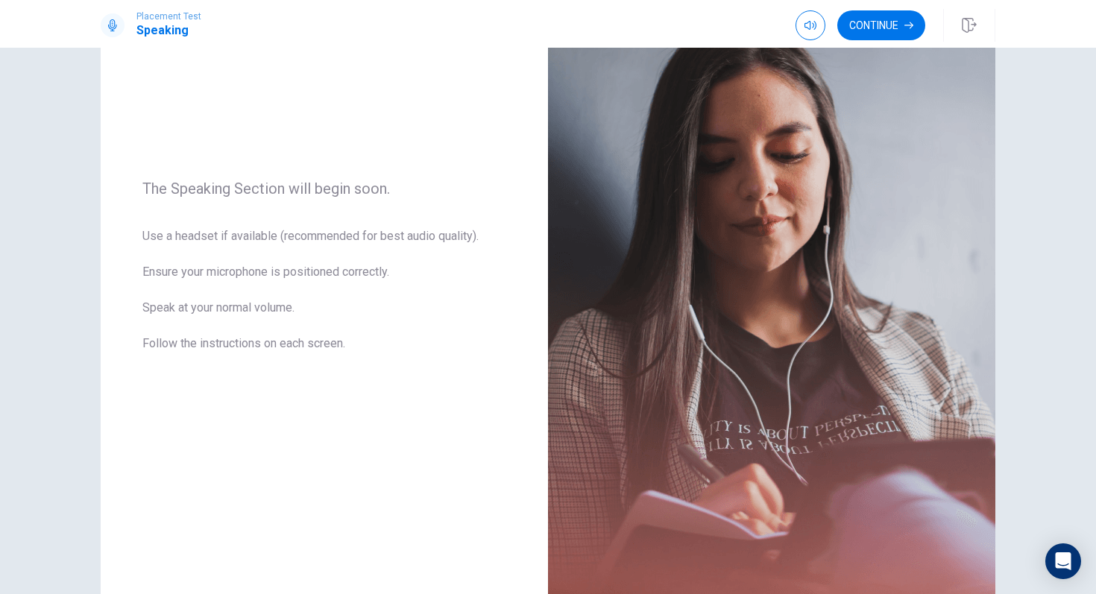
scroll to position [211, 0]
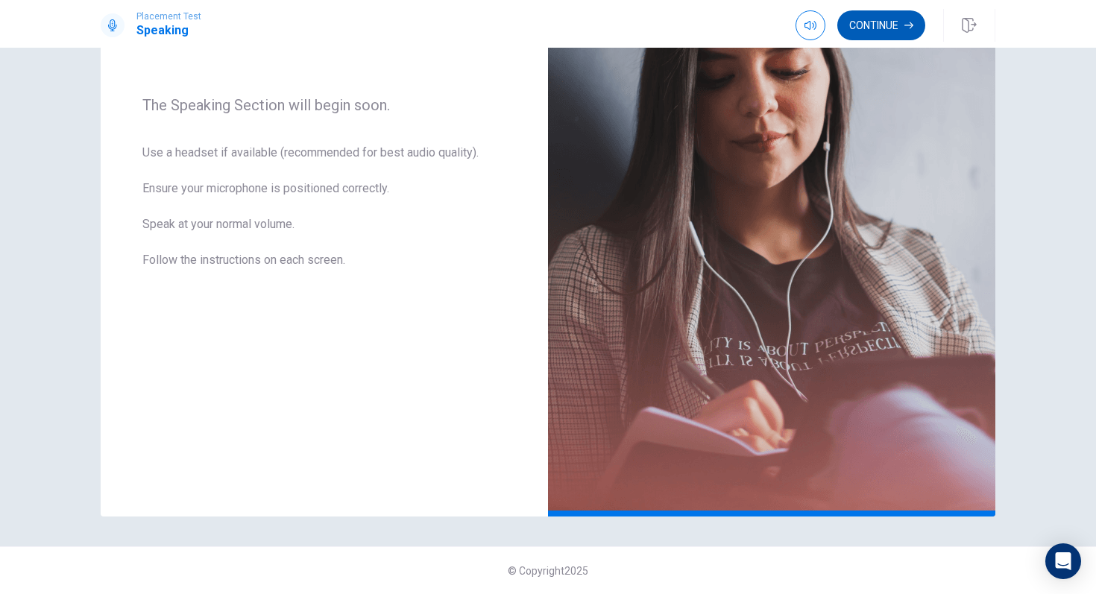
click at [894, 18] on button "Continue" at bounding box center [881, 25] width 88 height 30
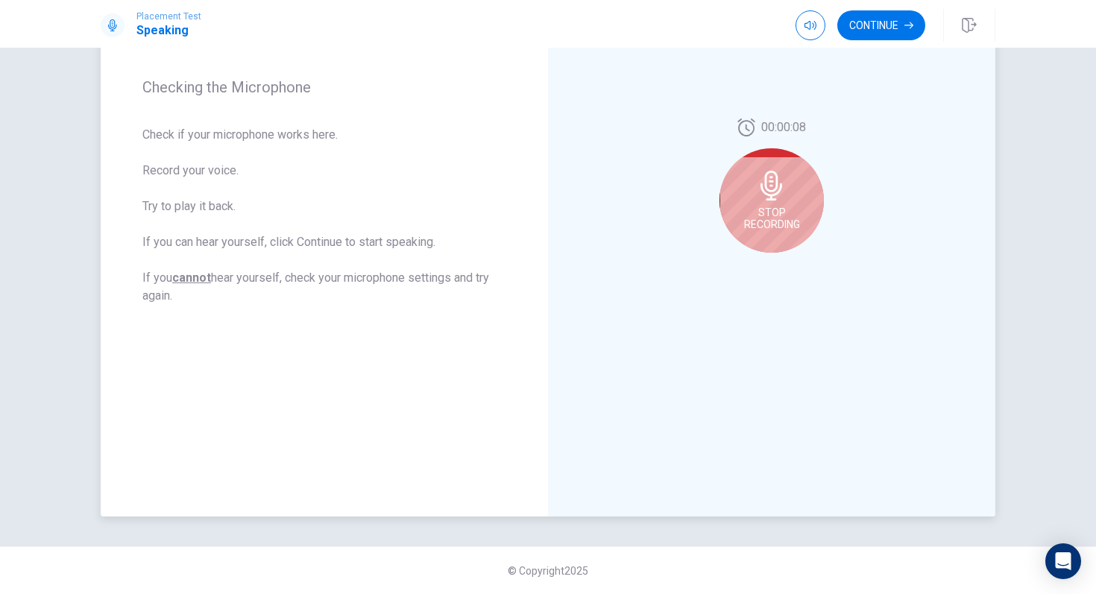
click at [763, 186] on icon at bounding box center [772, 186] width 30 height 30
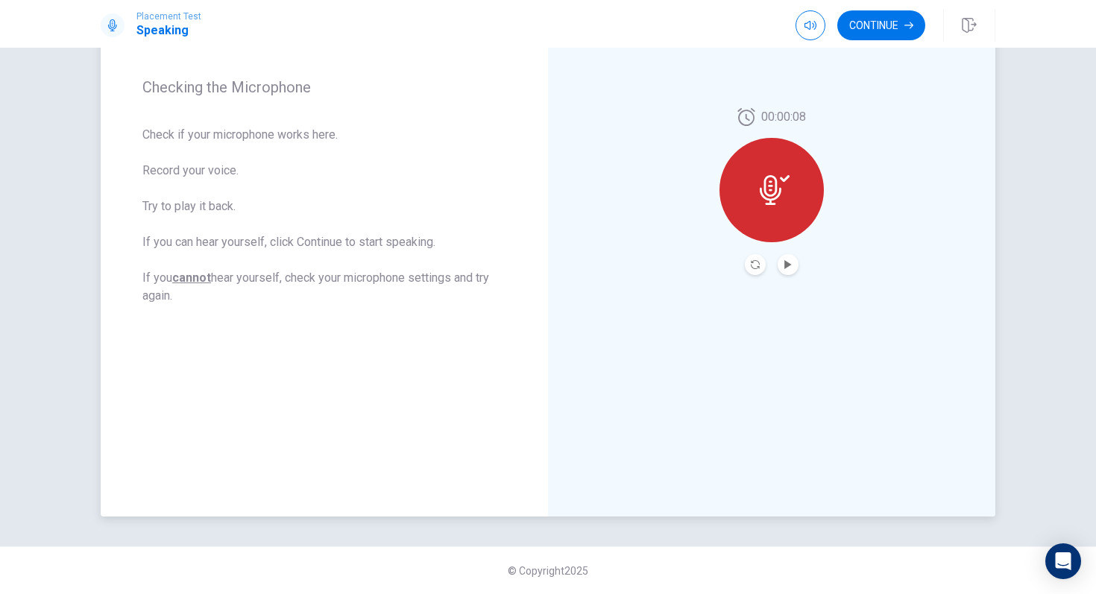
click at [797, 267] on button "Play Audio" at bounding box center [788, 264] width 21 height 21
click at [795, 266] on button "Pause Audio" at bounding box center [788, 264] width 21 height 21
click at [887, 17] on button "Continue" at bounding box center [881, 25] width 88 height 30
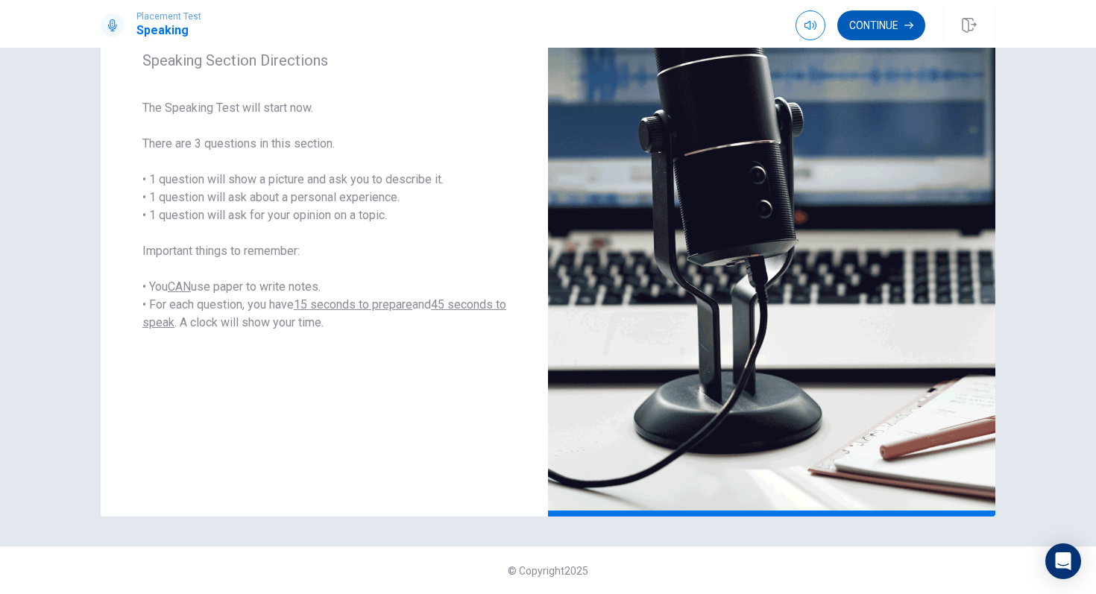
click at [884, 19] on button "Continue" at bounding box center [881, 25] width 88 height 30
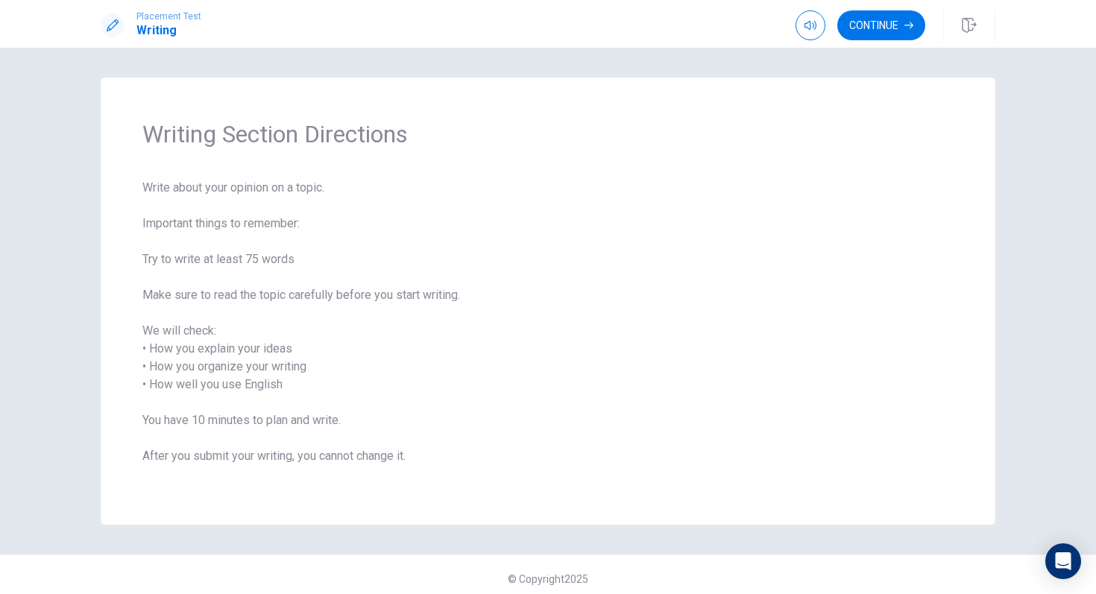
scroll to position [8, 0]
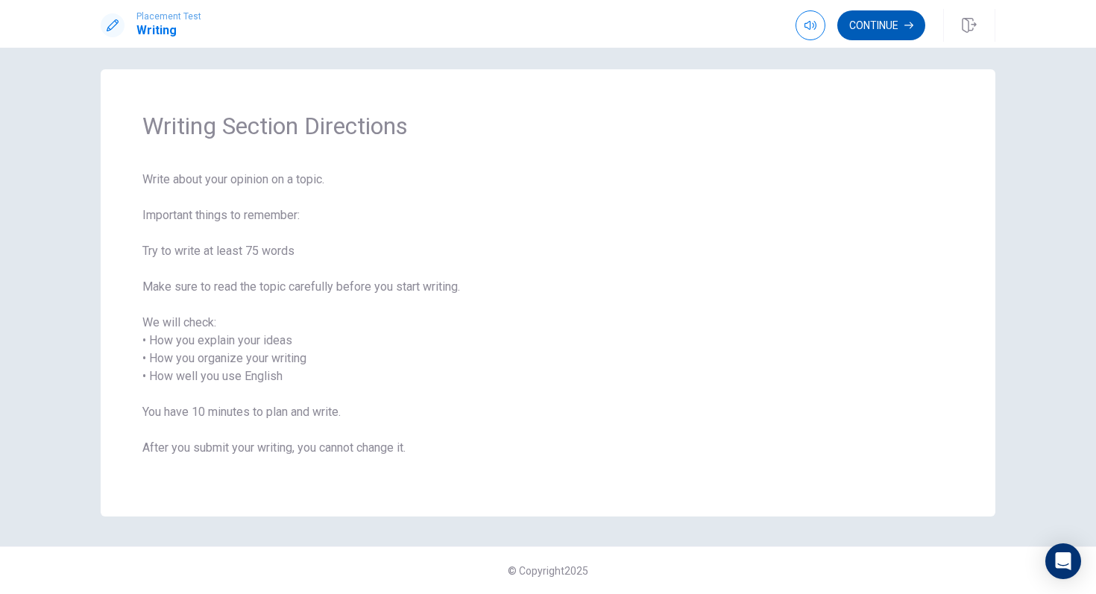
click at [888, 23] on button "Continue" at bounding box center [881, 25] width 88 height 30
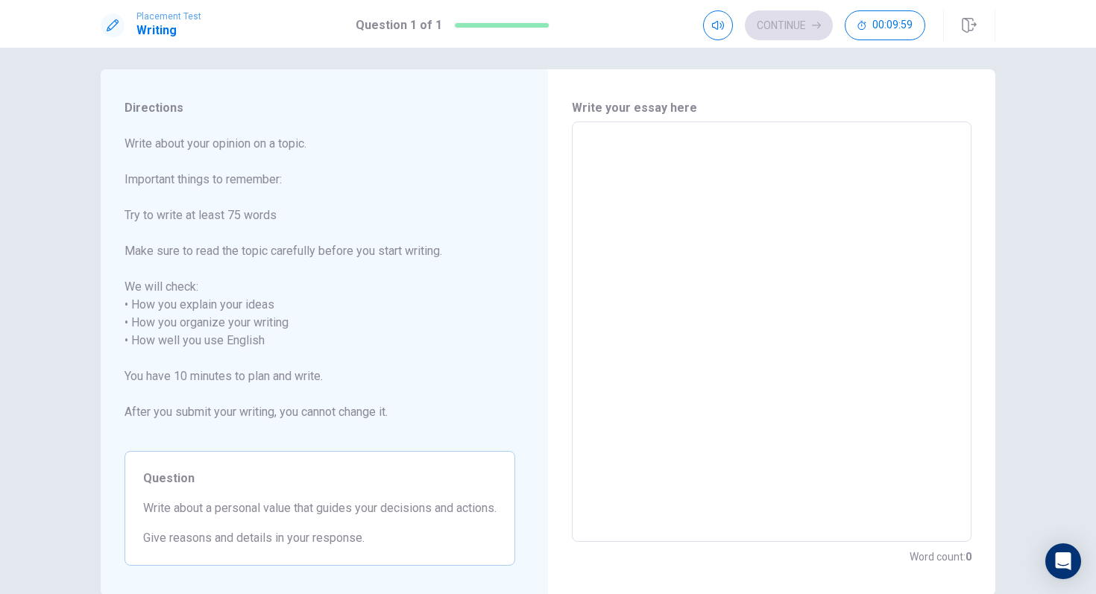
click at [759, 180] on textarea at bounding box center [771, 332] width 379 height 396
type textarea "k"
type textarea "x"
type textarea "kk"
type textarea "x"
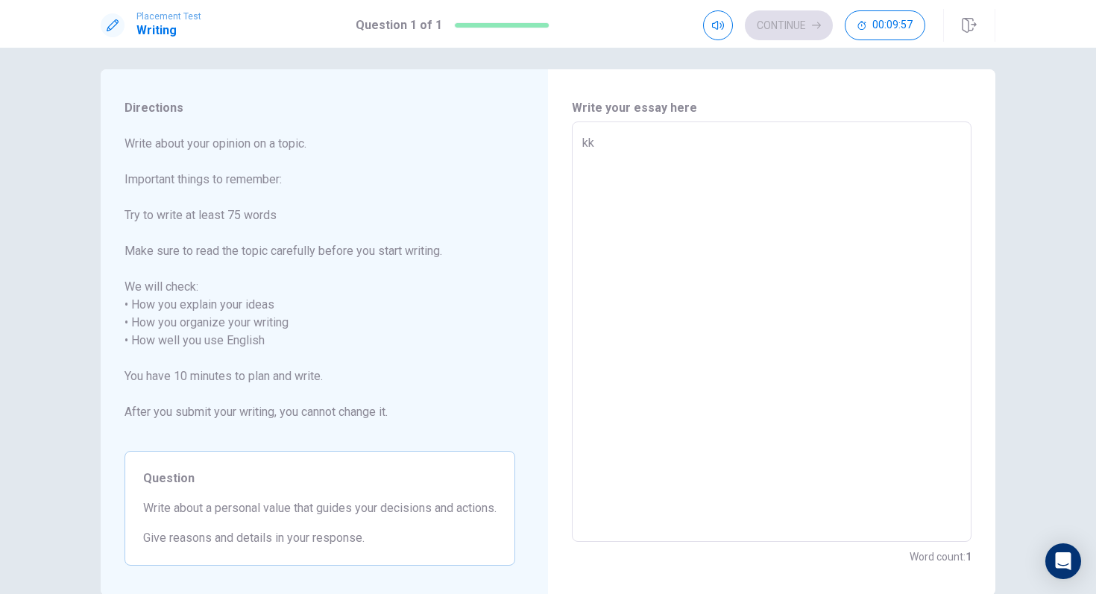
type textarea "k"
type textarea "x"
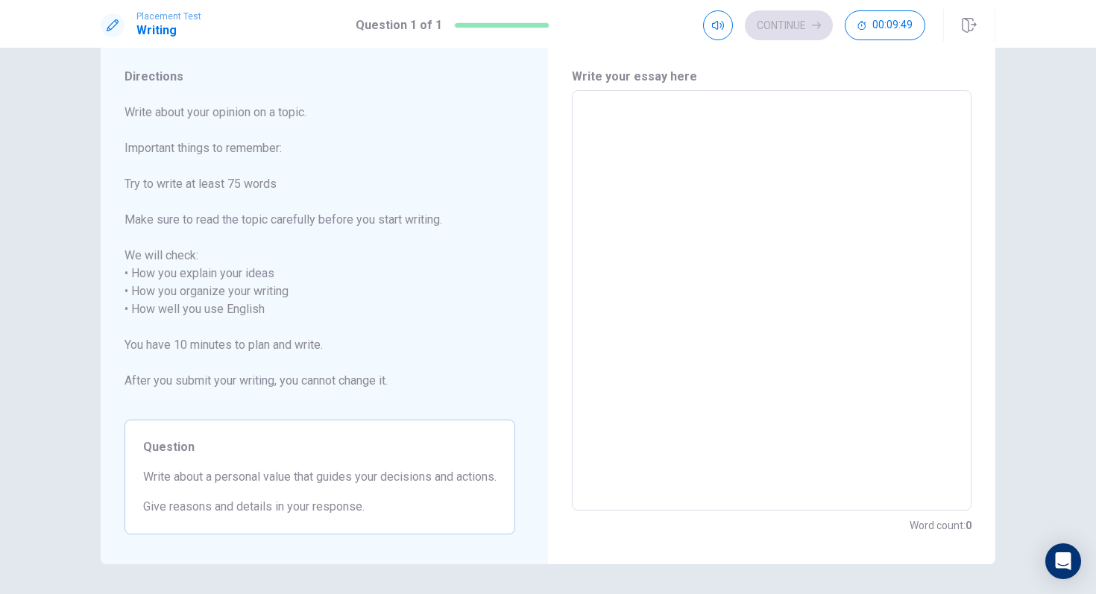
scroll to position [34, 0]
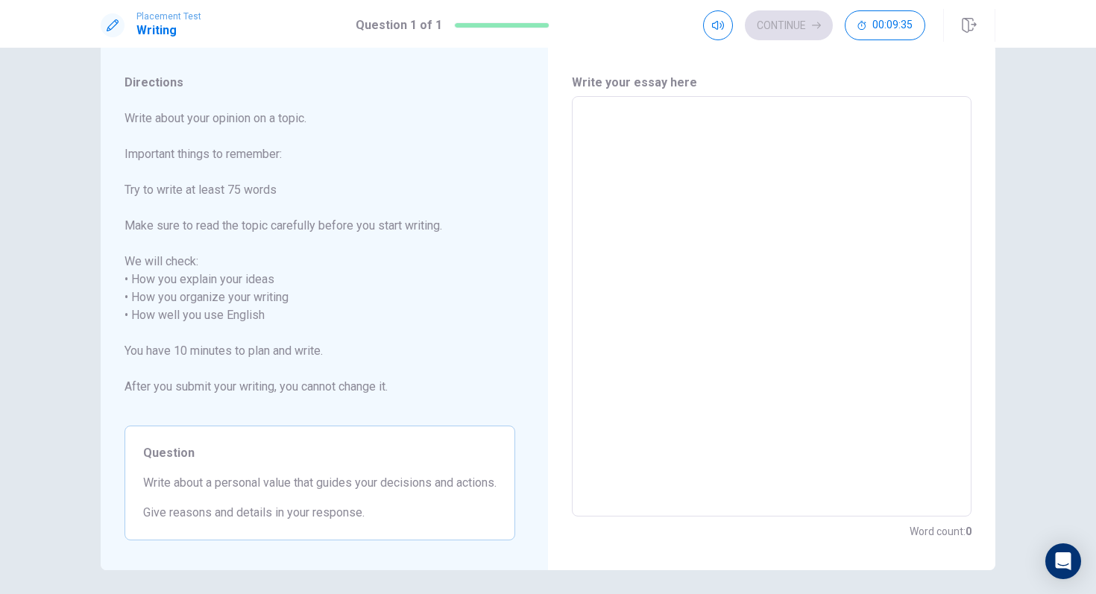
type textarea "I"
type textarea "x"
type textarea "It"
type textarea "x"
type textarea "Its"
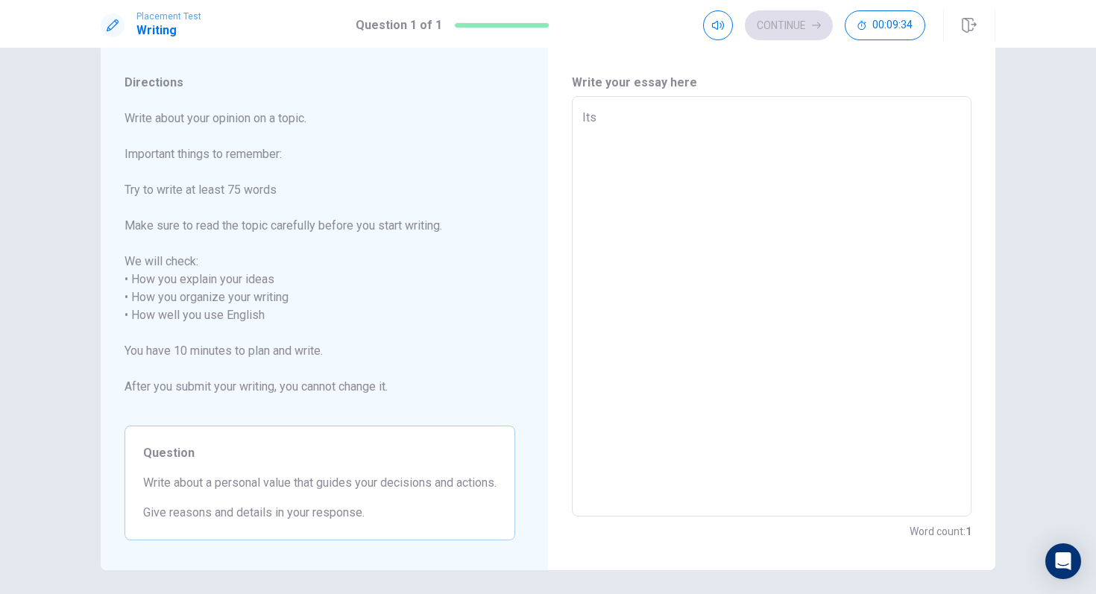
type textarea "x"
type textarea "Its"
type textarea "x"
type textarea "Its b"
type textarea "x"
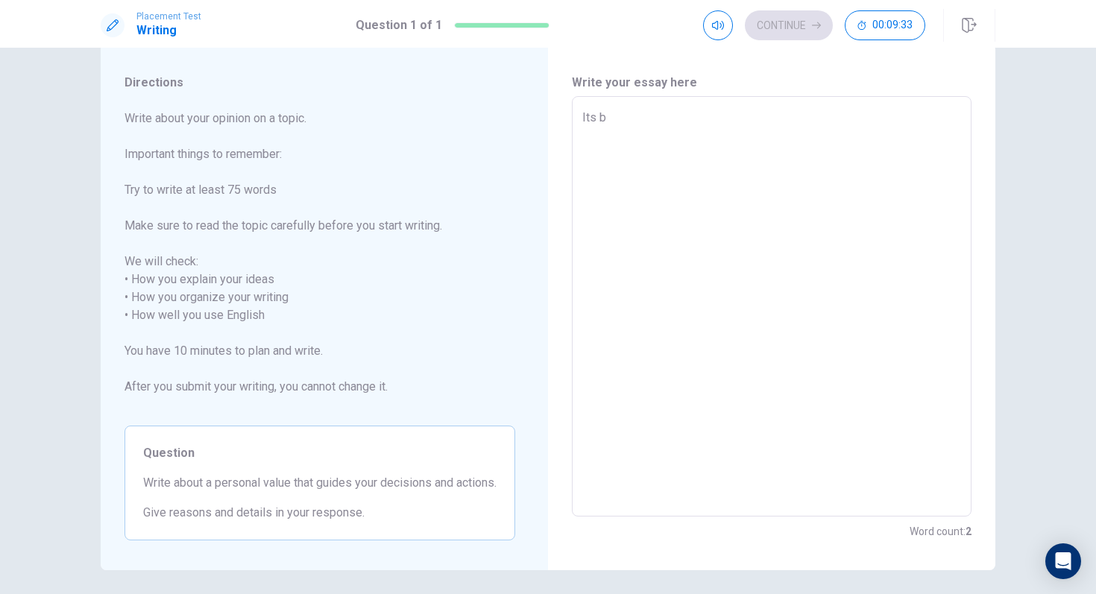
type textarea "Its bi"
type textarea "x"
type textarea "Its bit"
type textarea "x"
type textarea "Its bi"
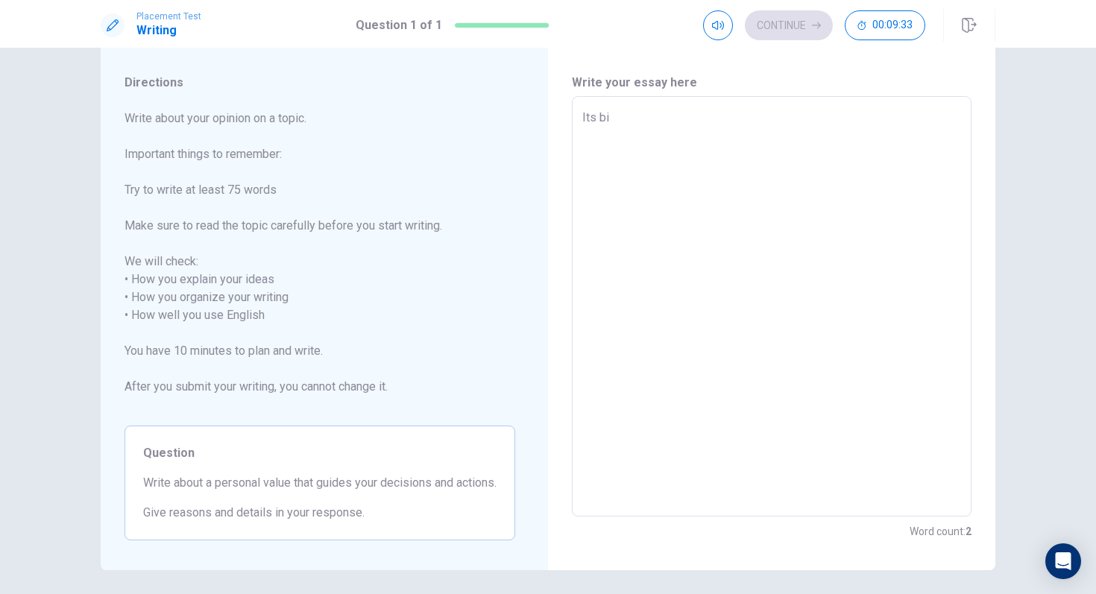
type textarea "x"
type textarea "Its b"
type textarea "x"
type textarea "Its"
type textarea "x"
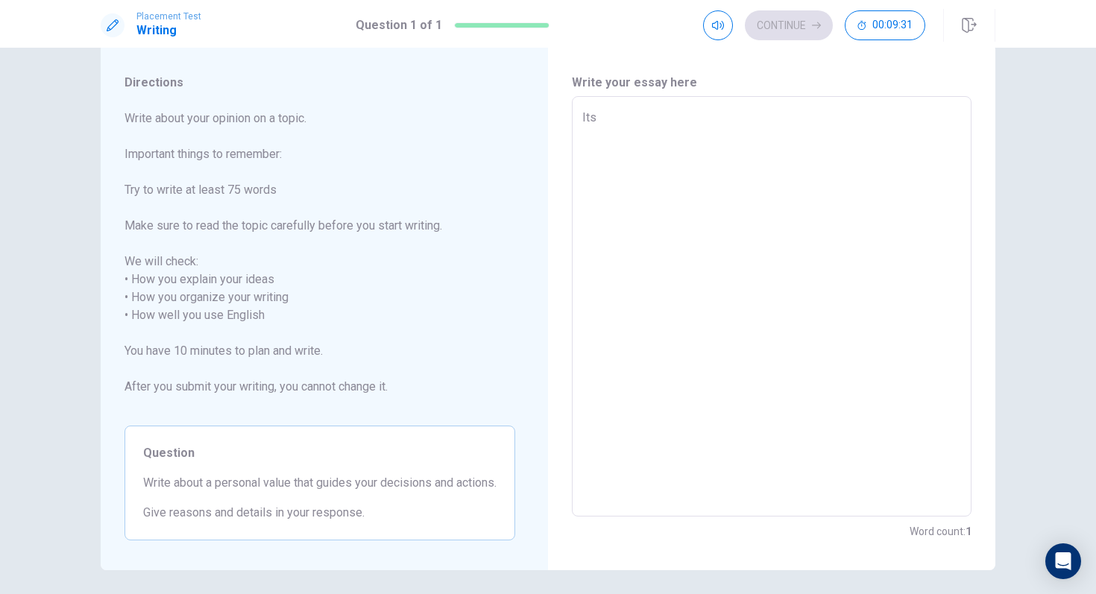
type textarea "Its n"
type textarea "x"
type textarea "Its no"
type textarea "x"
type textarea "Its not"
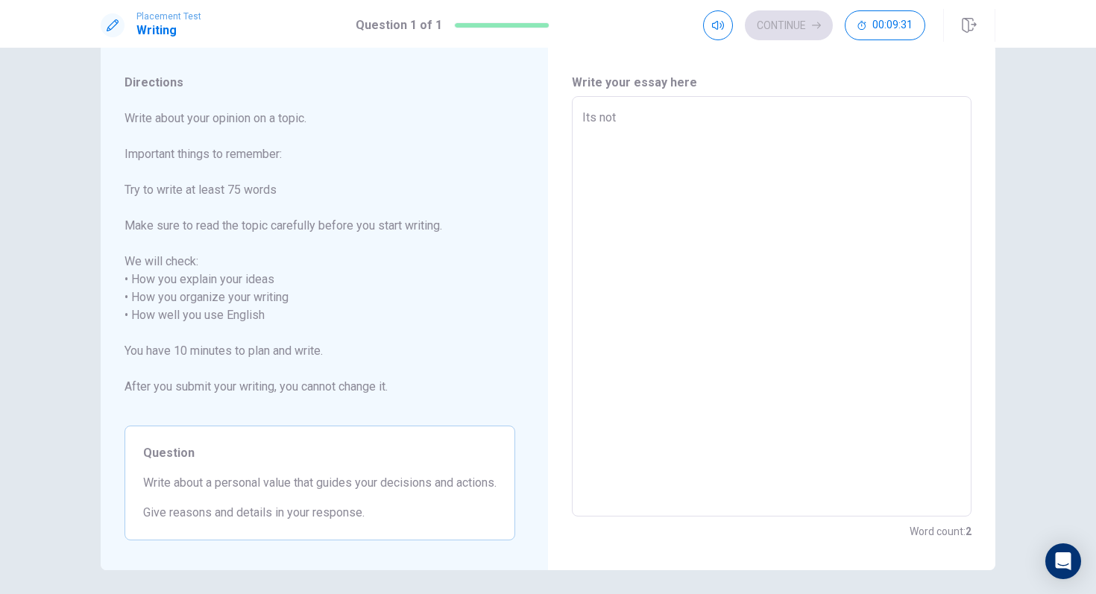
type textarea "x"
type textarea "Its not"
type textarea "x"
type textarea "Its not e"
type textarea "x"
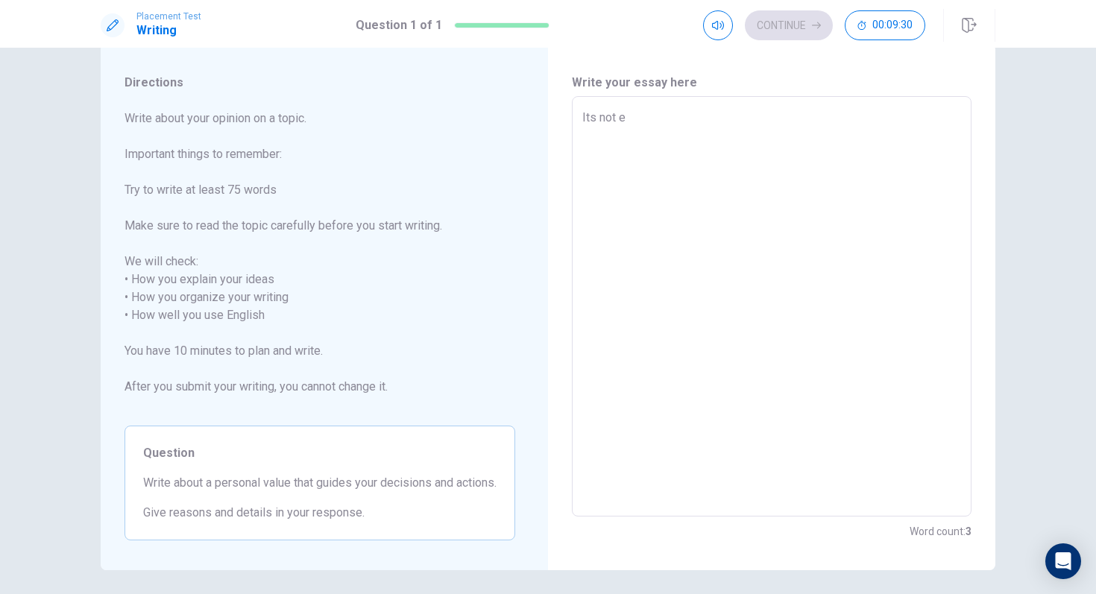
type textarea "Its not ea"
type textarea "x"
type textarea "Its not eas"
type textarea "x"
type textarea "Its not easy"
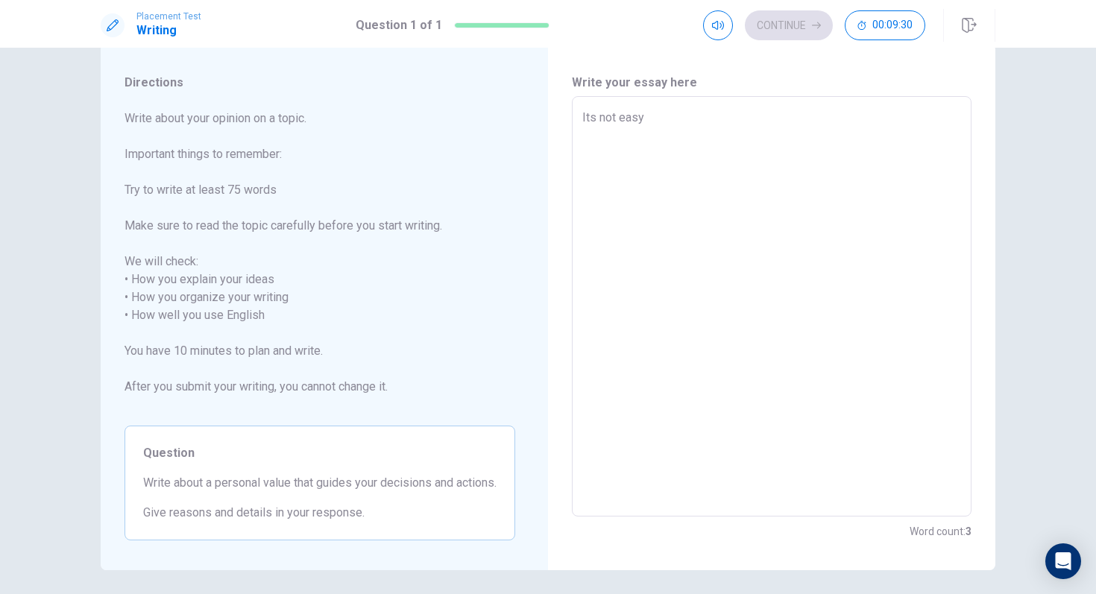
type textarea "x"
type textarea "Its not easy"
type textarea "x"
type textarea "Its not easy t"
type textarea "x"
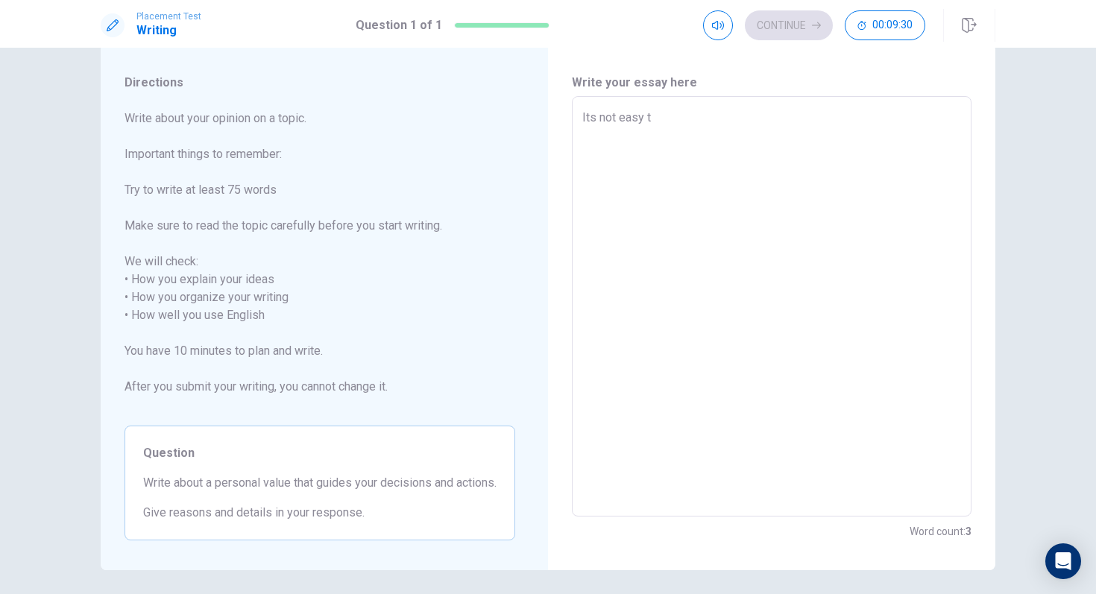
type textarea "Its not easy to"
type textarea "x"
type textarea "Its not easy to"
type textarea "x"
type textarea "Its not easy to p"
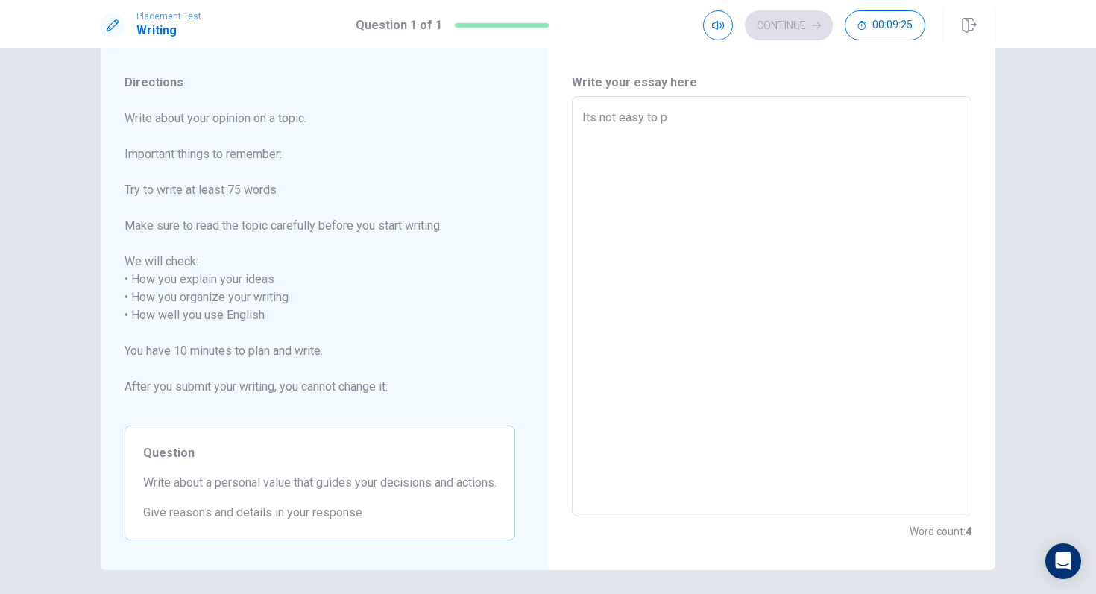
type textarea "x"
type textarea "Its not easy to pi"
type textarea "x"
type textarea "Its not easy to pin"
type textarea "x"
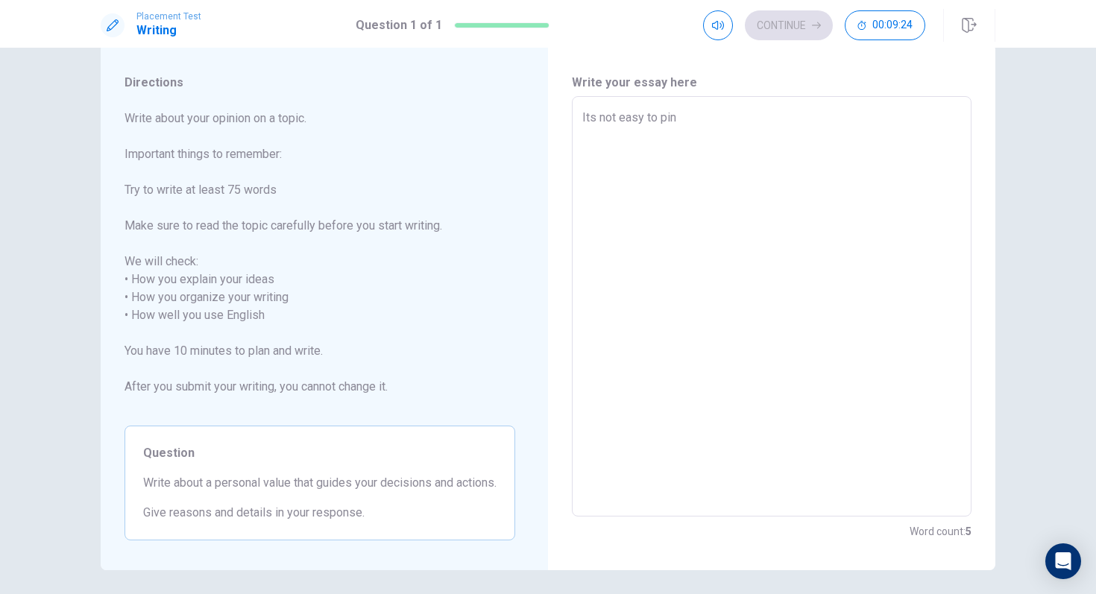
type textarea "Its not easy to pinp"
type textarea "x"
type textarea "Its not easy to pinpo"
type textarea "x"
type textarea "Its not easy to pinpoi"
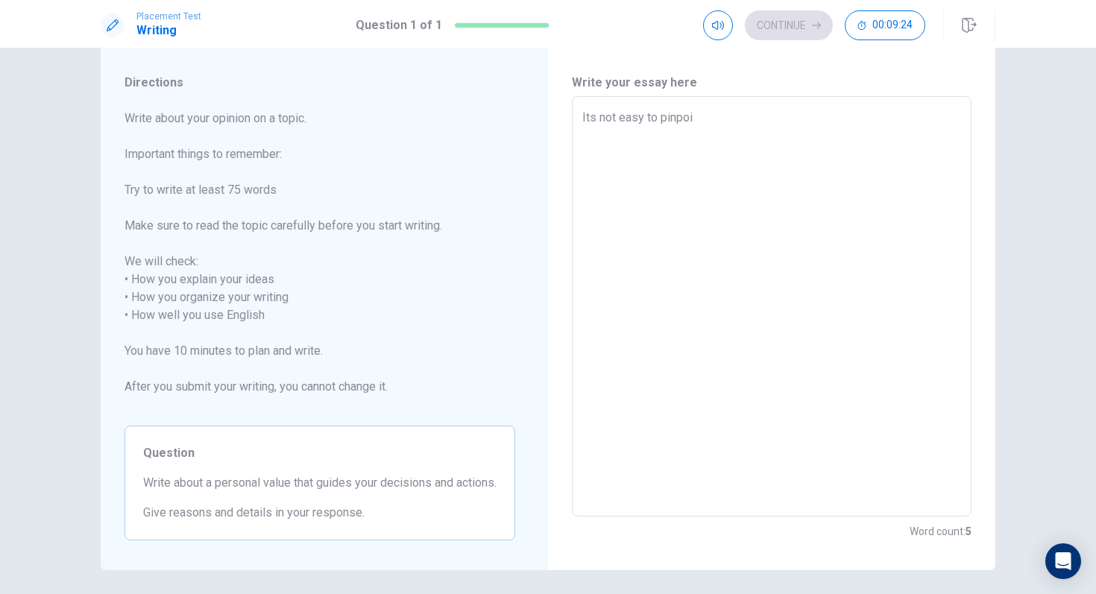
type textarea "x"
type textarea "Its not easy to pinpoin"
type textarea "x"
type textarea "Its not easy to pinpoint"
type textarea "x"
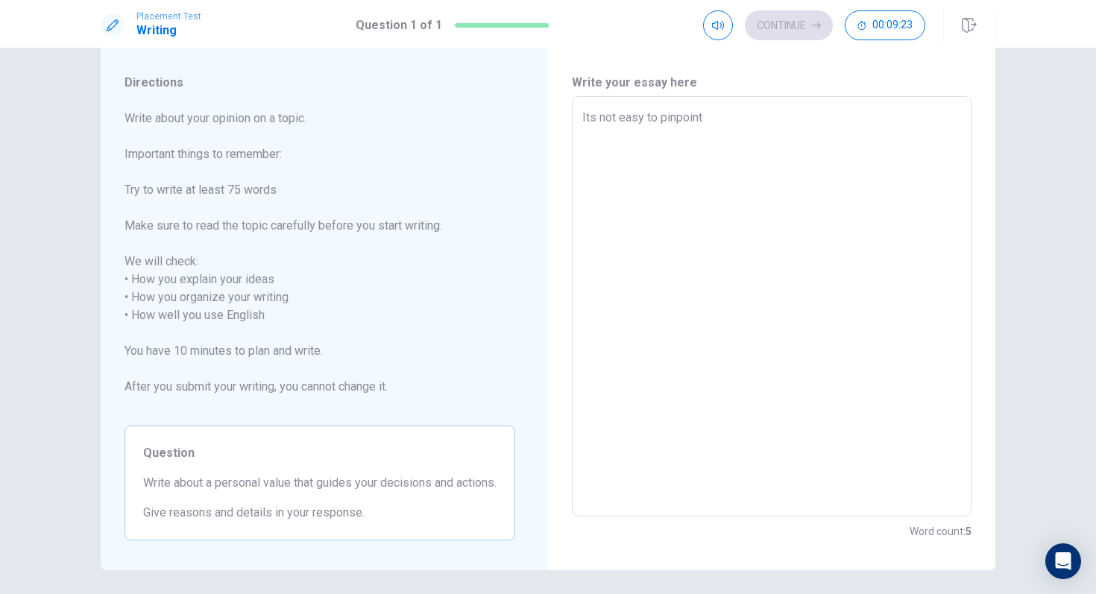
type textarea "Its not easy to pinpoint"
type textarea "x"
type textarea "Its not easy to pinpoint o"
type textarea "x"
type textarea "Its not easy to pinpoint on"
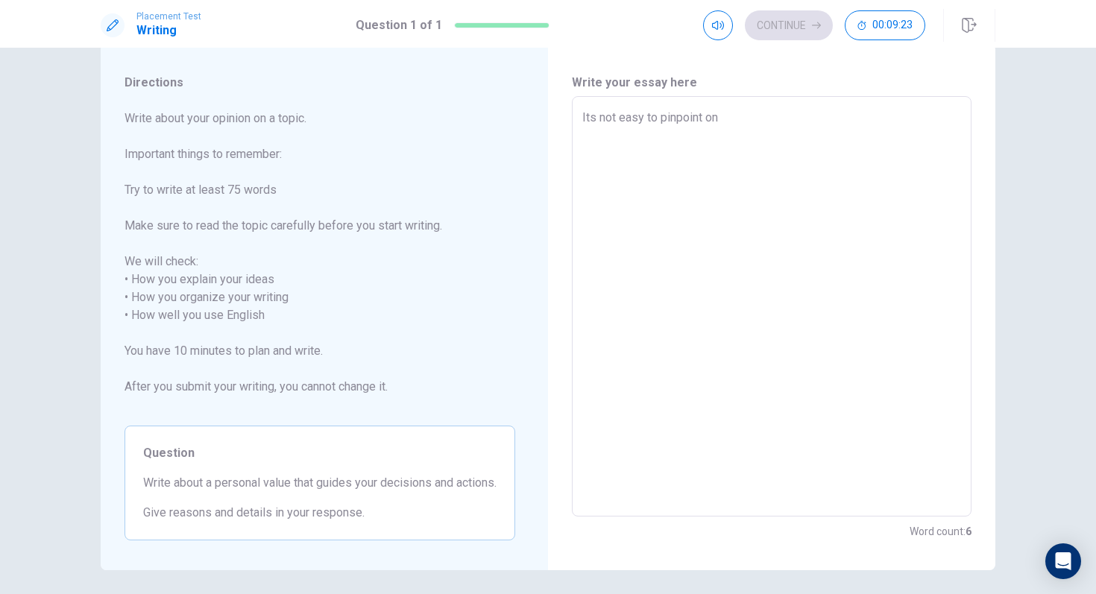
type textarea "x"
type textarea "Its not easy to pinpoint one"
type textarea "x"
type textarea "Its not easy to pinpoint one"
type textarea "x"
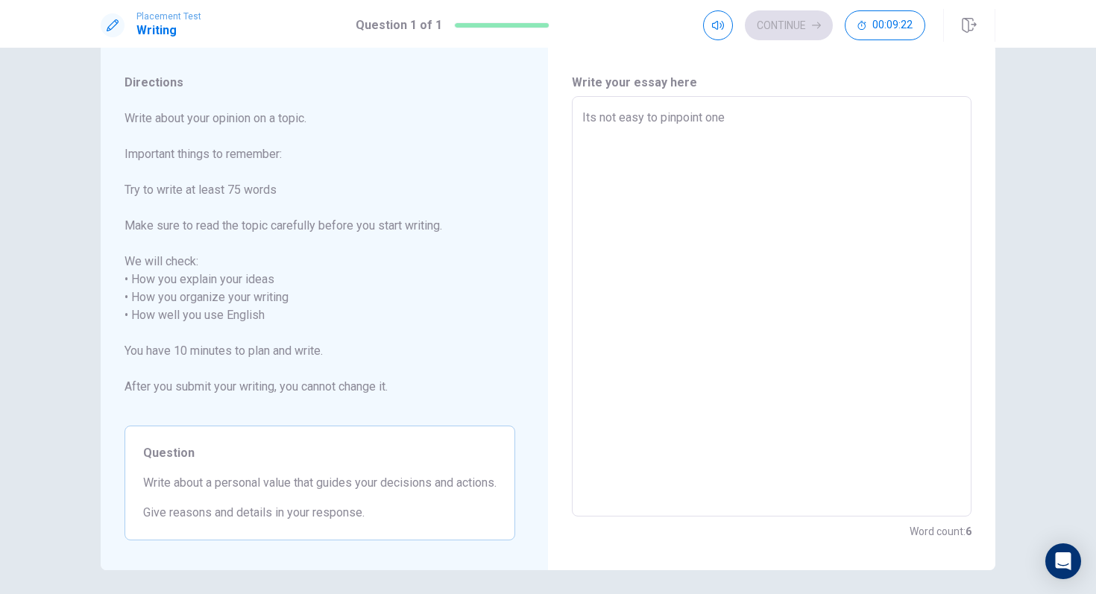
type textarea "Its not easy to pinpoint one s"
type textarea "x"
type textarea "Its not easy to pinpoint one sp"
type textarea "x"
type textarea "Its not easy to pinpoint one spe"
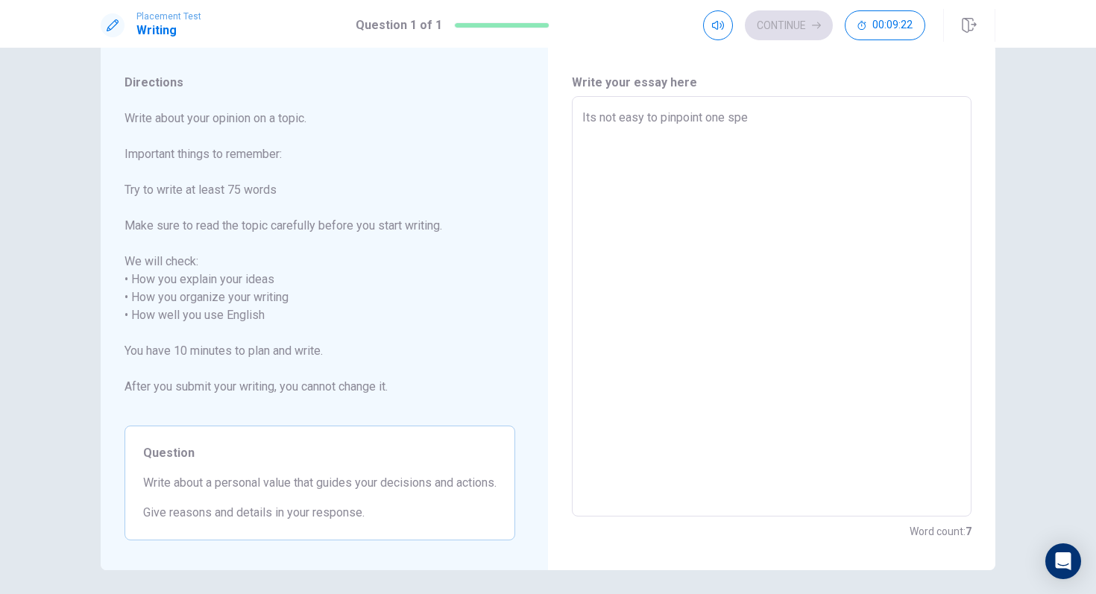
type textarea "x"
type textarea "Its not easy to pinpoint one spec"
type textarea "x"
type textarea "Its not easy to pinpoint one speci"
type textarea "x"
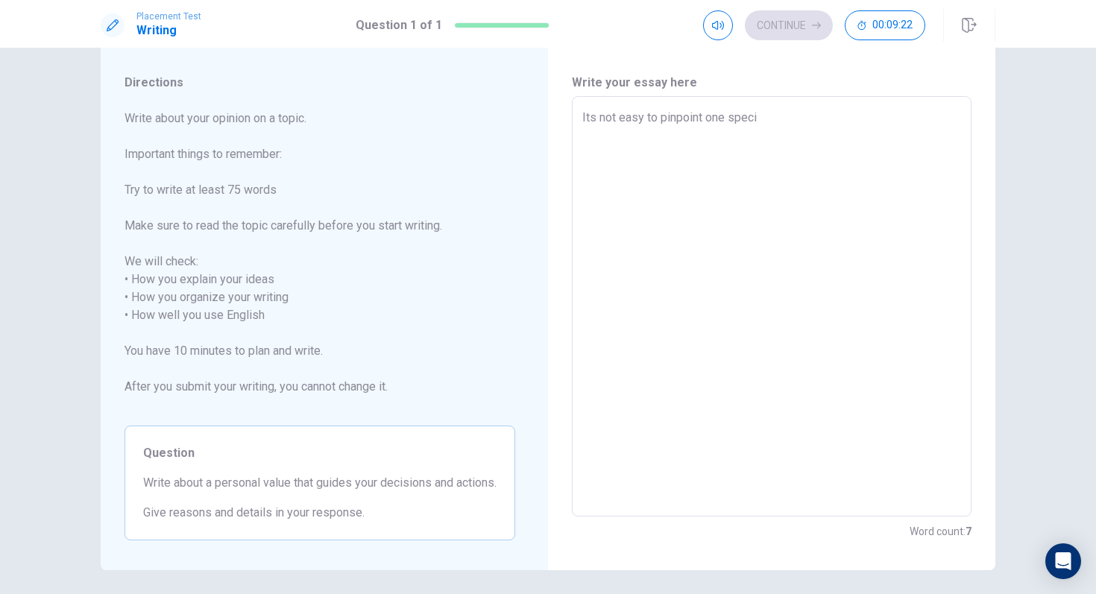
type textarea "Its not easy to pinpoint one specif"
type textarea "x"
type textarea "Its not easy to pinpoint one specifi"
type textarea "x"
type textarea "Its not easy to pinpoint one specific"
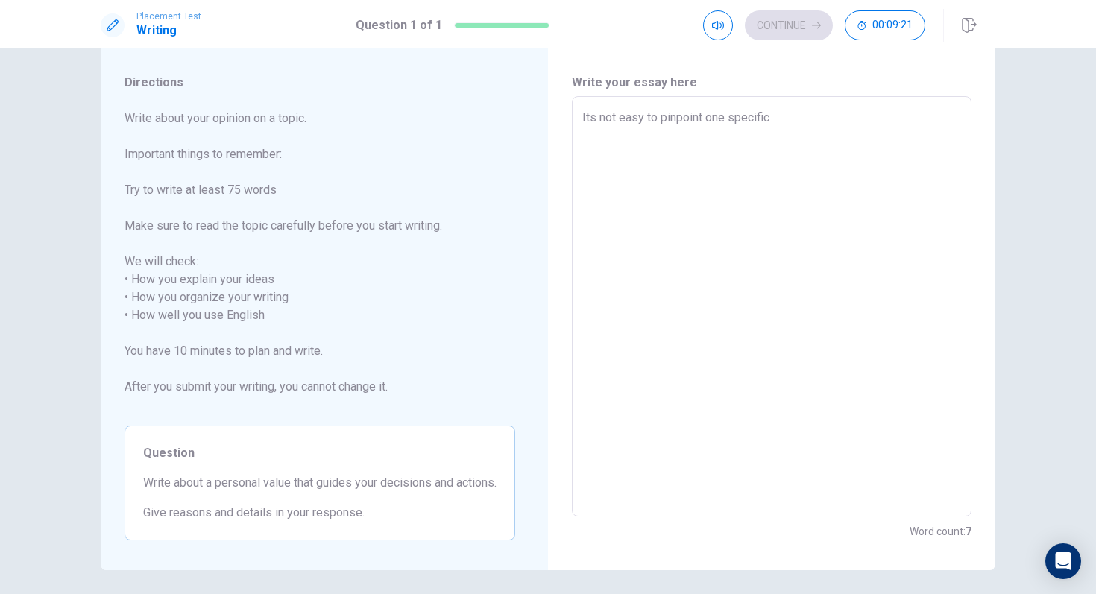
type textarea "x"
type textarea "Its not easy to pinpoint one specific"
type textarea "x"
type textarea "Its not easy to pinpoint one specific v"
type textarea "x"
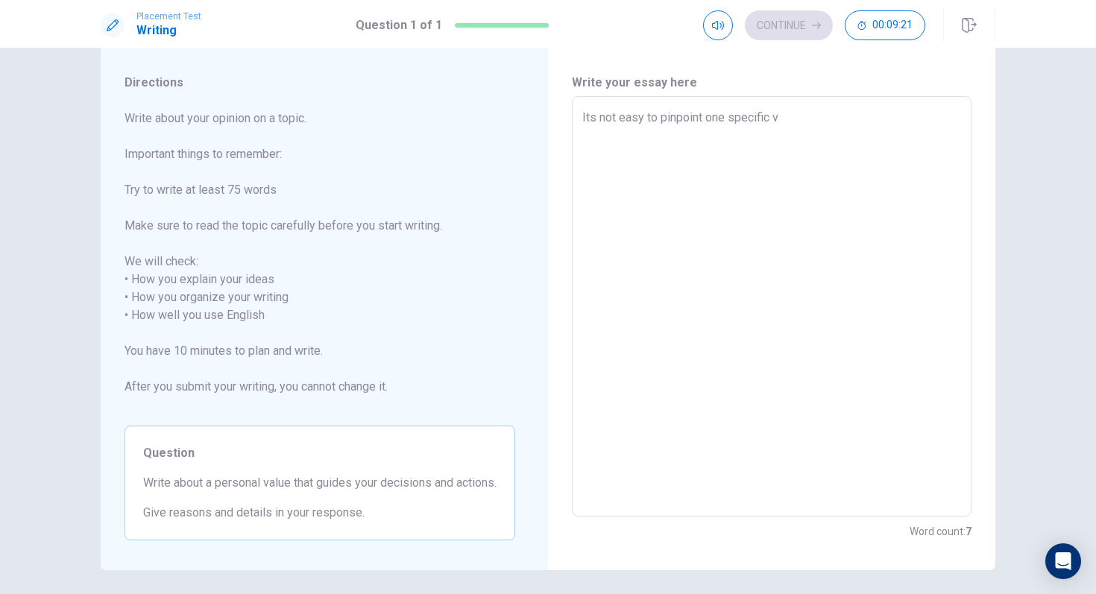
type textarea "Its not easy to pinpoint one specific va"
type textarea "x"
type textarea "Its not easy to pinpoint one specific val"
type textarea "x"
type textarea "Its not easy to pinpoint one specific valu"
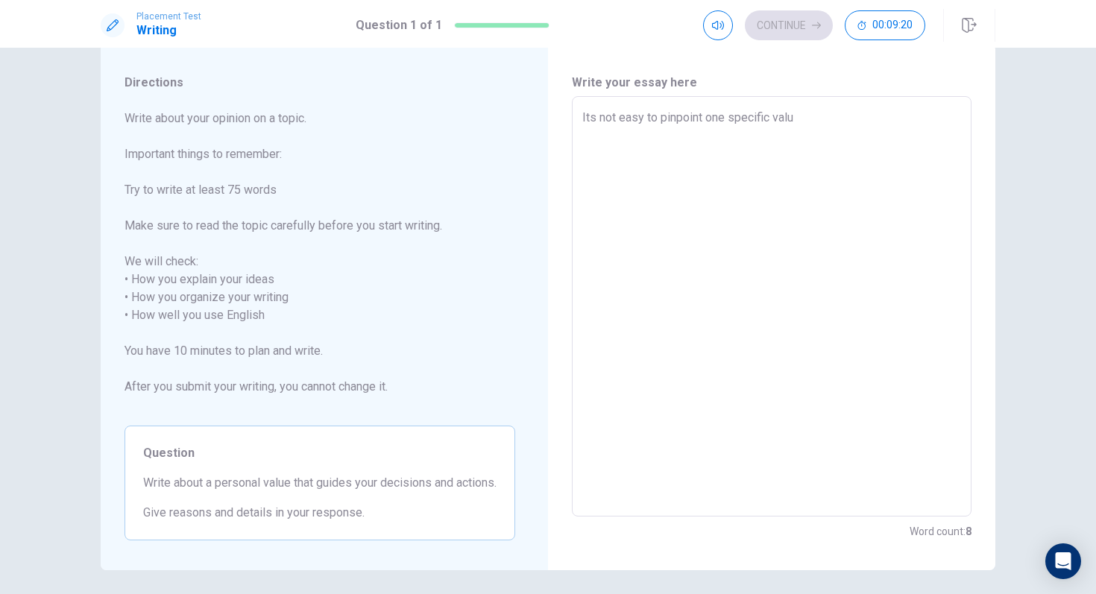
type textarea "x"
type textarea "Its not easy to pinpoint one specific value"
type textarea "x"
type textarea "Its not easy to pinpoint one specific value"
type textarea "x"
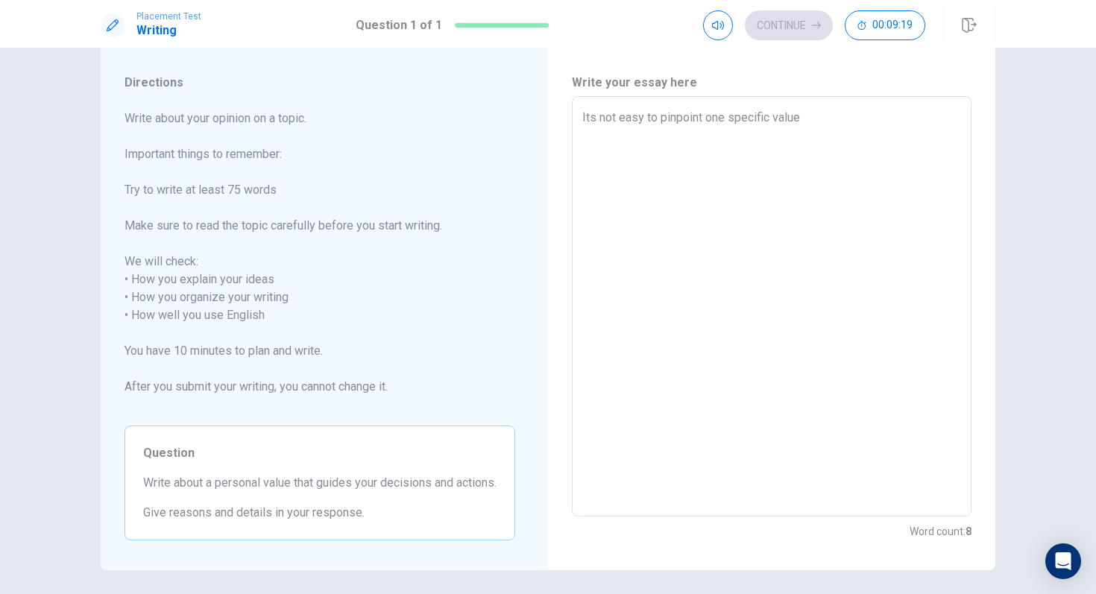
type textarea "Its not easy to pinpoint one specific value t"
type textarea "x"
type textarea "Its not easy to pinpoint one specific value to"
type textarea "x"
type textarea "Its not easy to pinpoint one specific value to"
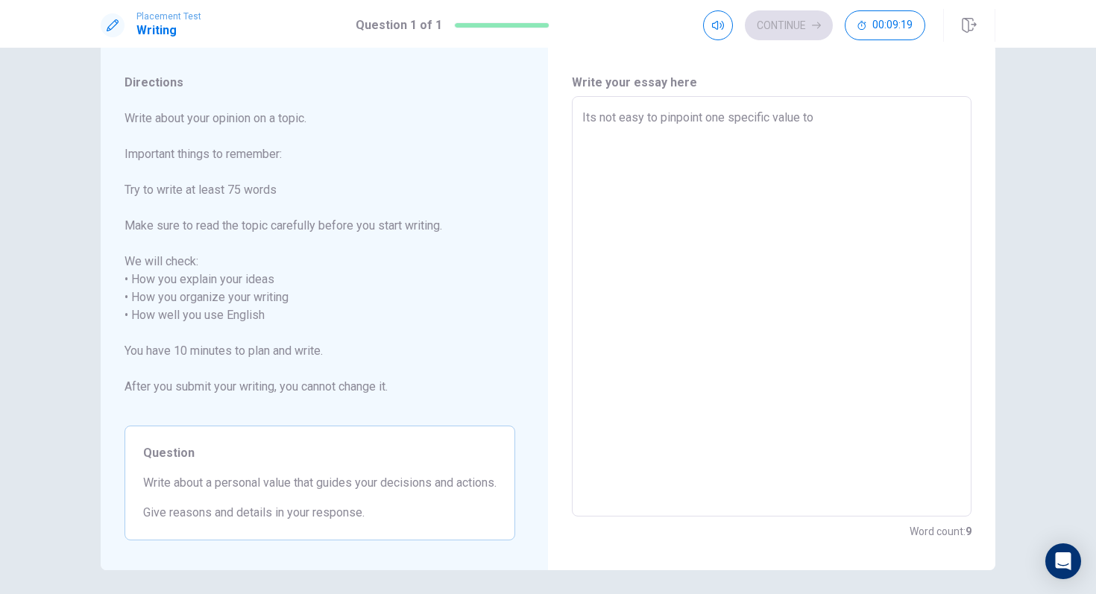
type textarea "x"
type textarea "Its not easy to pinpoint one specific value to d"
type textarea "x"
type textarea "Its not easy to pinpoint one specific value to de"
type textarea "x"
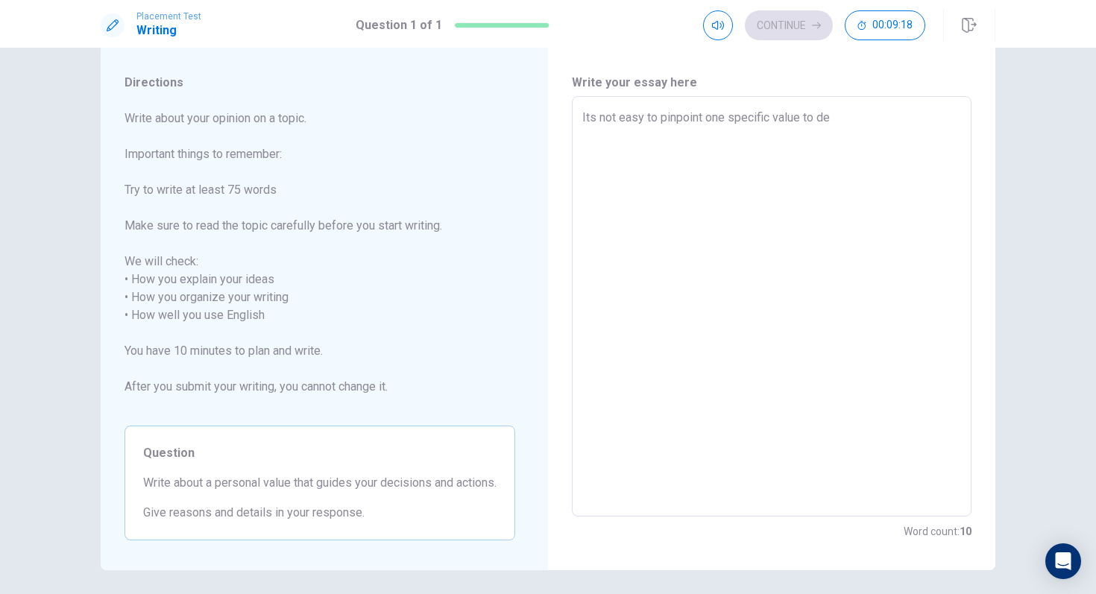
type textarea "Its not easy to pinpoint one specific value to des"
type textarea "x"
type textarea "Its not easy to pinpoint one specific value to desc"
type textarea "x"
type textarea "Its not easy to pinpoint one specific value to descr"
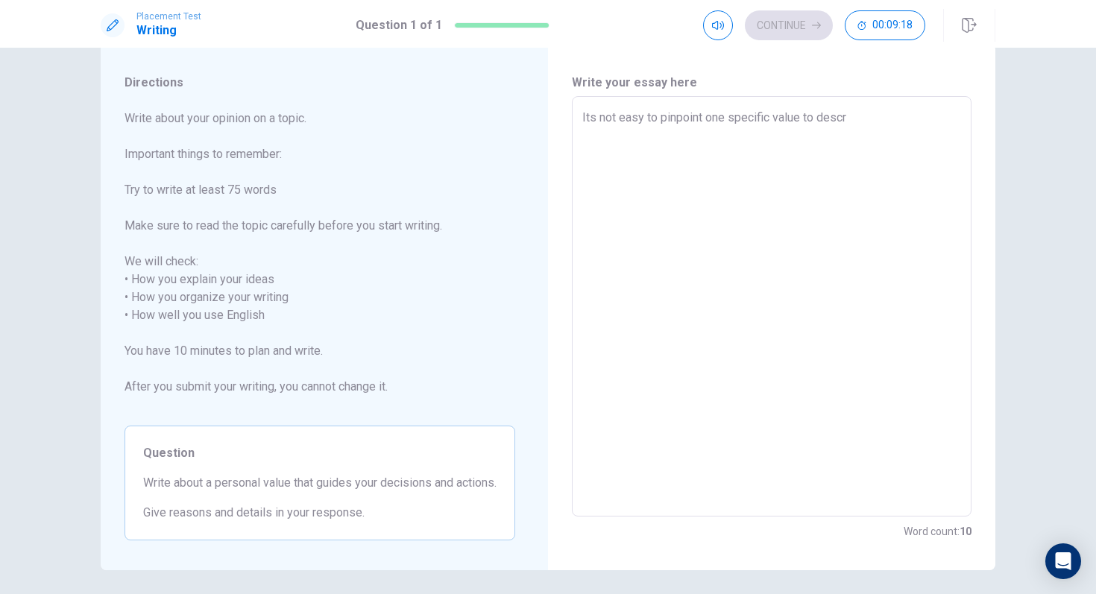
type textarea "x"
type textarea "Its not easy to pinpoint one specific value to descri"
type textarea "x"
type textarea "Its not easy to pinpoint one specific value to describ"
type textarea "x"
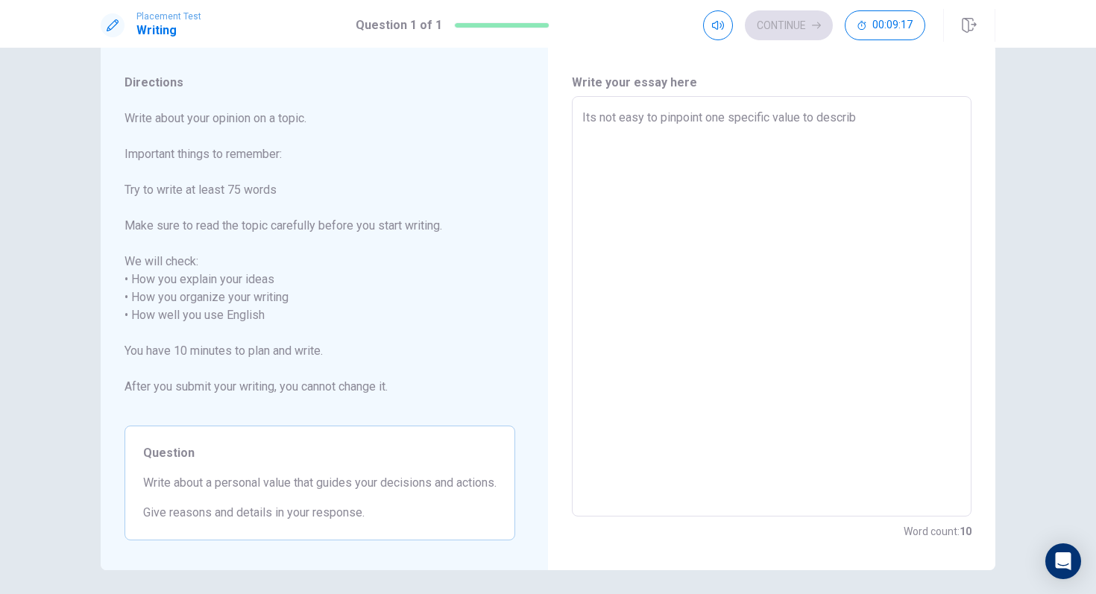
type textarea "Its not easy to pinpoint one specific value to describe"
type textarea "x"
type textarea "Its not easy to pinpoint one specific value to describe"
type textarea "x"
type textarea "Its not easy to pinpoint one specific value to describe m"
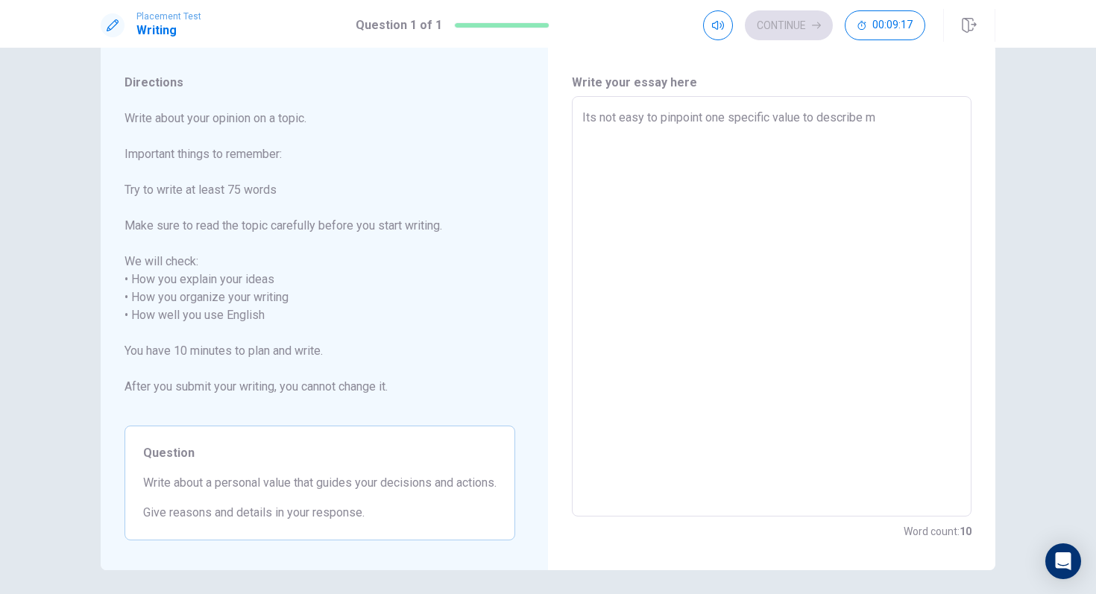
type textarea "x"
type textarea "Its not easy to pinpoint one specific value to describe my"
type textarea "x"
type textarea "Its not easy to pinpoint one specific value to describe mys"
type textarea "x"
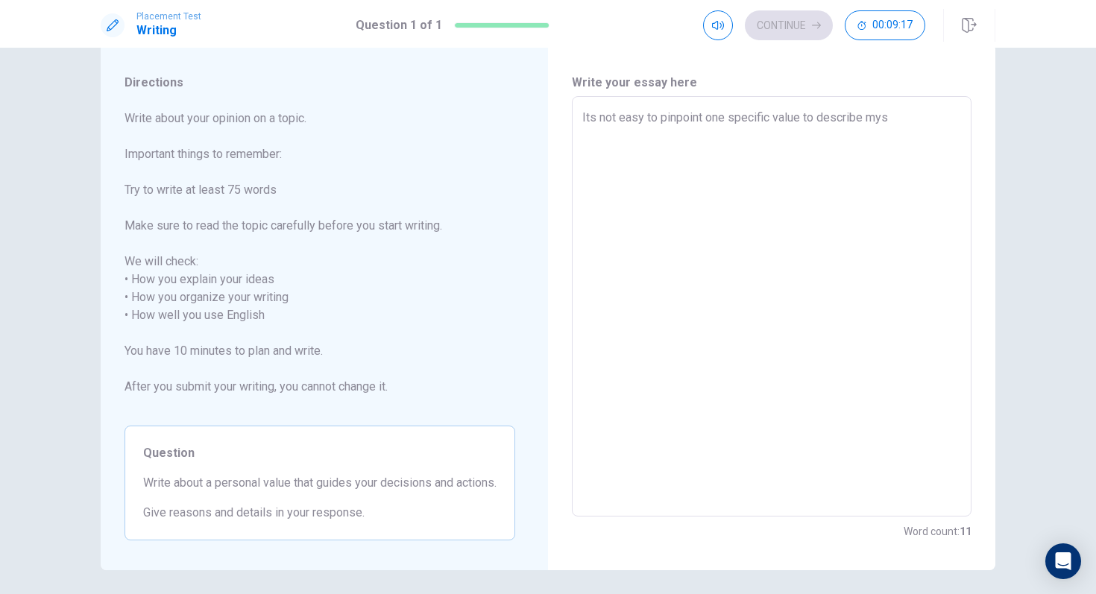
type textarea "Its not easy to pinpoint one specific value to describe myse"
type textarea "x"
type textarea "Its not easy to pinpoint one specific value to describe mysel"
type textarea "x"
type textarea "Its not easy to pinpoint one specific value to describe myself"
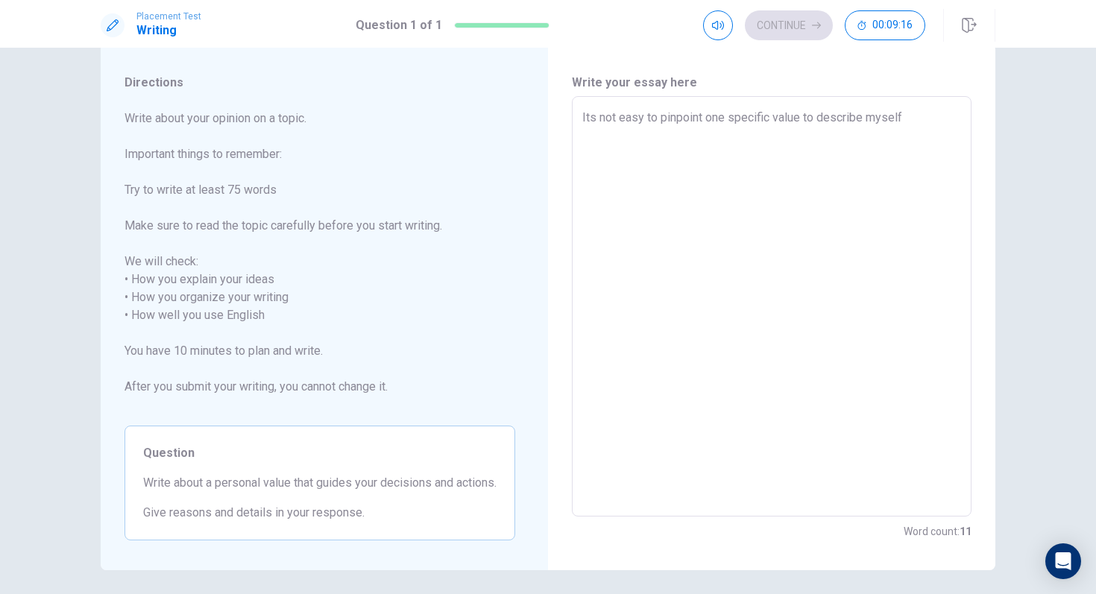
type textarea "x"
type textarea "Its not easy to pinpoint one specific value to describe myself,"
type textarea "x"
type textarea "Its not easy to pinpoint one specific value to describe myself,"
type textarea "x"
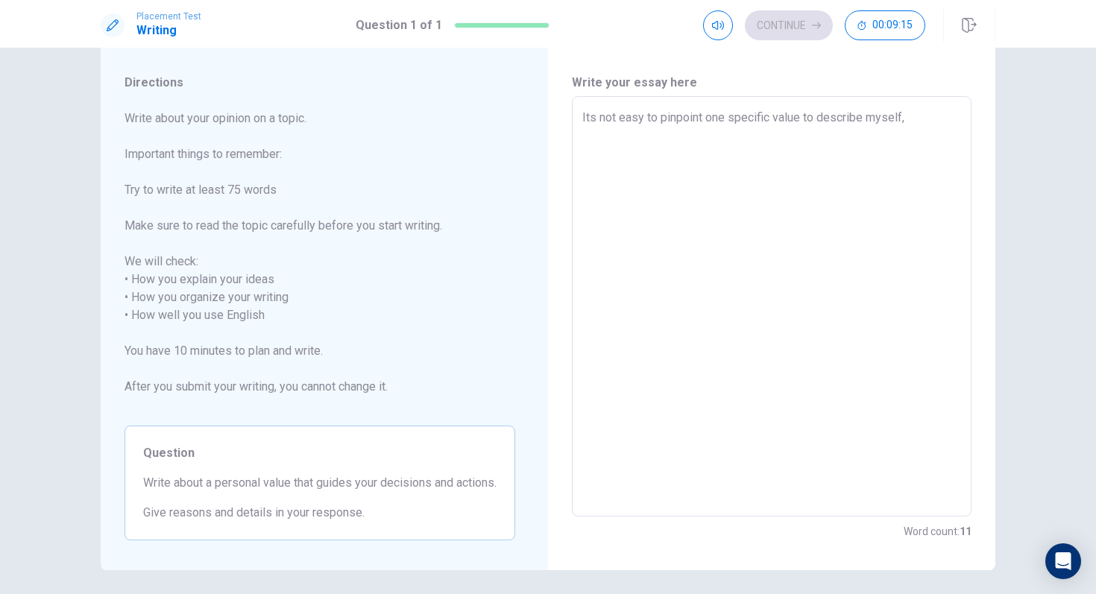
type textarea "Its not easy to pinpoint one specific value to describe myself, s"
type textarea "x"
type textarea "Its not easy to pinpoint one specific value to describe myself, si"
type textarea "x"
type textarea "Its not easy to pinpoint one specific value to describe myself, sin"
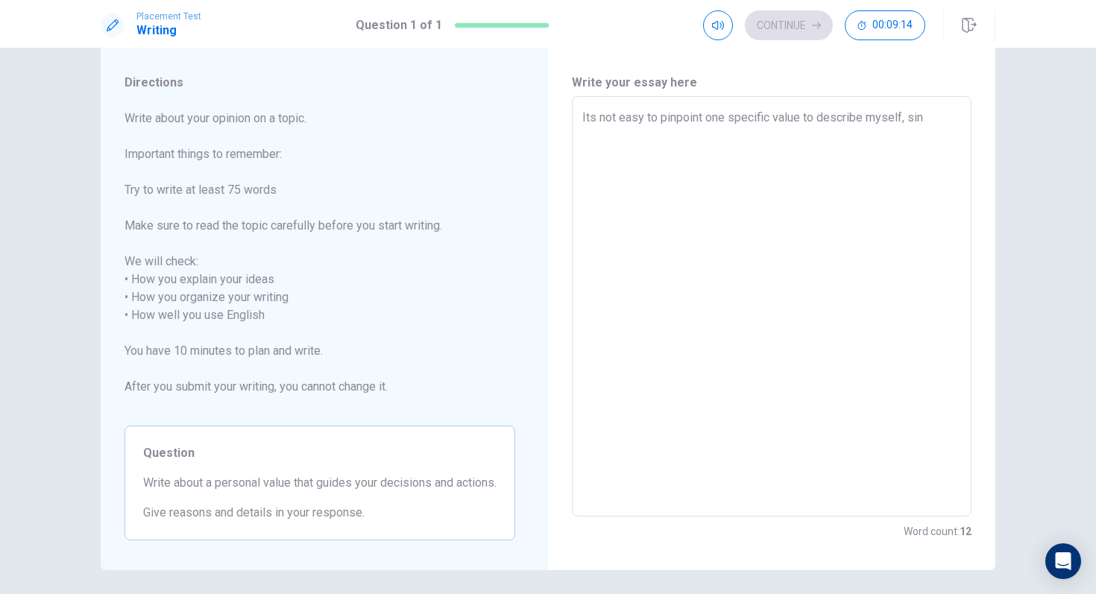
type textarea "x"
type textarea "Its not easy to pinpoint one specific value to describe myself, sinc"
type textarea "x"
type textarea "Its not easy to pinpoint one specific value to describe myself, since"
type textarea "x"
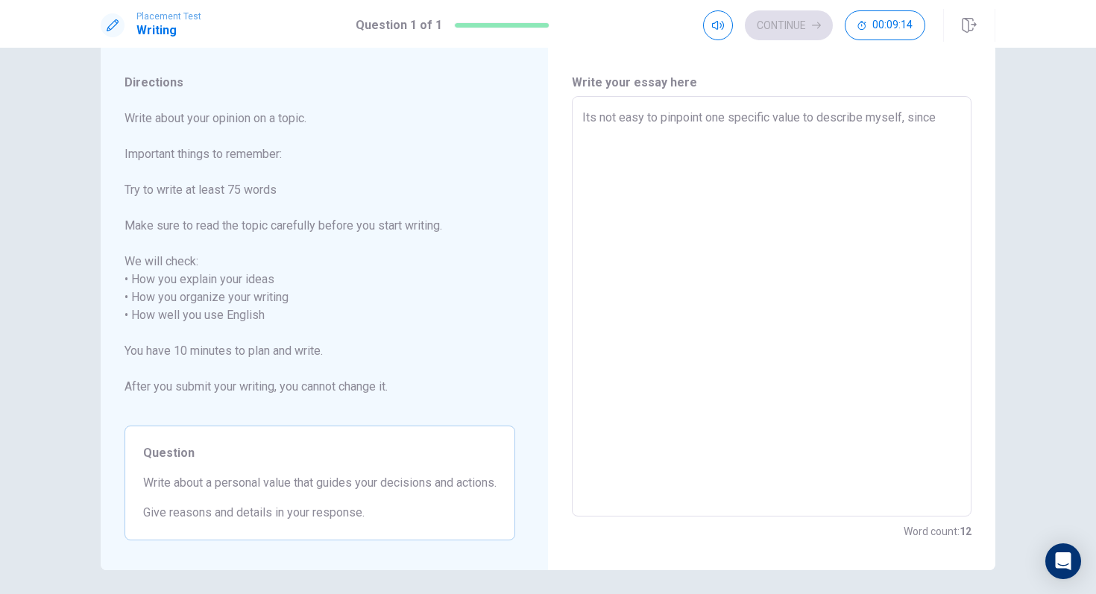
type textarea "Its not easy to pinpoint one specific value to describe myself, since"
type textarea "x"
type textarea "Its not easy to pinpoint one specific value to describe myself, since"
type textarea "x"
type textarea "Its not easy to pinpoint one specific value to describe myself, sinc"
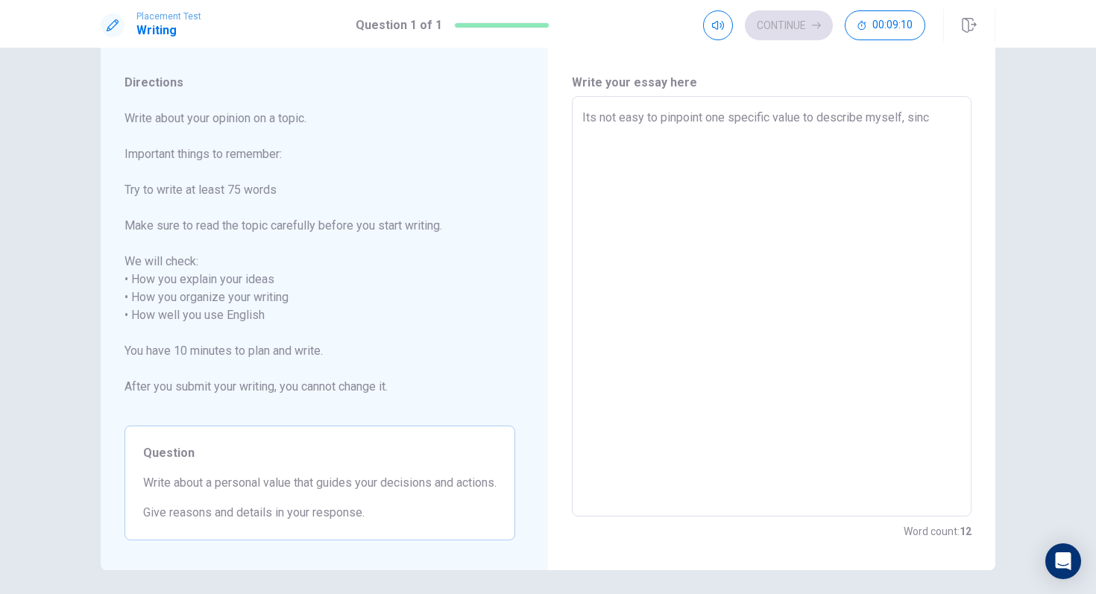
type textarea "x"
type textarea "Its not easy to pinpoint one specific value to describe myself, sin"
type textarea "x"
type textarea "Its not easy to pinpoint one specific value to describe myself, si"
type textarea "x"
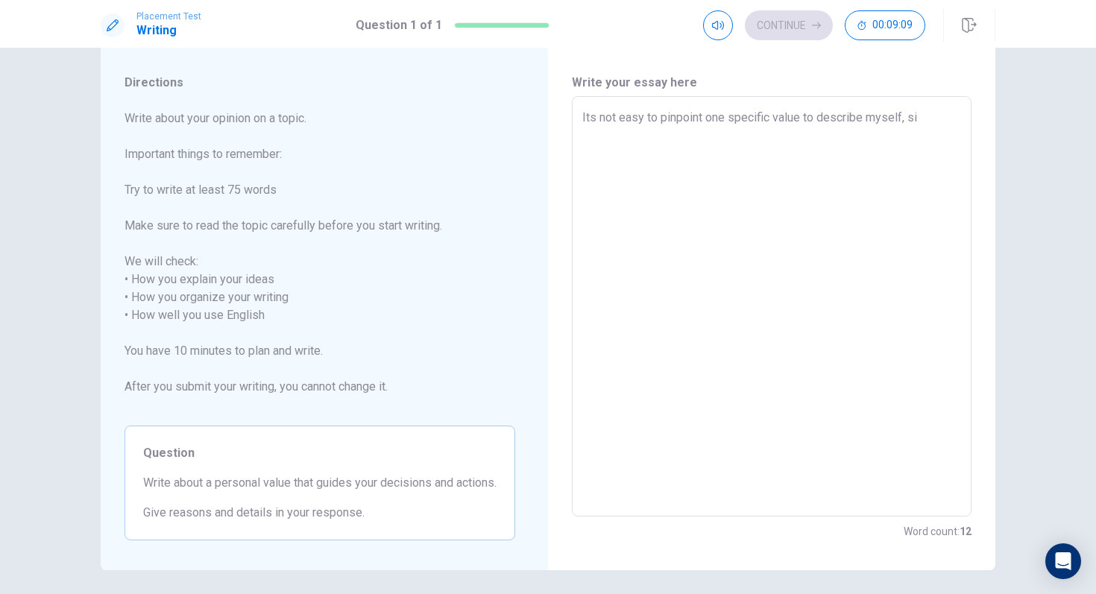
type textarea "Its not easy to pinpoint one specific value to describe myself, s"
type textarea "x"
type textarea "Its not easy to pinpoint one specific value to describe myself,"
type textarea "x"
type textarea "Its not easy to pinpoint one specific value to describe myself, I"
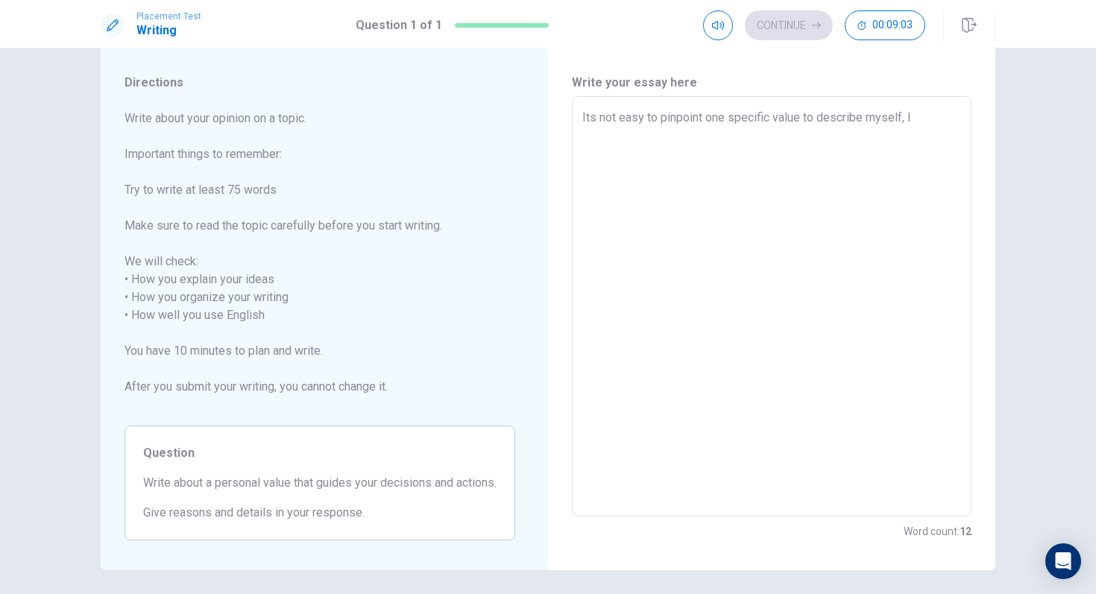
type textarea "x"
type textarea "Its not easy to pinpoint one specific value to describe myself, I"
type textarea "x"
type textarea "Its not easy to pinpoint one specific value to describe myself, I b"
type textarea "x"
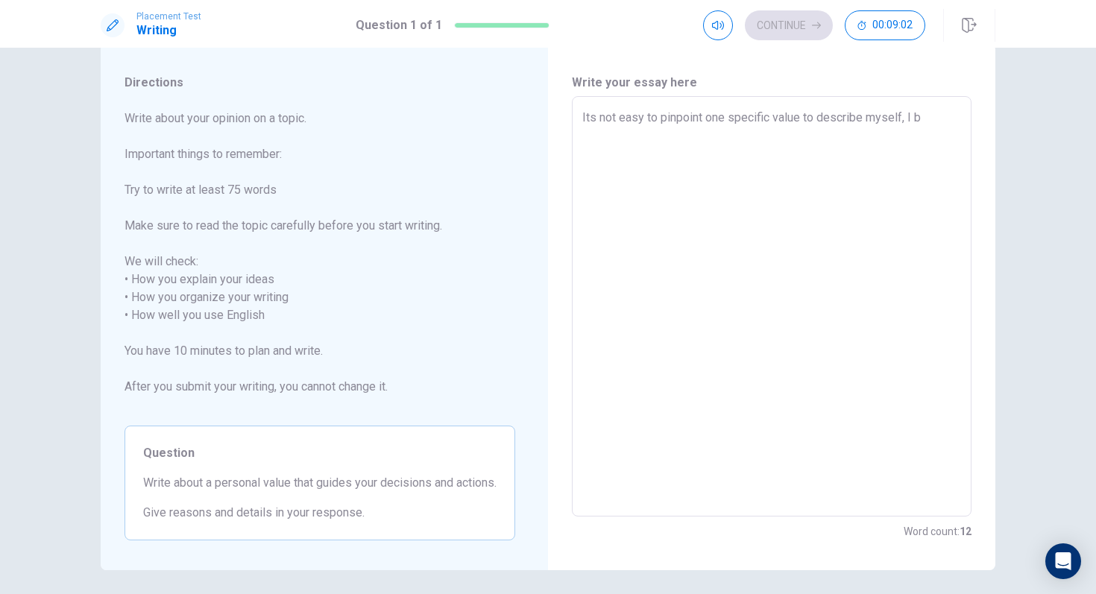
type textarea "Its not easy to pinpoint one specific value to describe myself, I be"
type textarea "x"
type textarea "Its not easy to pinpoint one specific value to describe myself, I bel"
type textarea "x"
type textarea "Its not easy to pinpoint one specific value to describe myself, I beli"
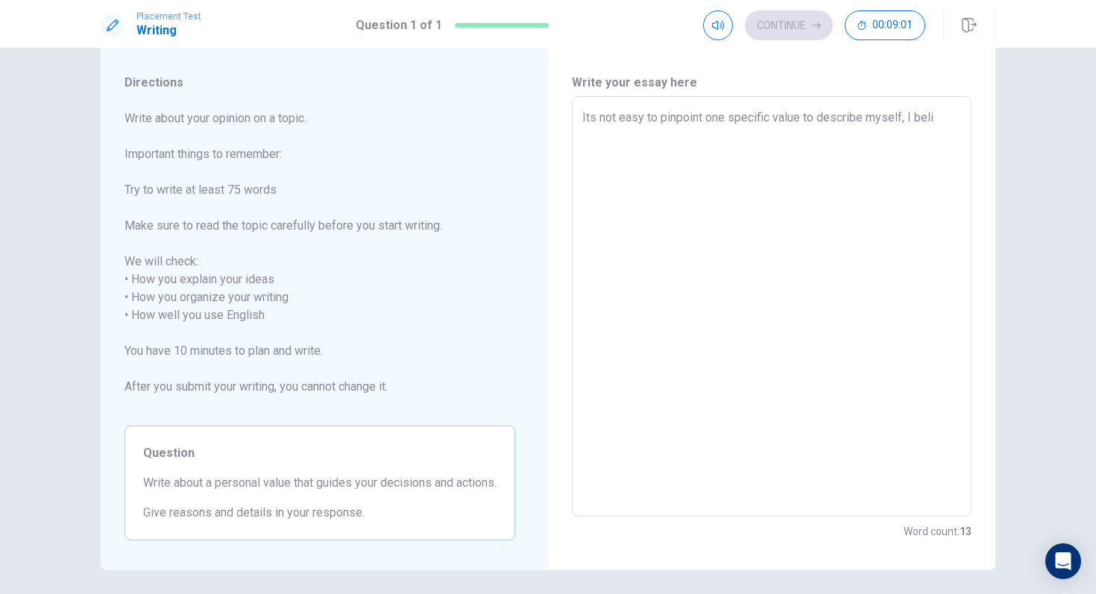
type textarea "x"
type textarea "Its not easy to pinpoint one specific value to describe myself, I belie"
type textarea "x"
type textarea "Its not easy to pinpoint one specific value to describe myself, I believ"
type textarea "x"
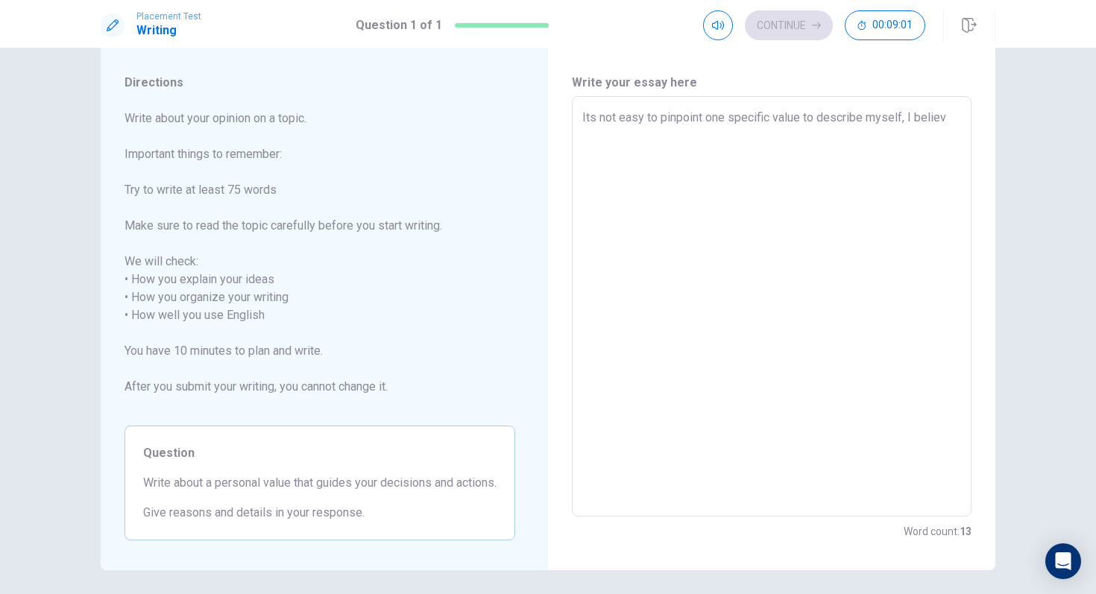
type textarea "Its not easy to pinpoint one specific value to describe myself, I believe"
type textarea "x"
type textarea "Its not easy to pinpoint one specific value to describe myself, I believe"
type textarea "x"
type textarea "Its not easy to pinpoint one specific value to describe myself, I believe h"
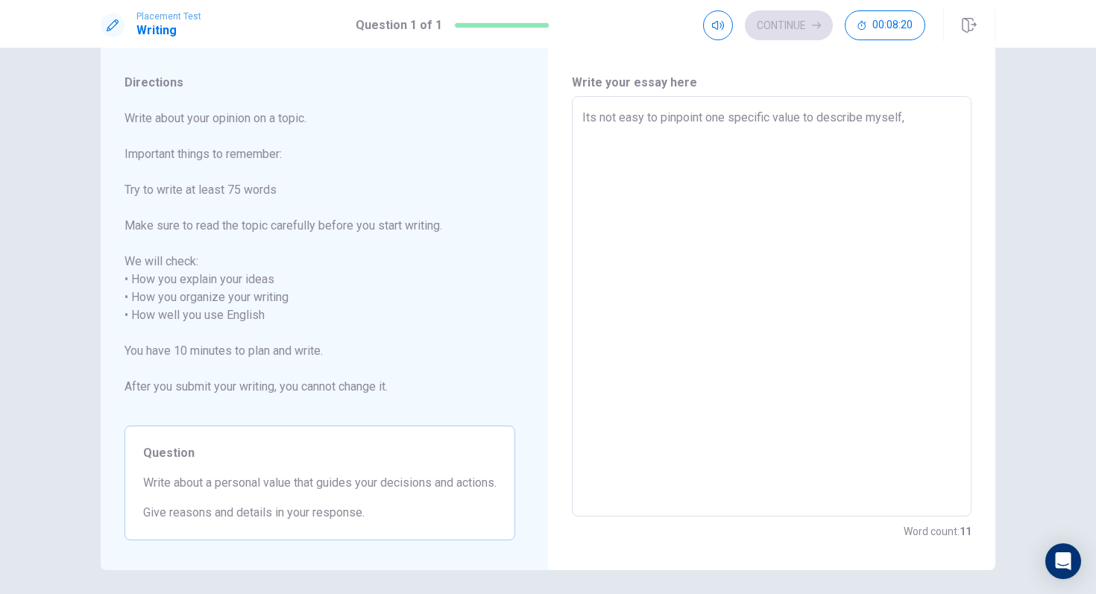
click at [828, 119] on textarea "Its not easy to pinpoint one specific value to describe myself," at bounding box center [771, 307] width 379 height 396
click at [854, 133] on textarea "Its not easy to pinpoint one specific value that helps me guide into decision m…" at bounding box center [771, 307] width 379 height 396
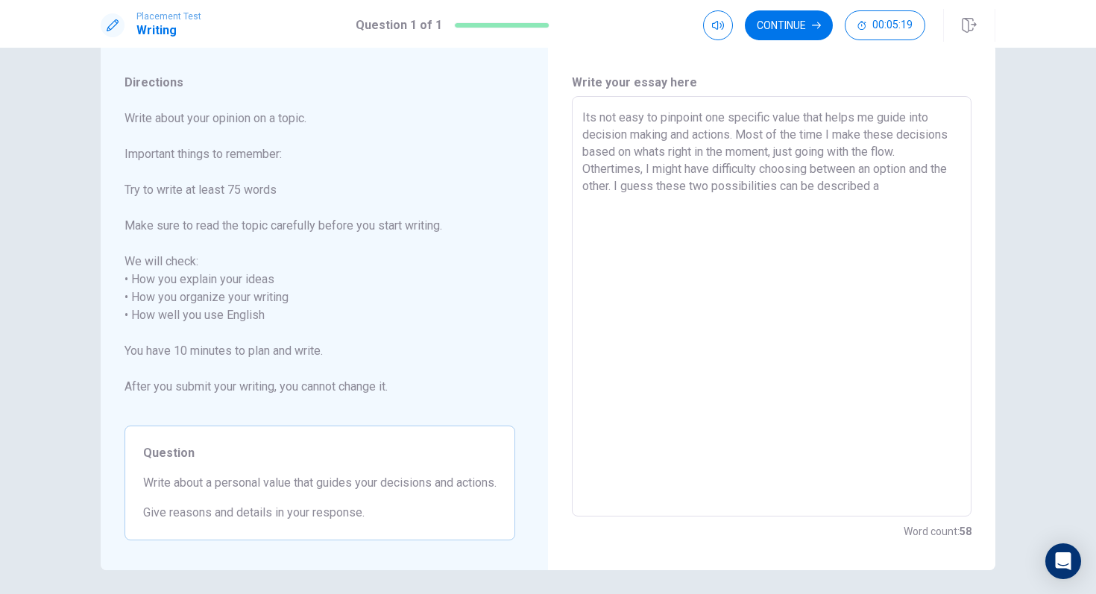
drag, startPoint x: 933, startPoint y: 183, endPoint x: 674, endPoint y: 190, distance: 258.8
click at [674, 190] on textarea "Its not easy to pinpoint one specific value that helps me guide into decision m…" at bounding box center [771, 307] width 379 height 396
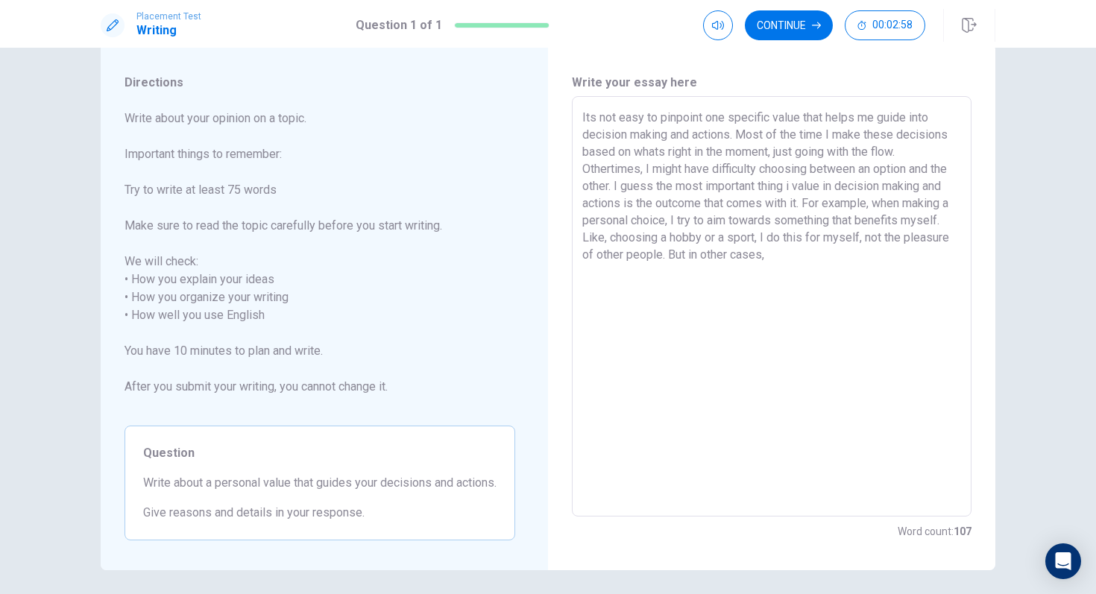
click at [705, 254] on textarea "Its not easy to pinpoint one specific value that helps me guide into decision m…" at bounding box center [771, 307] width 379 height 396
click at [799, 265] on textarea "Its not easy to pinpoint one specific value that helps me guide into decision m…" at bounding box center [771, 307] width 379 height 396
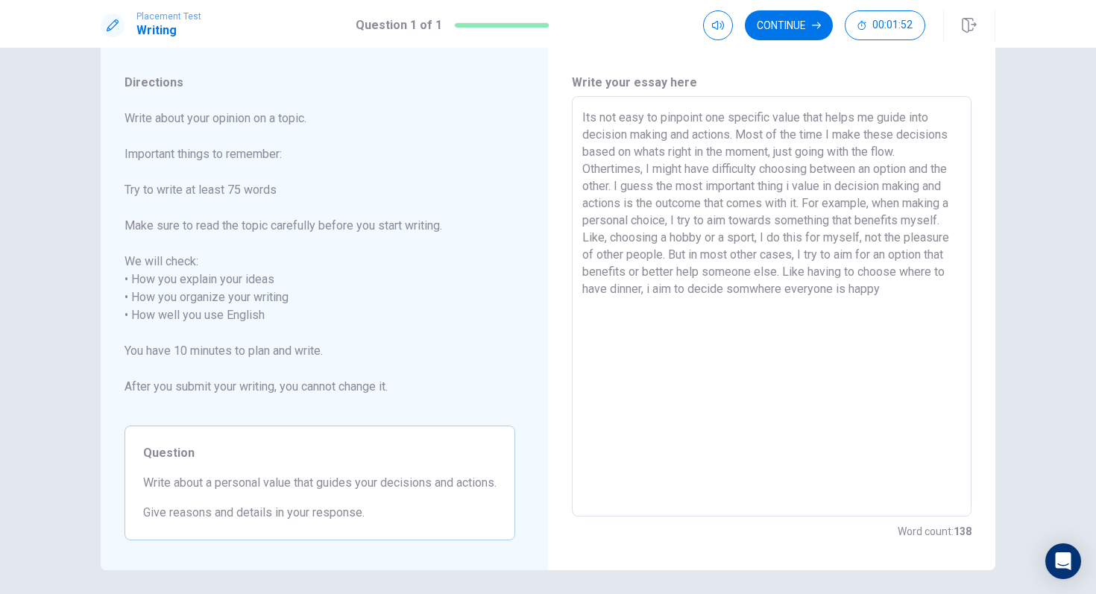
click at [768, 292] on textarea "Its not easy to pinpoint one specific value that helps me guide into decision m…" at bounding box center [771, 307] width 379 height 396
click at [894, 297] on textarea "Its not easy to pinpoint one specific value that helps me guide into decision m…" at bounding box center [771, 307] width 379 height 396
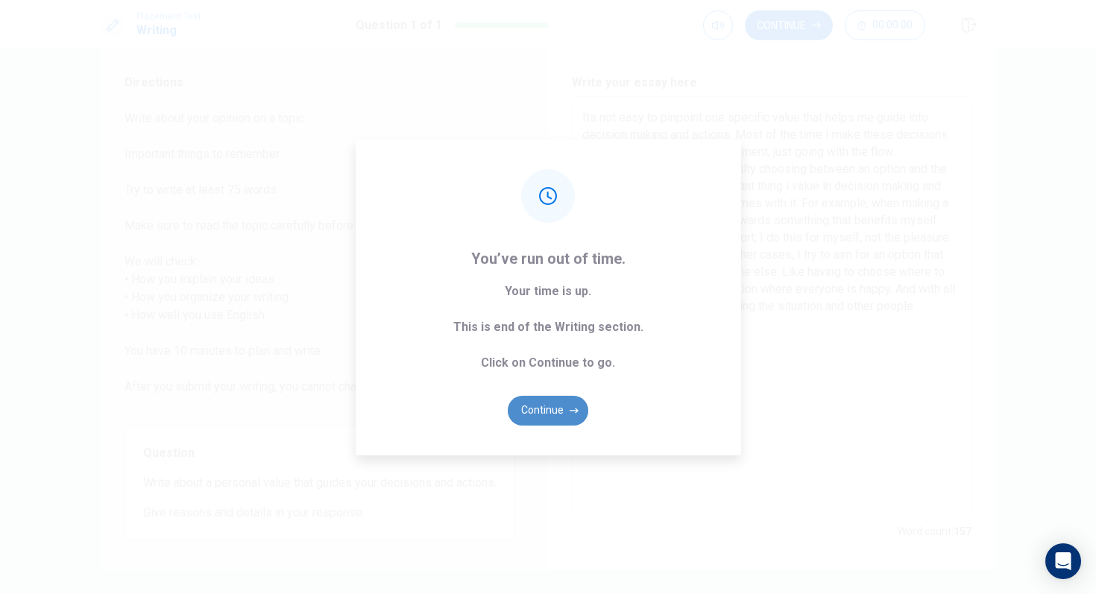
click at [571, 412] on icon "button" at bounding box center [574, 410] width 9 height 9
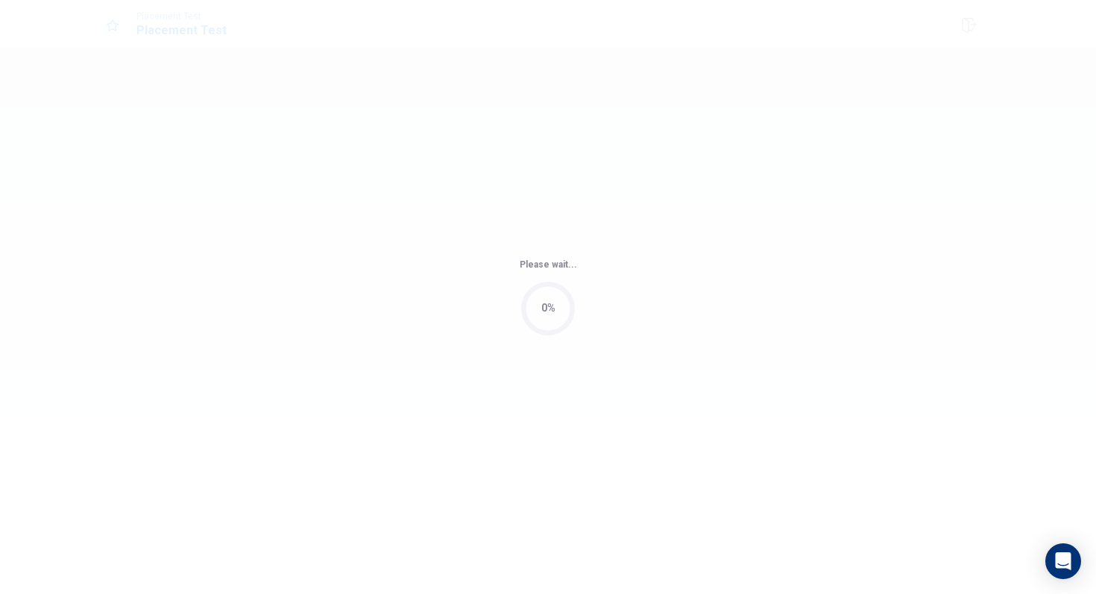
scroll to position [0, 0]
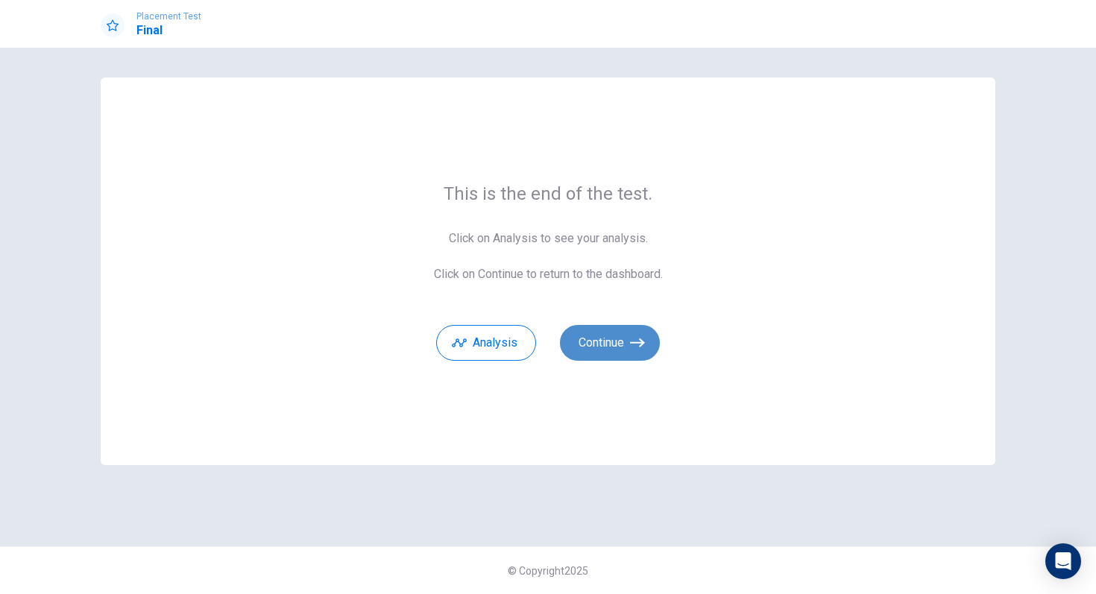
click at [621, 344] on button "Continue" at bounding box center [610, 343] width 100 height 36
